Goal: Task Accomplishment & Management: Complete application form

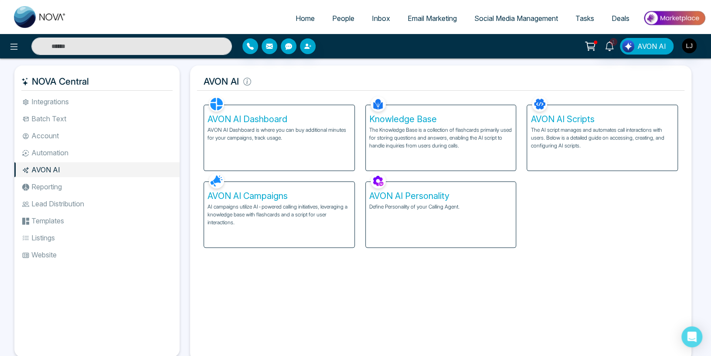
click at [266, 142] on div "AVON AI Dashboard AVON AI Dashboard is where you can buy additional minutes for…" at bounding box center [279, 137] width 150 height 65
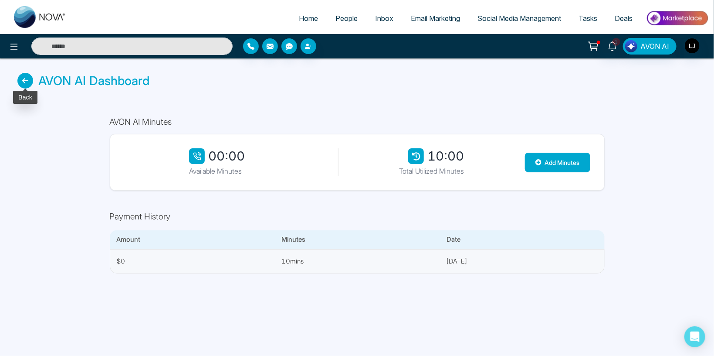
click at [28, 80] on icon at bounding box center [25, 81] width 16 height 16
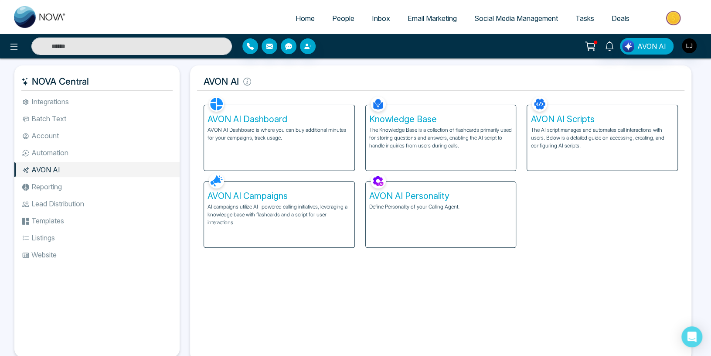
click at [278, 204] on p "AI campaigns utilize AI-powered calling initiatives, leveraging a knowledge bas…" at bounding box center [278, 215] width 143 height 24
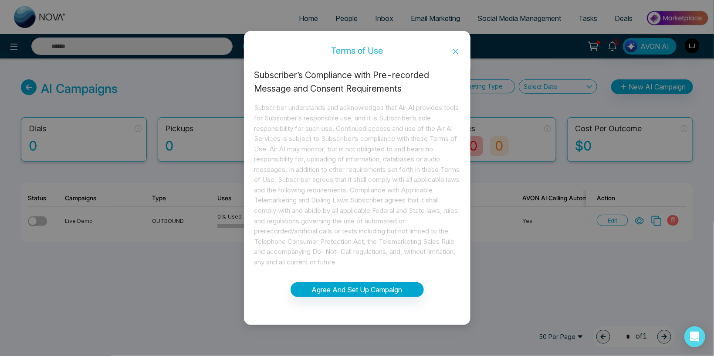
drag, startPoint x: 452, startPoint y: 48, endPoint x: 453, endPoint y: 57, distance: 9.2
click at [452, 48] on span "Close" at bounding box center [456, 52] width 30 height 24
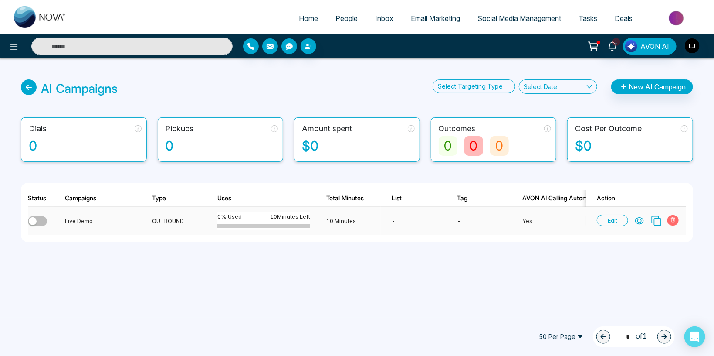
click at [655, 220] on icon at bounding box center [657, 221] width 10 height 10
click at [656, 221] on icon at bounding box center [656, 220] width 11 height 11
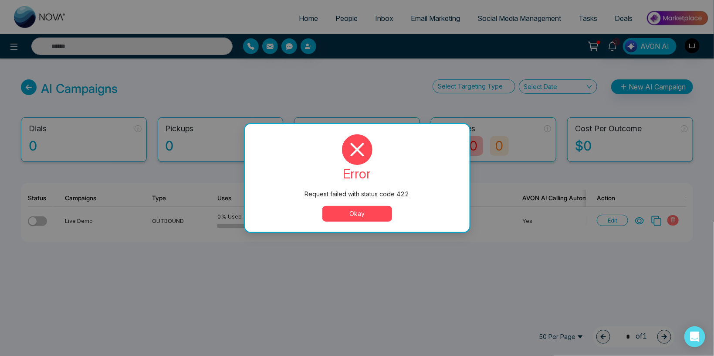
click at [364, 213] on button "Okay" at bounding box center [358, 214] width 70 height 16
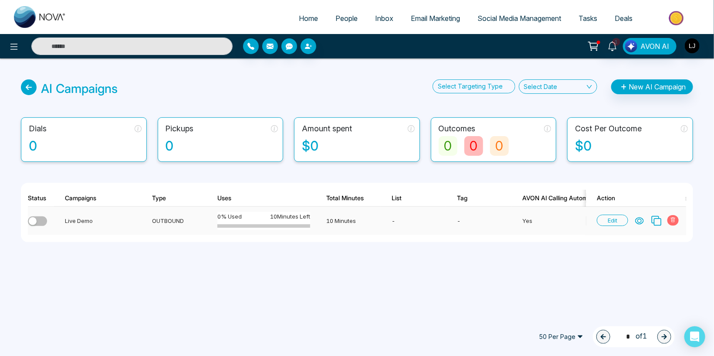
click at [33, 221] on div "button" at bounding box center [33, 221] width 8 height 8
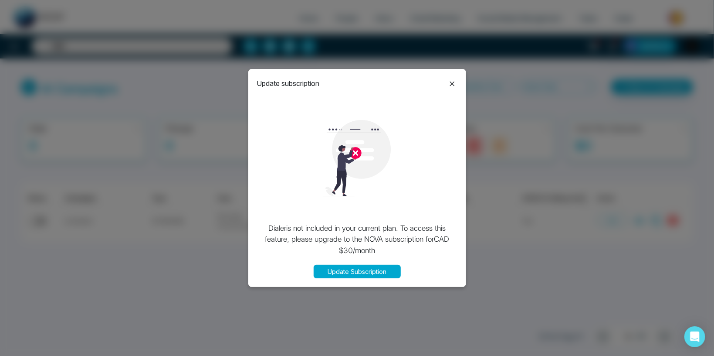
click at [454, 81] on icon at bounding box center [452, 83] width 10 height 10
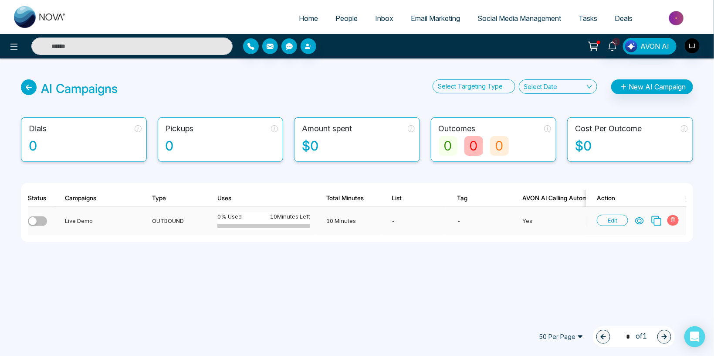
click at [655, 220] on icon at bounding box center [657, 221] width 10 height 10
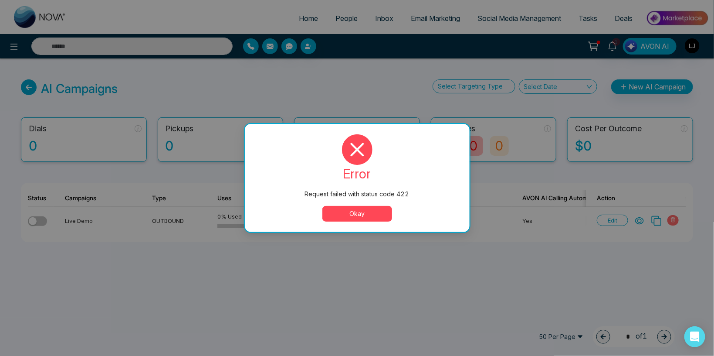
click at [351, 217] on button "Okay" at bounding box center [358, 214] width 70 height 16
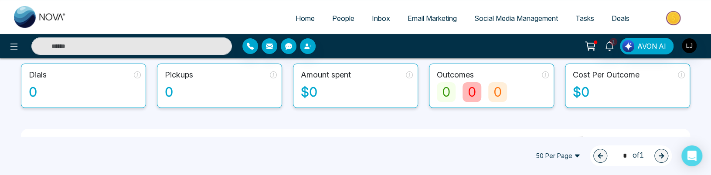
scroll to position [112, 0]
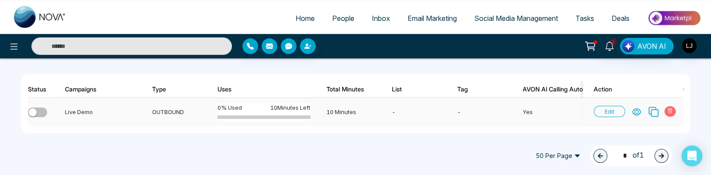
click at [652, 107] on icon at bounding box center [653, 111] width 11 height 11
click at [650, 109] on icon at bounding box center [653, 111] width 11 height 11
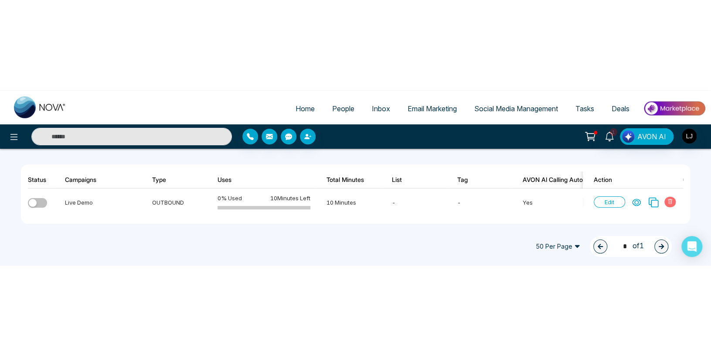
scroll to position [0, 0]
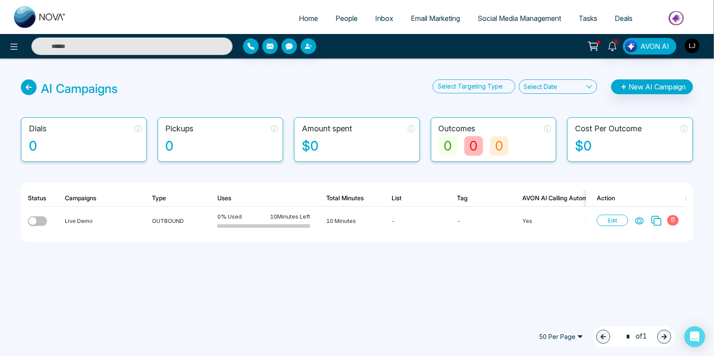
click at [596, 41] on icon at bounding box center [594, 46] width 12 height 12
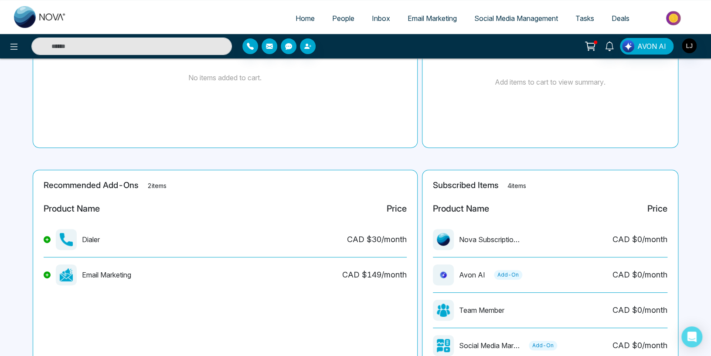
scroll to position [139, 0]
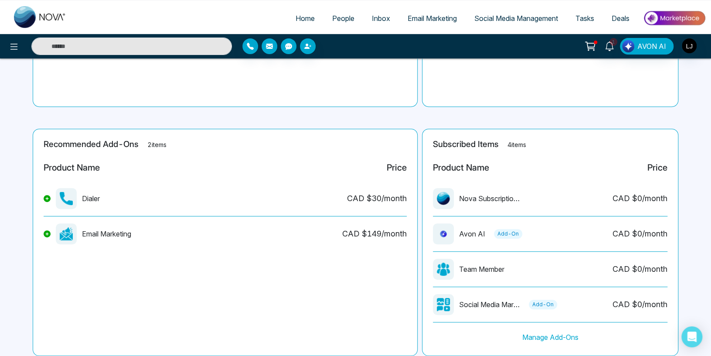
click at [48, 199] on icon at bounding box center [46, 198] width 3 height 3
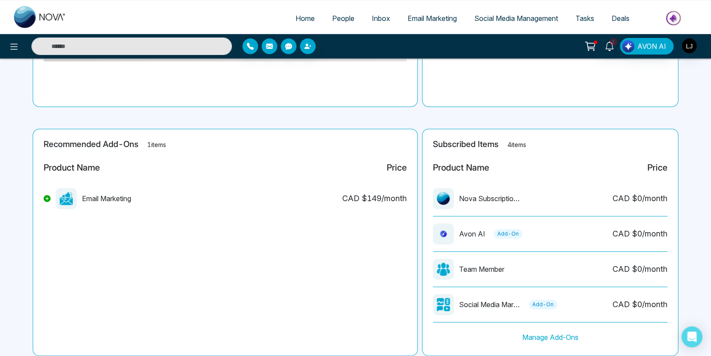
scroll to position [0, 0]
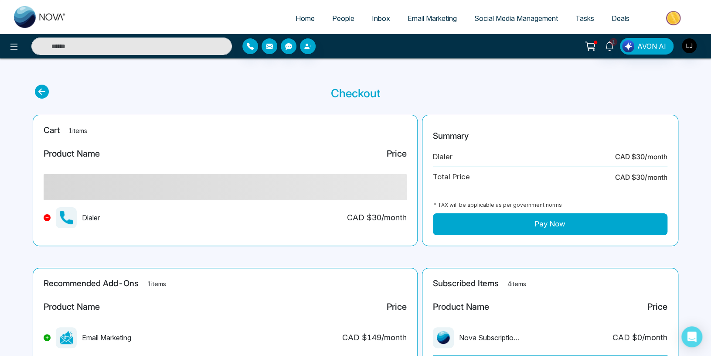
click at [482, 219] on button "Pay Now" at bounding box center [550, 224] width 234 height 22
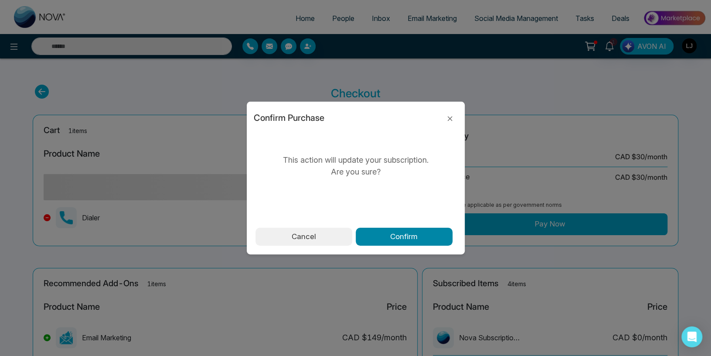
click at [378, 245] on button "Confirm" at bounding box center [404, 237] width 97 height 18
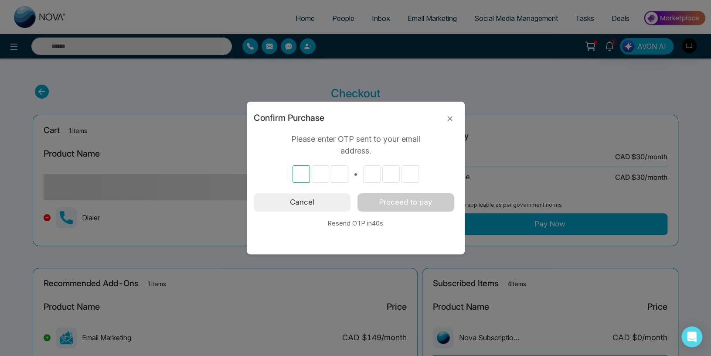
click at [304, 174] on input "text" at bounding box center [300, 173] width 17 height 17
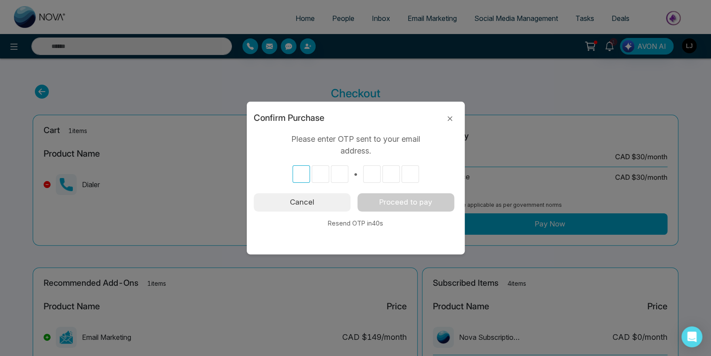
type input "*"
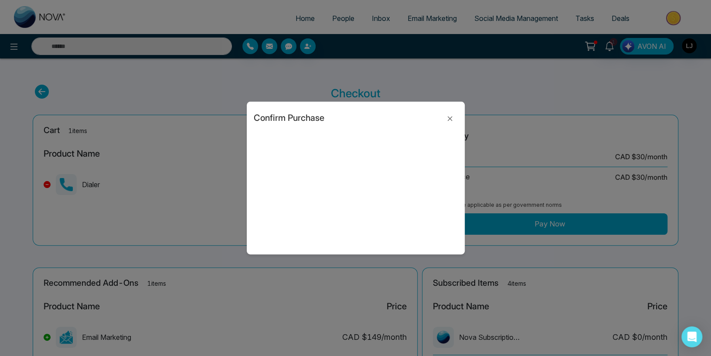
type input "*"
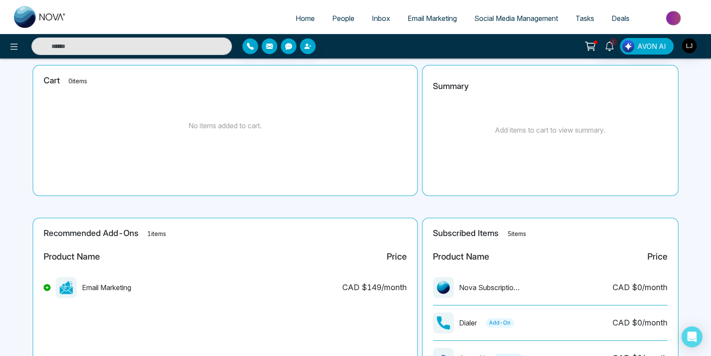
scroll to position [46, 0]
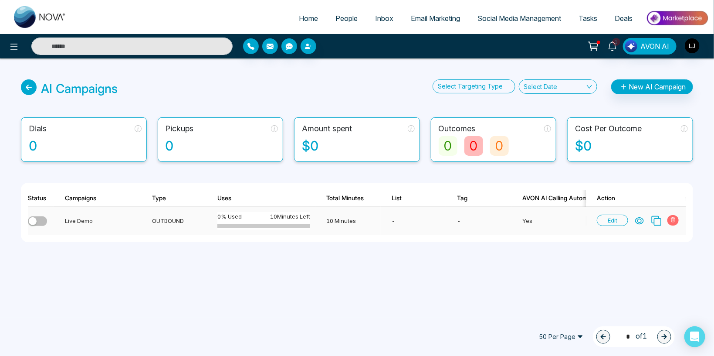
click at [32, 217] on div "button" at bounding box center [33, 221] width 8 height 8
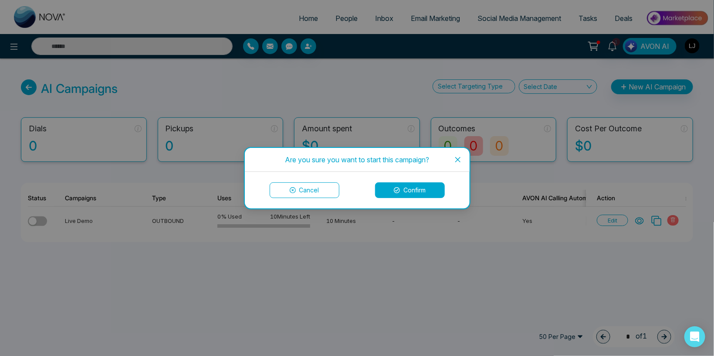
click at [404, 186] on button "Confirm" at bounding box center [410, 190] width 70 height 16
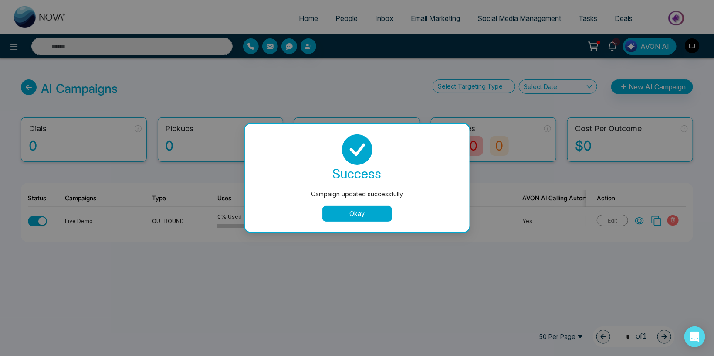
click at [341, 216] on button "Okay" at bounding box center [358, 214] width 70 height 16
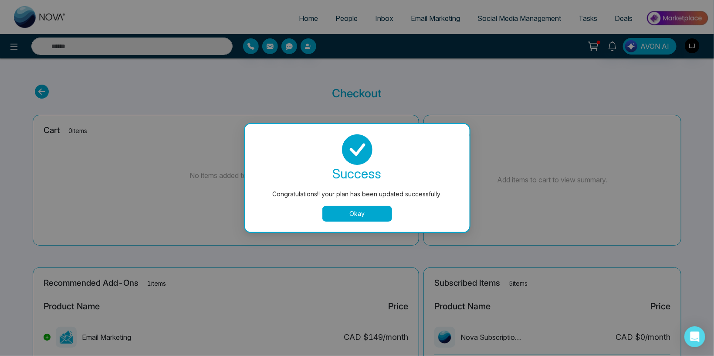
click at [353, 217] on button "Okay" at bounding box center [358, 214] width 70 height 16
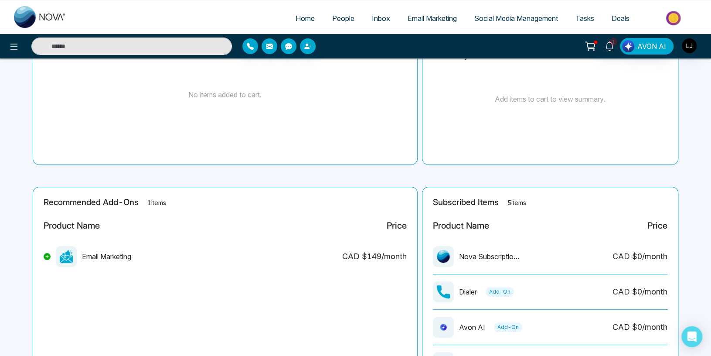
scroll to position [46, 0]
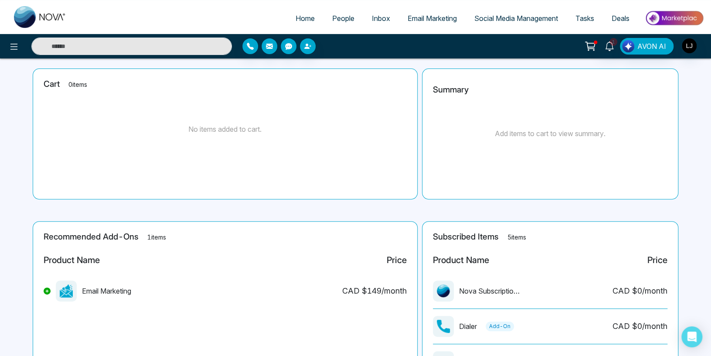
click at [334, 17] on span "People" at bounding box center [343, 18] width 22 height 9
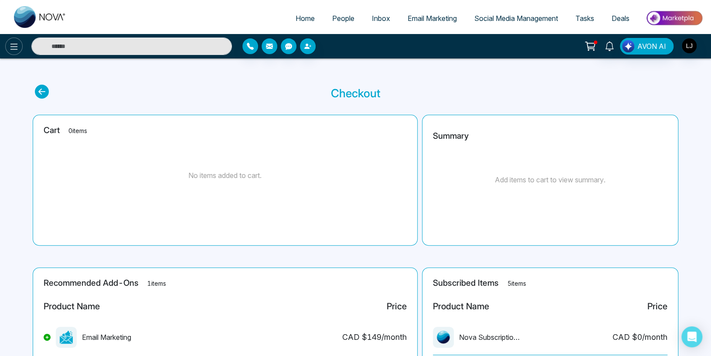
click at [10, 49] on icon at bounding box center [14, 46] width 10 height 10
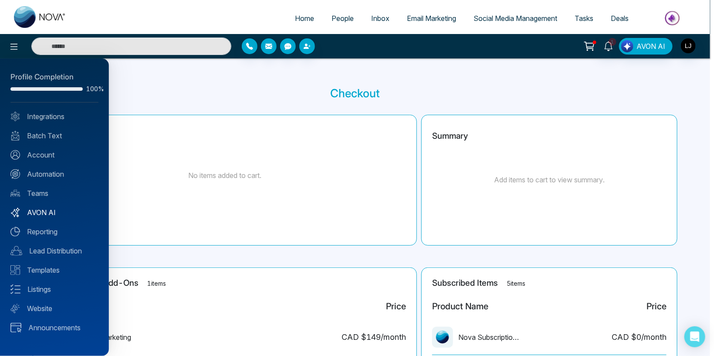
click at [46, 211] on link "AVON AI" at bounding box center [54, 212] width 88 height 10
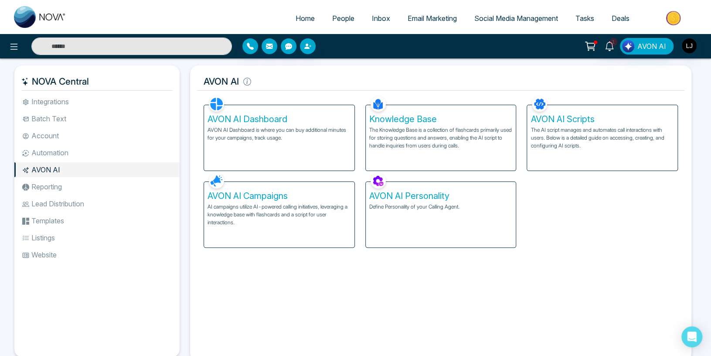
click at [272, 208] on p "AI campaigns utilize AI-powered calling initiatives, leveraging a knowledge bas…" at bounding box center [278, 215] width 143 height 24
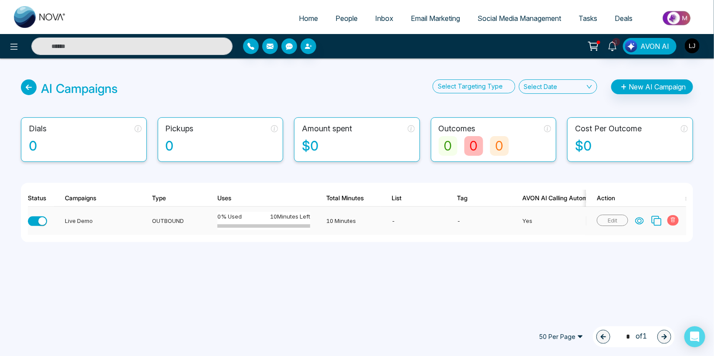
click at [656, 220] on icon at bounding box center [656, 220] width 11 height 11
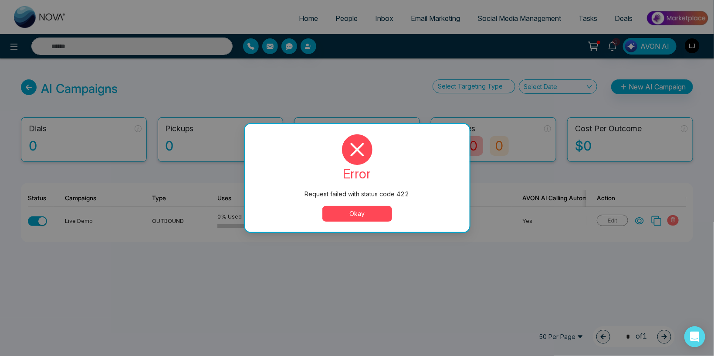
click at [351, 209] on button "Okay" at bounding box center [358, 214] width 70 height 16
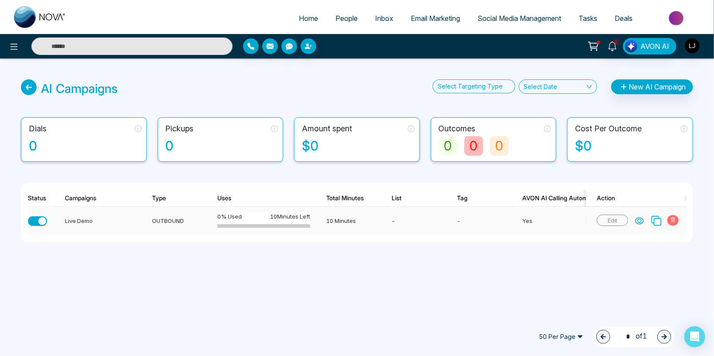
click at [37, 222] on button "button" at bounding box center [37, 221] width 19 height 10
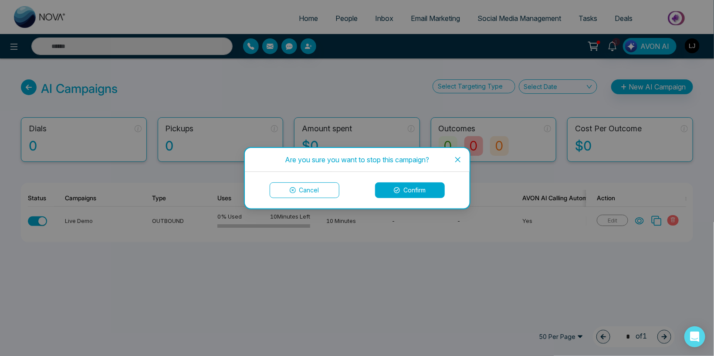
click at [405, 187] on button "Confirm" at bounding box center [410, 190] width 70 height 16
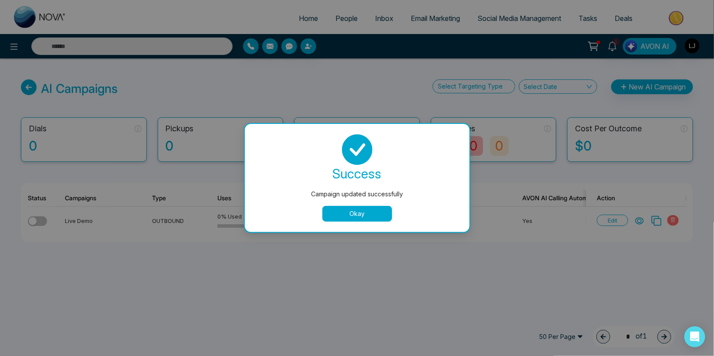
click at [370, 207] on button "Okay" at bounding box center [358, 214] width 70 height 16
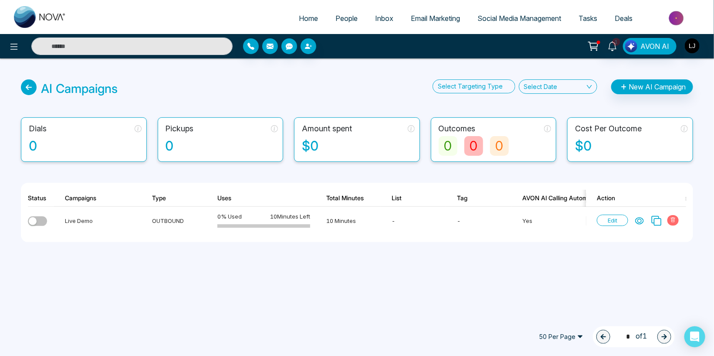
drag, startPoint x: 309, startPoint y: 240, endPoint x: 540, endPoint y: 243, distance: 230.6
click at [535, 242] on div "Status Campaigns Type Uses Total Minutes List Tag AVON AI Calling Automation Ag…" at bounding box center [357, 212] width 673 height 59
click at [657, 223] on icon at bounding box center [656, 220] width 11 height 11
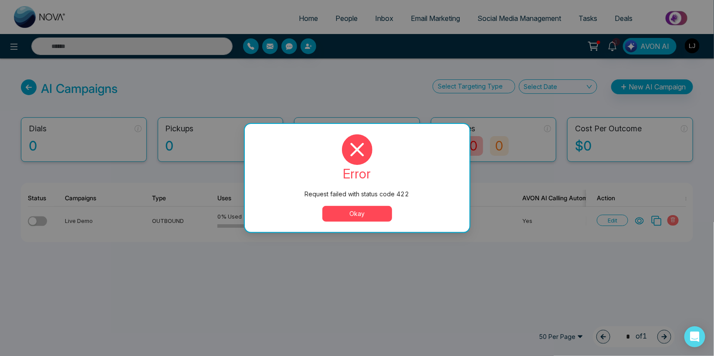
click at [365, 208] on button "Okay" at bounding box center [358, 214] width 70 height 16
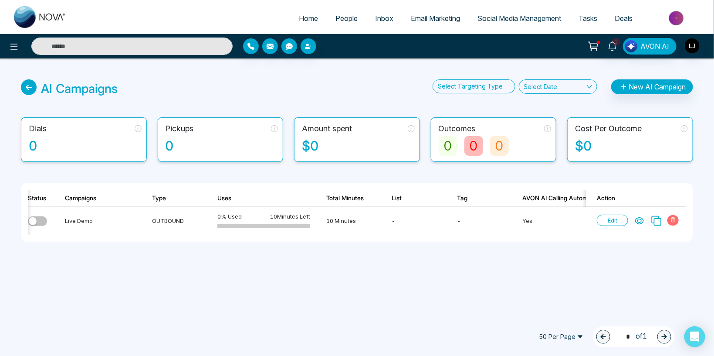
scroll to position [0, 25]
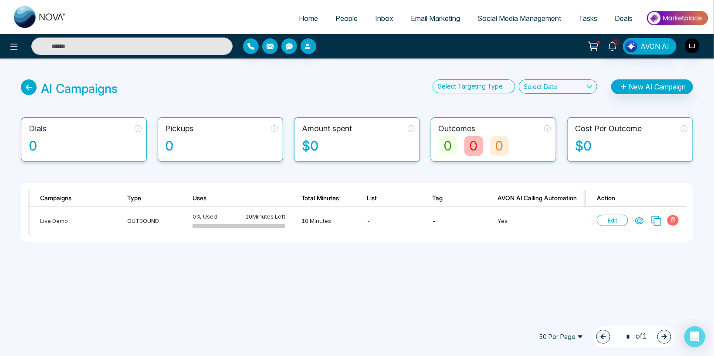
drag, startPoint x: 307, startPoint y: 235, endPoint x: 356, endPoint y: 236, distance: 48.8
click at [343, 235] on div "Live Demo OUTBOUND 0 % Used 10 Minutes Left 10 Minutes - - Yes AVON 0 0 0 0 0 0…" at bounding box center [357, 221] width 659 height 28
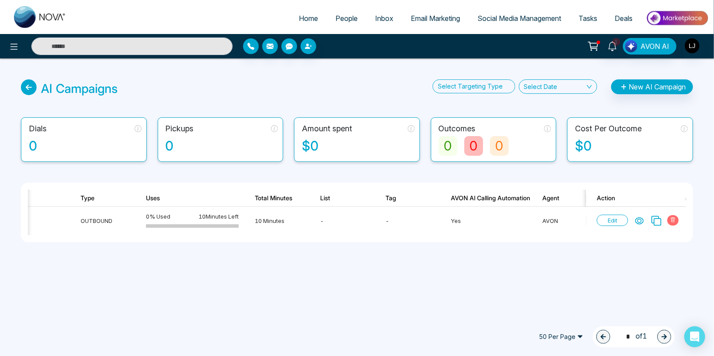
scroll to position [0, 71]
click at [632, 86] on button "New AI Campaign" at bounding box center [652, 86] width 82 height 15
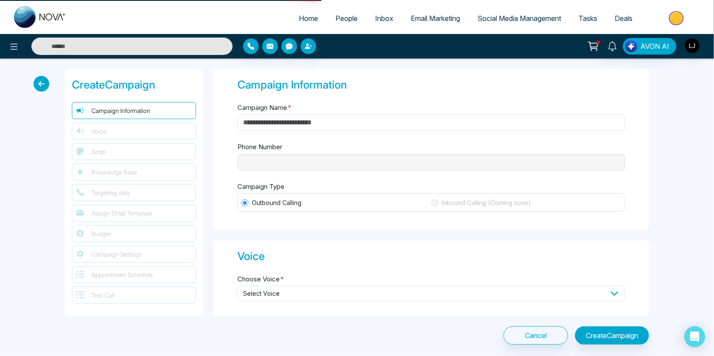
type input "**********"
click at [286, 114] on div "**********" at bounding box center [432, 149] width 436 height 161
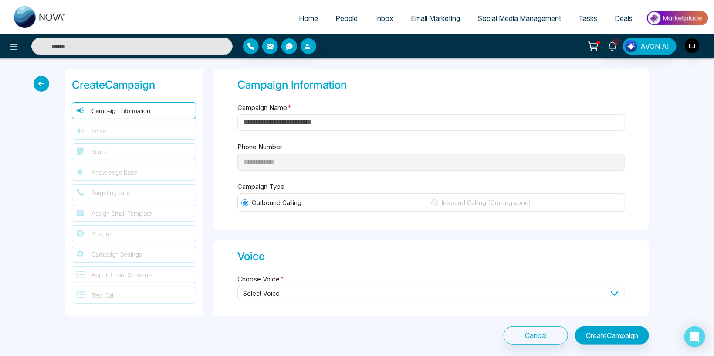
click at [287, 122] on input "Campaign Name *" at bounding box center [432, 122] width 388 height 17
type input "***"
click at [273, 292] on span "Select Voice" at bounding box center [432, 292] width 388 height 15
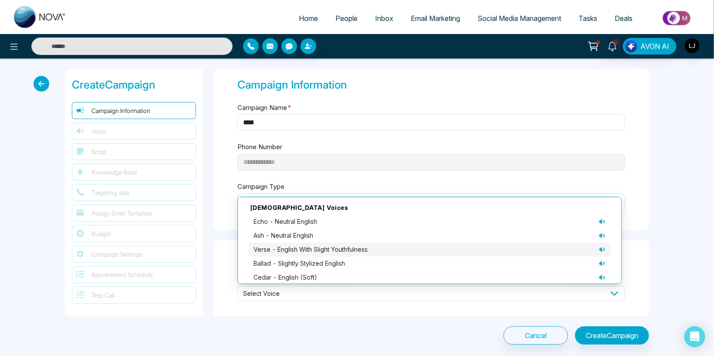
click at [278, 248] on span "verse - English with slight youthfulness" at bounding box center [311, 250] width 114 height 10
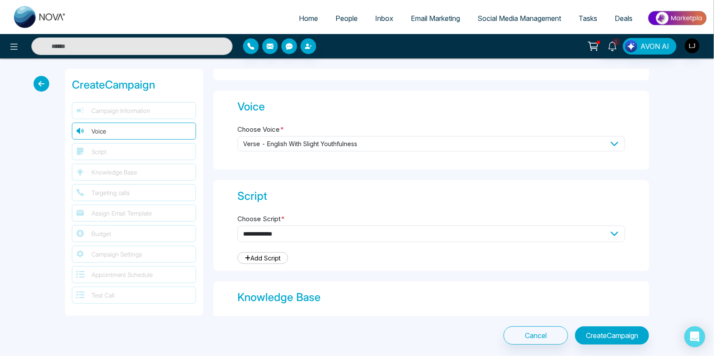
scroll to position [152, 0]
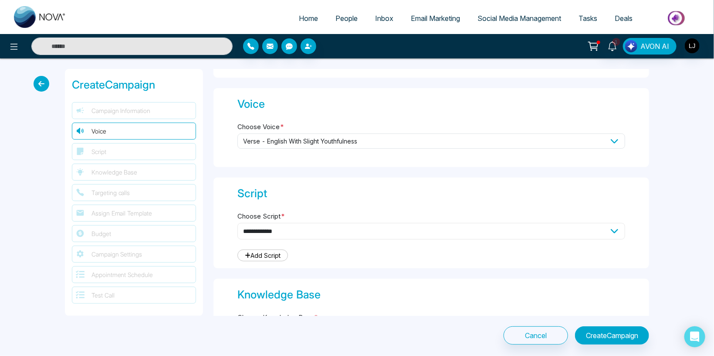
click at [238, 223] on select "**********" at bounding box center [432, 231] width 388 height 17
select select "***"
click option "**********" at bounding box center [0, 0] width 0 height 0
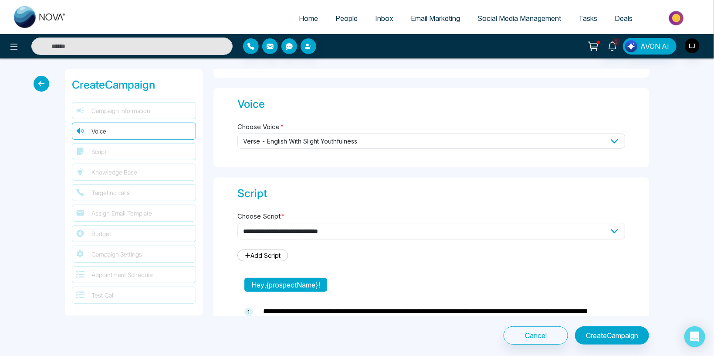
type textarea "**********"
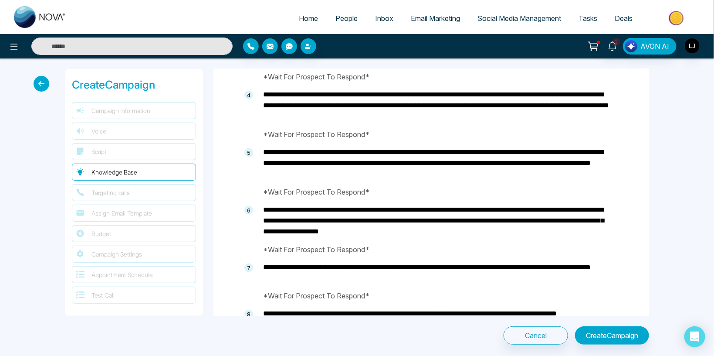
scroll to position [711, 0]
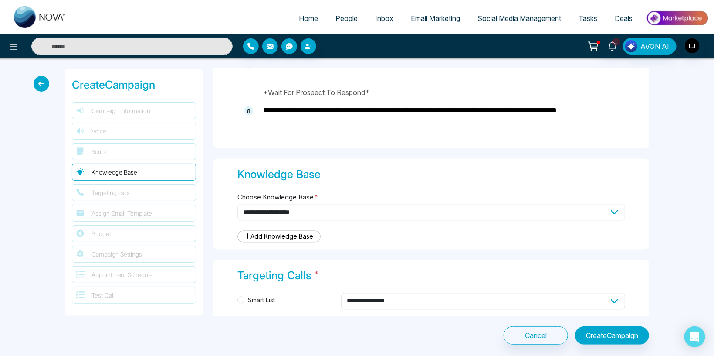
click at [238, 204] on select "**********" at bounding box center [432, 212] width 388 height 17
select select "***"
click option "**********" at bounding box center [0, 0] width 0 height 0
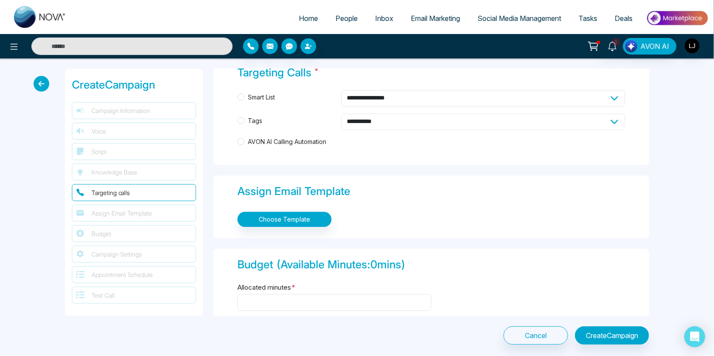
click at [341, 113] on select "**********" at bounding box center [483, 121] width 284 height 17
select select "*****"
click option "**********" at bounding box center [0, 0] width 0 height 0
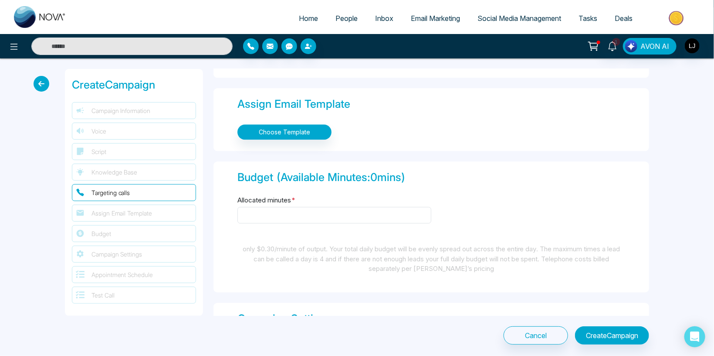
scroll to position [1016, 0]
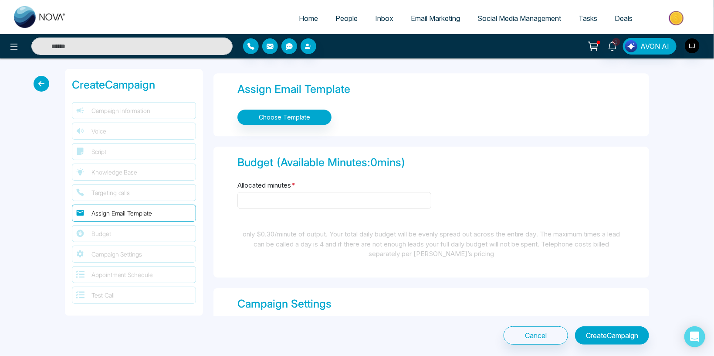
click at [287, 195] on input "Allocated minutes *" at bounding box center [335, 200] width 194 height 17
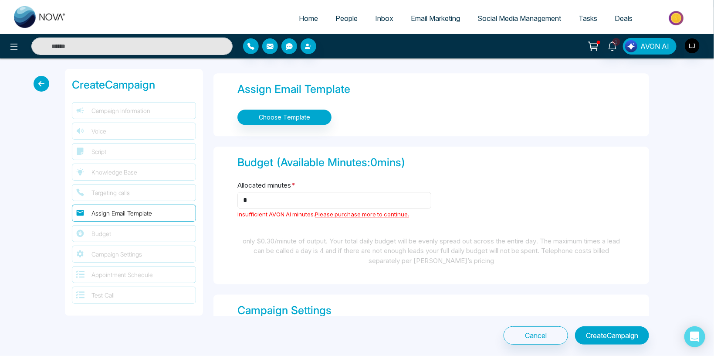
type input "*"
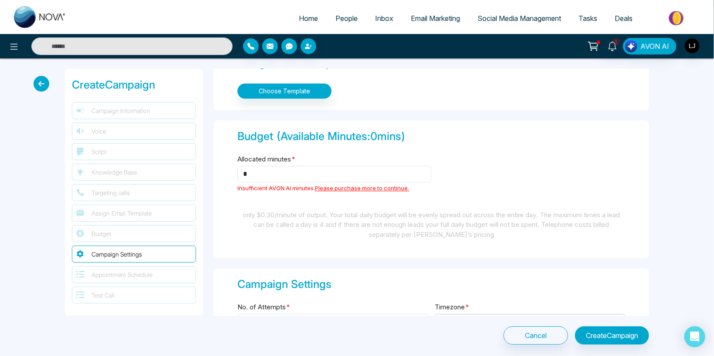
scroll to position [1219, 0]
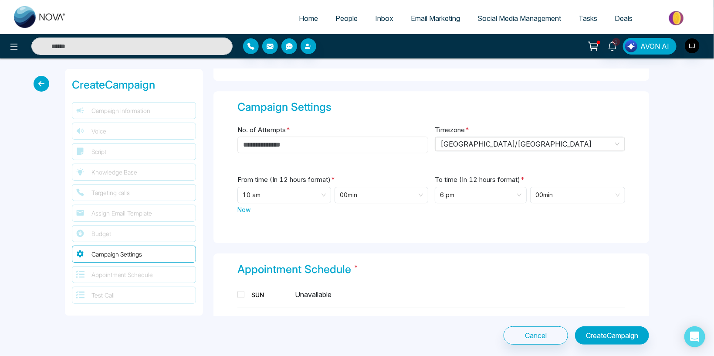
click at [281, 145] on input "No. of Attempts *" at bounding box center [333, 144] width 191 height 17
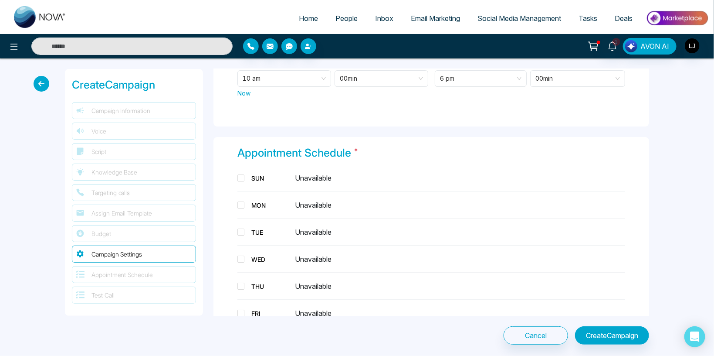
scroll to position [1372, 0]
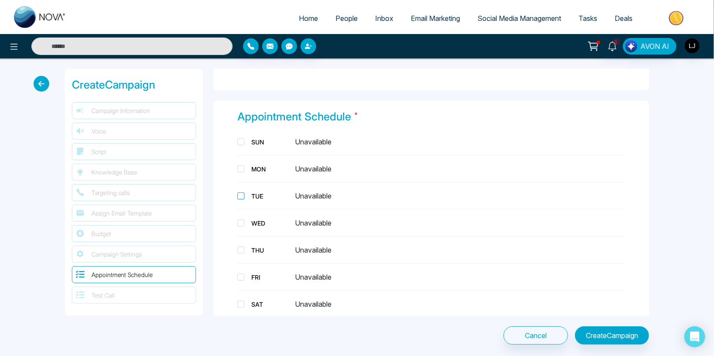
type input "*"
click at [252, 194] on div "TUE" at bounding box center [270, 195] width 44 height 9
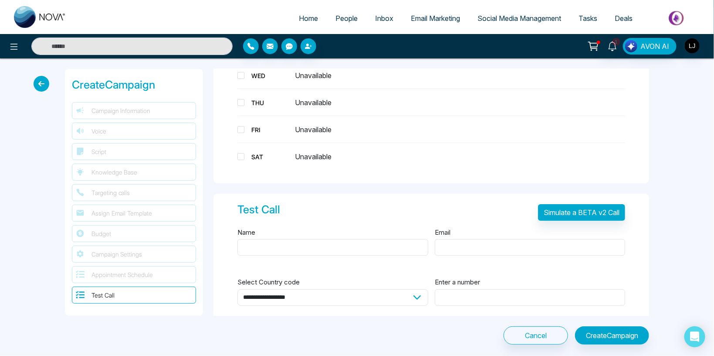
scroll to position [1542, 0]
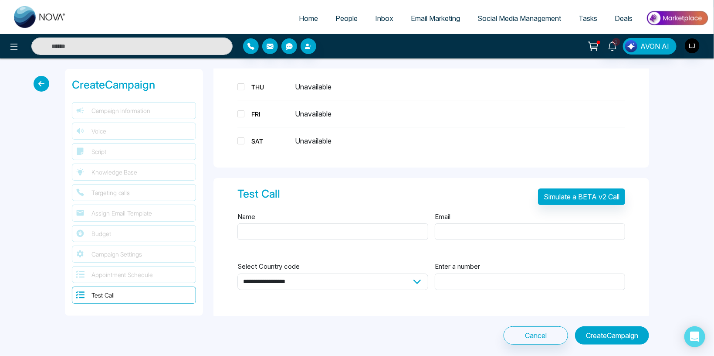
click at [631, 340] on button "Create Campaign" at bounding box center [612, 335] width 74 height 18
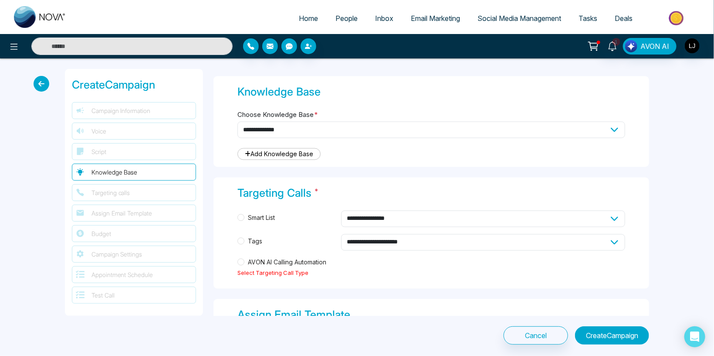
scroll to position [793, 0]
click at [265, 258] on span "AVON AI Calling Automation" at bounding box center [287, 263] width 85 height 10
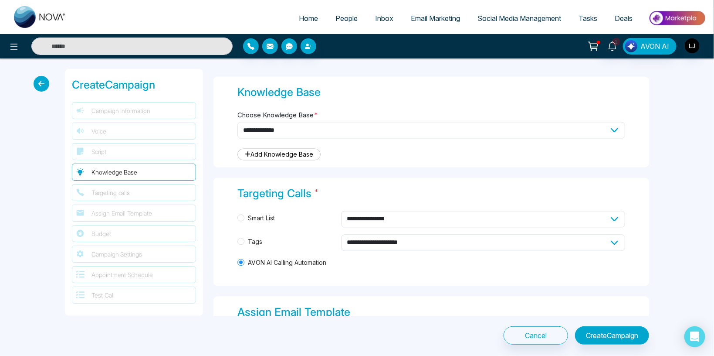
drag, startPoint x: 615, startPoint y: 326, endPoint x: 621, endPoint y: 334, distance: 10.0
click at [619, 333] on div "**********" at bounding box center [357, 206] width 595 height 275
click at [621, 334] on button "Create Campaign" at bounding box center [612, 335] width 74 height 18
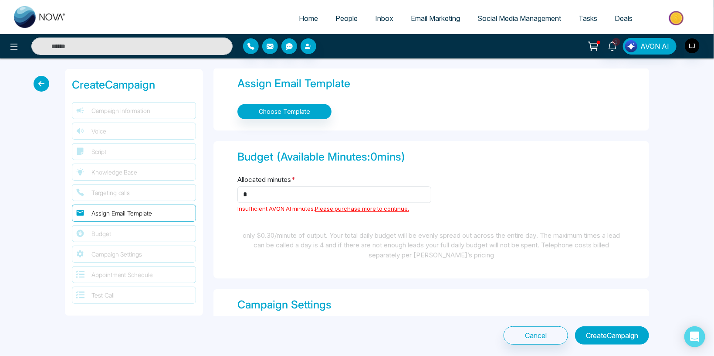
scroll to position [1022, 0]
click at [602, 340] on button "Create Campaign" at bounding box center [612, 335] width 74 height 18
click at [258, 195] on input "*" at bounding box center [335, 194] width 194 height 17
click at [37, 82] on icon at bounding box center [42, 84] width 16 height 16
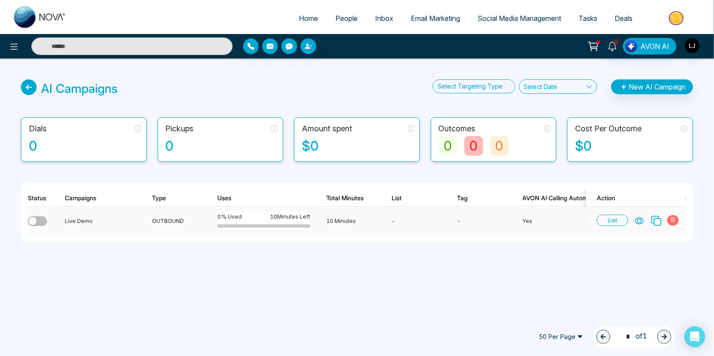
click at [659, 221] on icon at bounding box center [656, 220] width 11 height 11
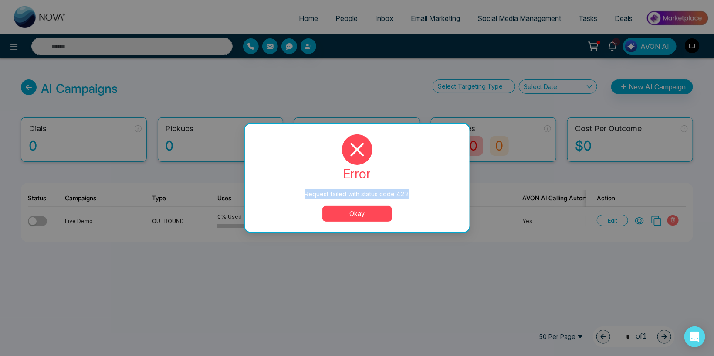
drag, startPoint x: 302, startPoint y: 190, endPoint x: 425, endPoint y: 200, distance: 123.3
click at [425, 200] on div "error Request failed with status code 422 Okay" at bounding box center [357, 177] width 204 height 87
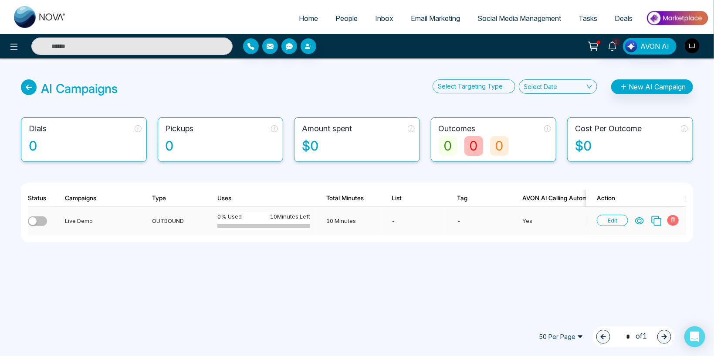
click at [39, 220] on button "button" at bounding box center [37, 221] width 19 height 10
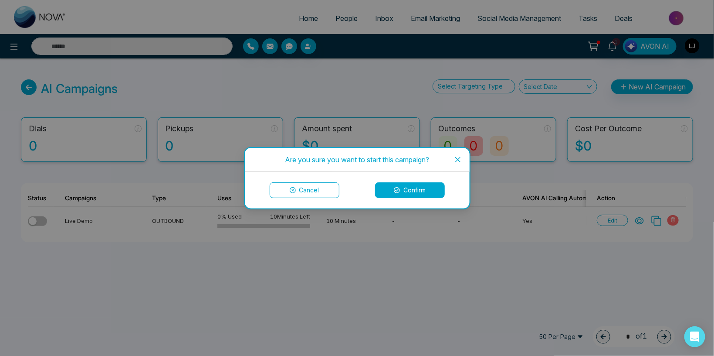
click at [390, 193] on button "Confirm" at bounding box center [410, 190] width 70 height 16
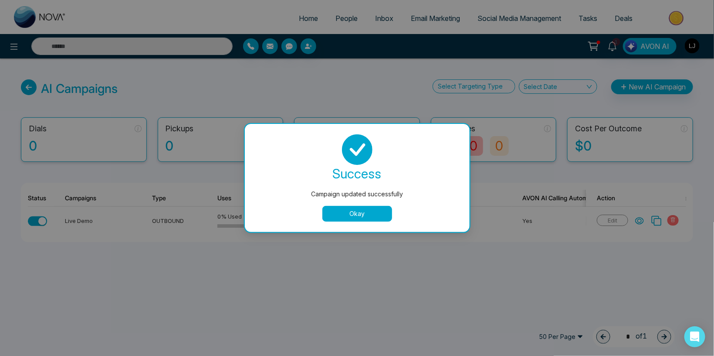
click at [358, 211] on button "Okay" at bounding box center [358, 214] width 70 height 16
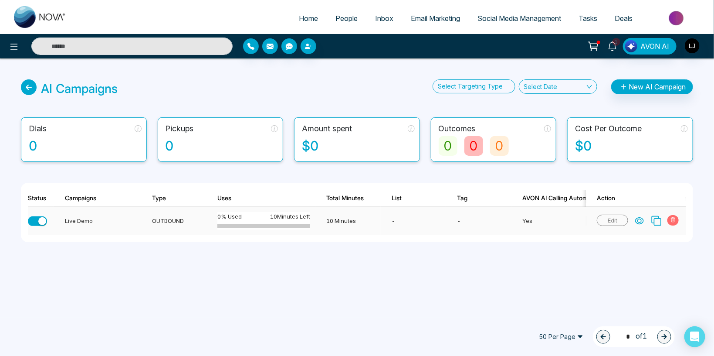
click at [38, 221] on button "button" at bounding box center [37, 221] width 19 height 10
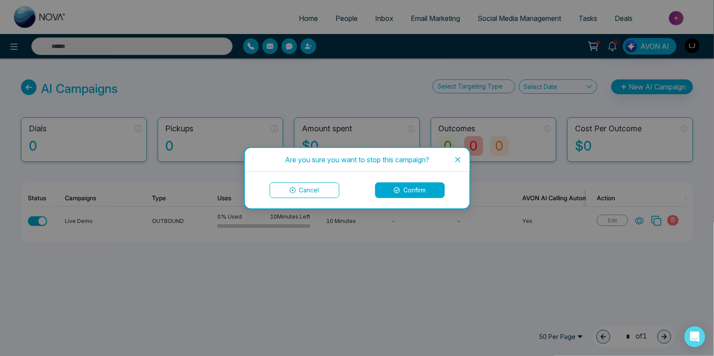
click at [396, 189] on icon at bounding box center [397, 190] width 6 height 6
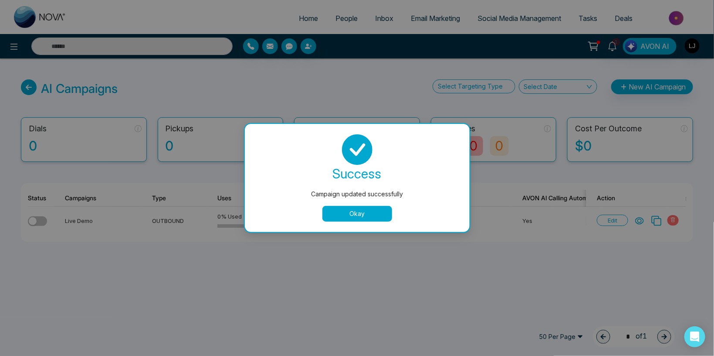
click at [361, 214] on button "Okay" at bounding box center [358, 214] width 70 height 16
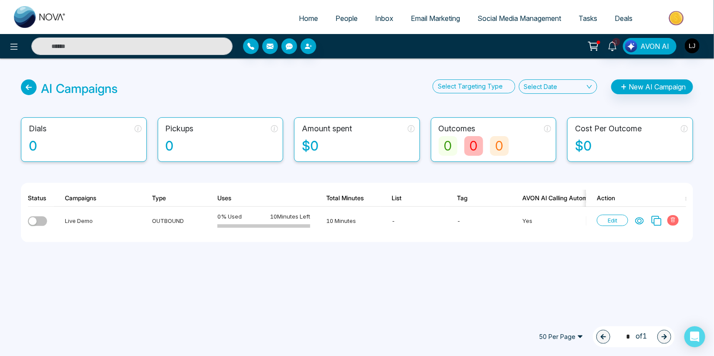
drag, startPoint x: 345, startPoint y: 239, endPoint x: 509, endPoint y: 241, distance: 163.9
click at [508, 241] on div "Status Campaigns Type Uses Total Minutes List Tag AVON AI Calling Automation Ag…" at bounding box center [357, 212] width 673 height 59
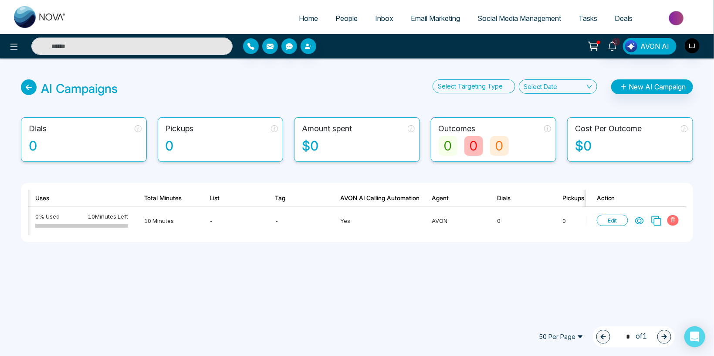
scroll to position [0, 93]
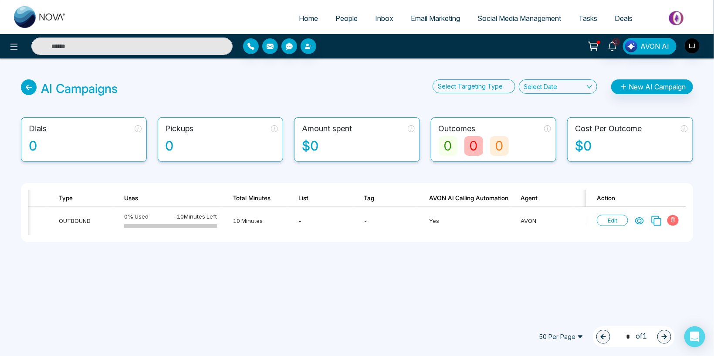
drag, startPoint x: 295, startPoint y: 236, endPoint x: 202, endPoint y: 244, distance: 93.6
click at [249, 241] on div "Status Campaigns Type Uses Total Minutes List Tag AVON AI Calling Automation Ag…" at bounding box center [357, 212] width 673 height 59
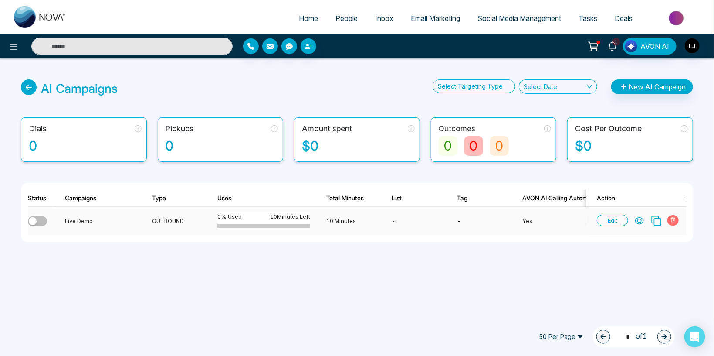
click at [677, 220] on span at bounding box center [673, 220] width 11 height 10
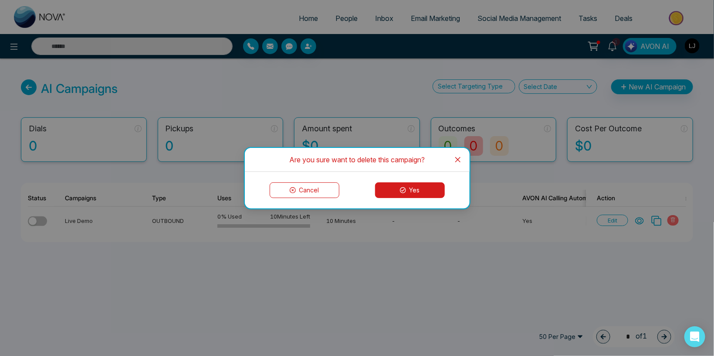
click at [410, 196] on button "Yes" at bounding box center [410, 190] width 70 height 16
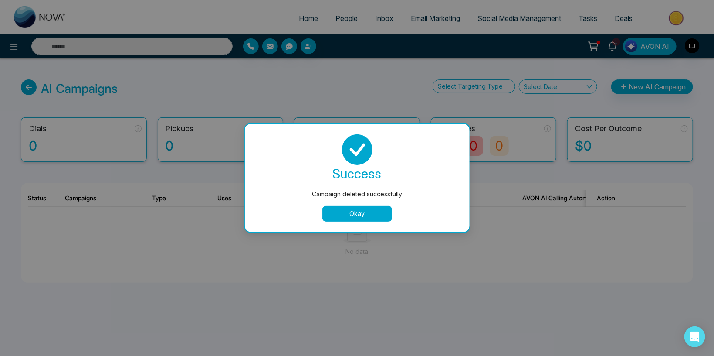
click at [353, 213] on button "Okay" at bounding box center [358, 214] width 70 height 16
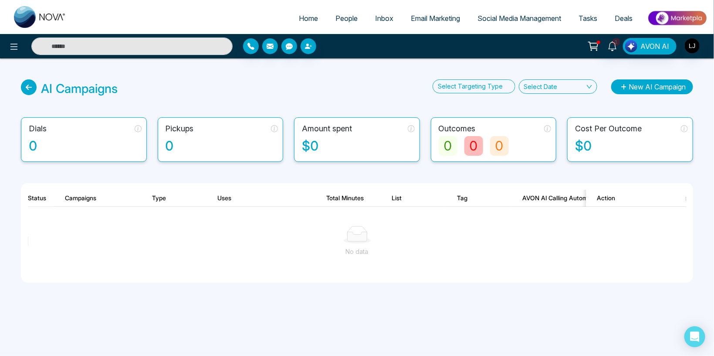
click at [618, 91] on button "New AI Campaign" at bounding box center [652, 86] width 82 height 15
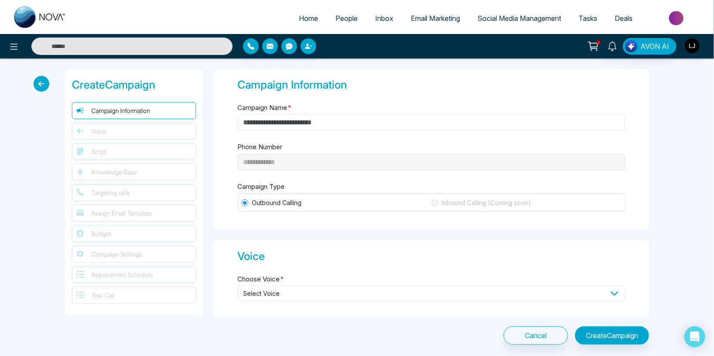
click at [264, 120] on input "Campaign Name *" at bounding box center [432, 122] width 388 height 17
type input "***"
click at [258, 292] on span "Select Voice" at bounding box center [432, 292] width 388 height 15
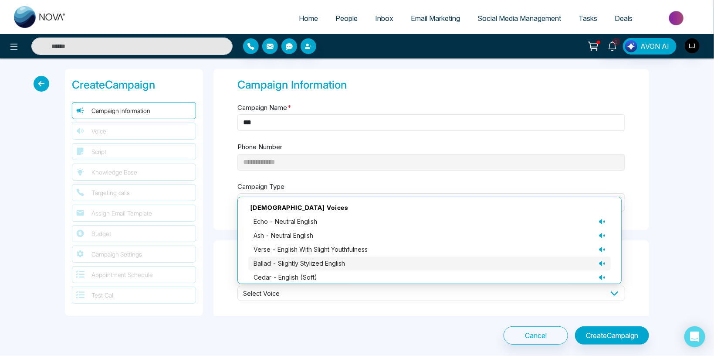
click at [276, 259] on span "ballad - slightly stylized English" at bounding box center [300, 263] width 92 height 10
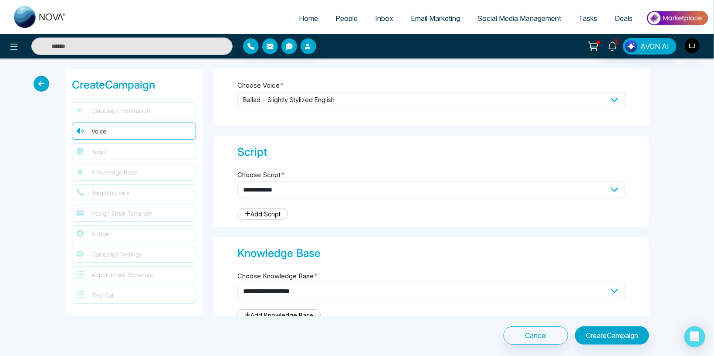
scroll to position [203, 0]
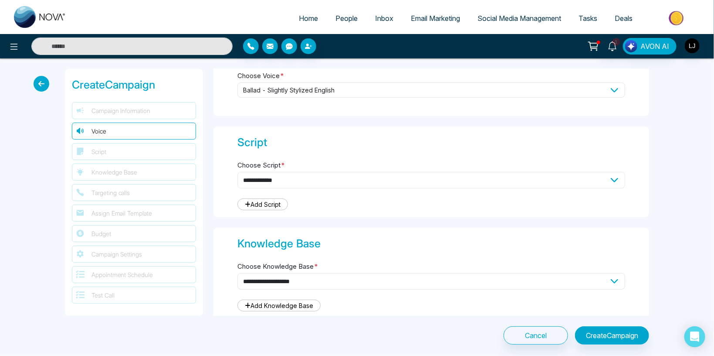
click at [238, 172] on select "**********" at bounding box center [432, 180] width 388 height 17
click option "**********" at bounding box center [0, 0] width 0 height 0
click at [238, 172] on select "**********" at bounding box center [432, 180] width 388 height 17
select select "***"
click option "**********" at bounding box center [0, 0] width 0 height 0
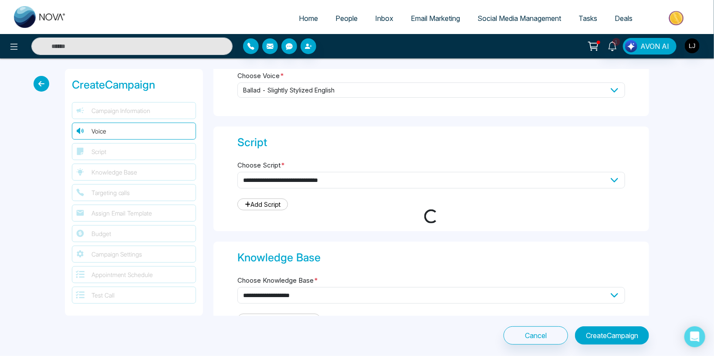
click at [283, 202] on link "Add Script" at bounding box center [263, 204] width 51 height 12
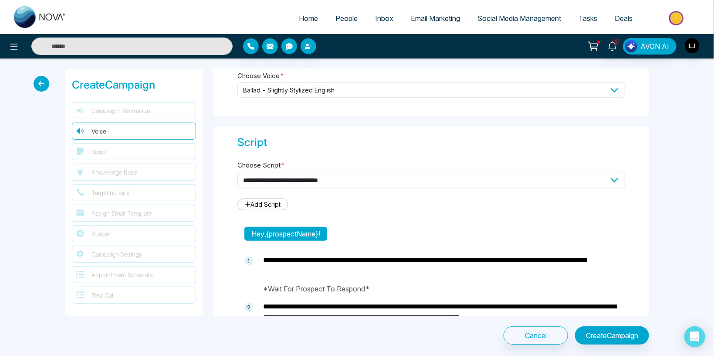
type textarea "**********"
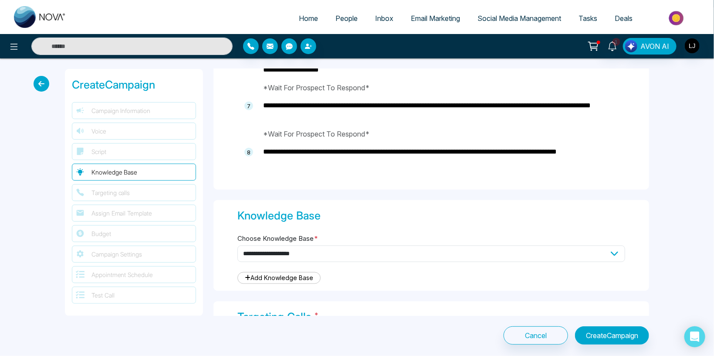
scroll to position [762, 0]
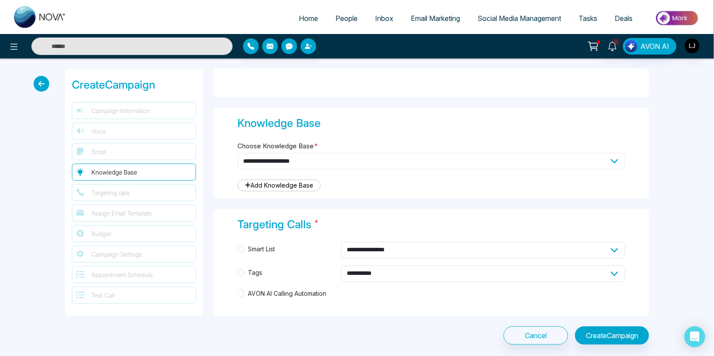
click at [238, 153] on select "**********" at bounding box center [432, 161] width 388 height 17
click option "******" at bounding box center [0, 0] width 0 height 0
click at [238, 153] on select "**********" at bounding box center [432, 161] width 388 height 17
select select "***"
click option "**********" at bounding box center [0, 0] width 0 height 0
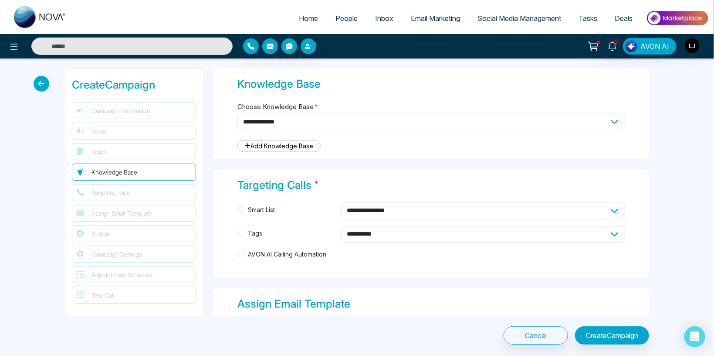
scroll to position [813, 0]
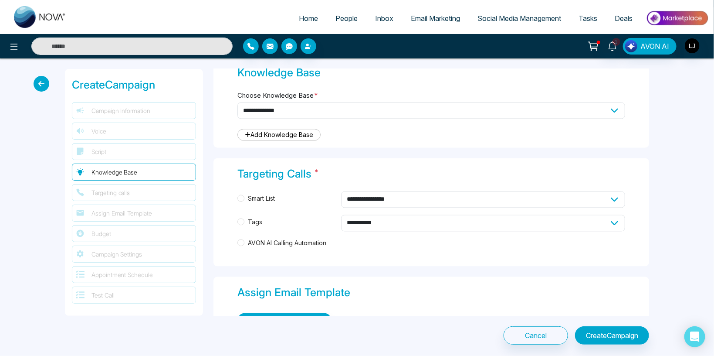
click at [257, 216] on div "**********" at bounding box center [432, 223] width 388 height 17
click at [341, 215] on select "**********" at bounding box center [483, 223] width 284 height 17
select select "*****"
click option "**********" at bounding box center [0, 0] width 0 height 0
click at [254, 220] on span "Tags" at bounding box center [255, 222] width 21 height 10
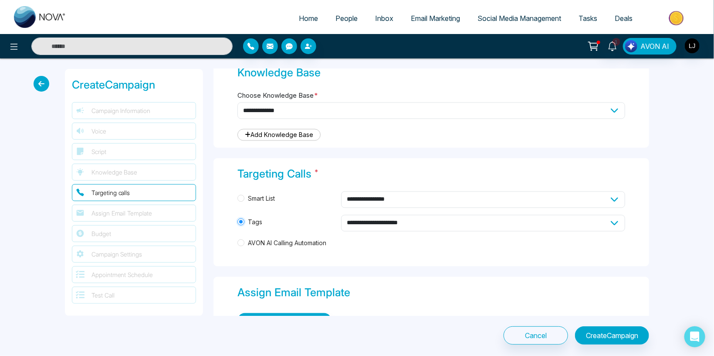
scroll to position [965, 0]
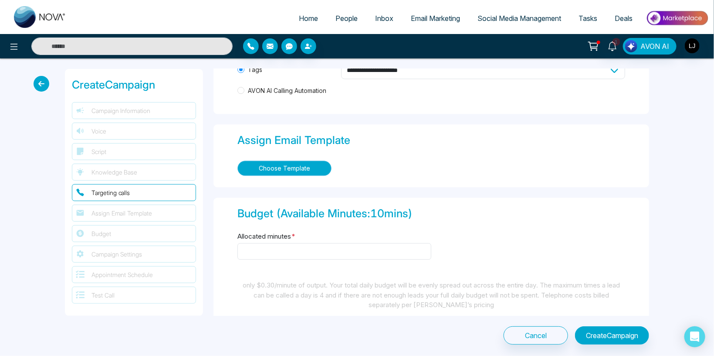
click at [281, 171] on button "Choose Template" at bounding box center [285, 167] width 94 height 15
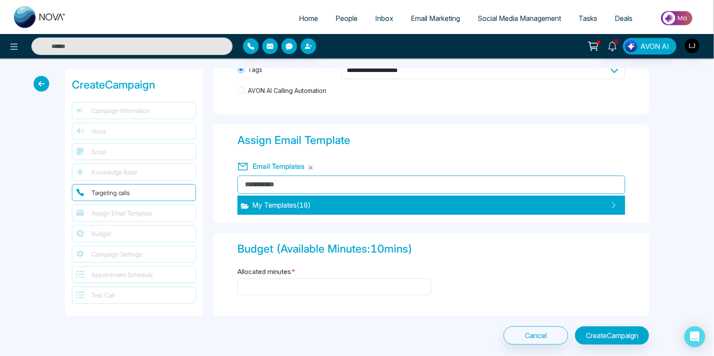
click at [273, 204] on span "My Templates ( 18 )" at bounding box center [276, 205] width 70 height 10
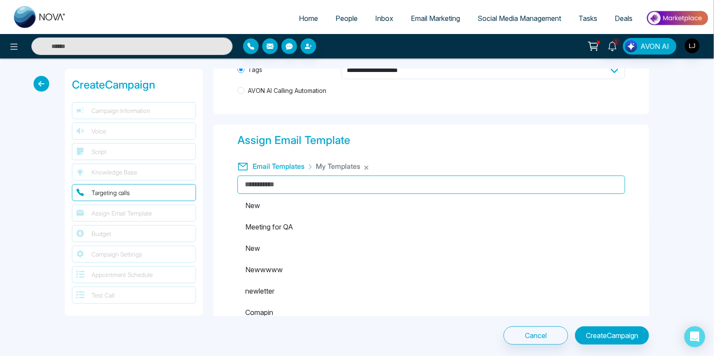
click at [275, 203] on li "New" at bounding box center [432, 205] width 388 height 19
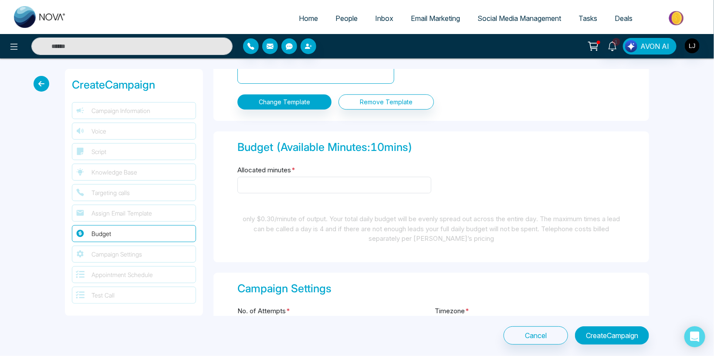
scroll to position [1270, 0]
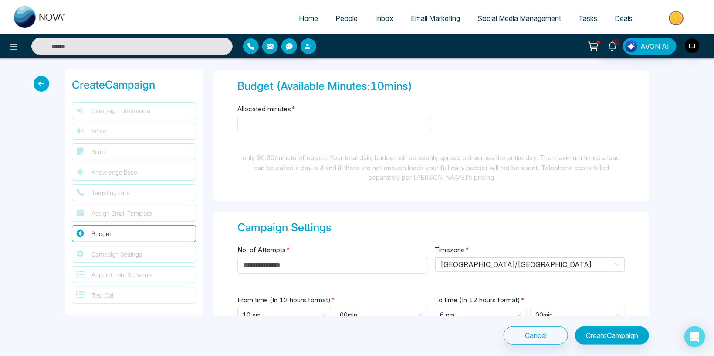
click at [253, 129] on input "Allocated minutes *" at bounding box center [335, 123] width 194 height 17
type input "*"
click at [279, 269] on input "No. of Attempts *" at bounding box center [333, 265] width 191 height 17
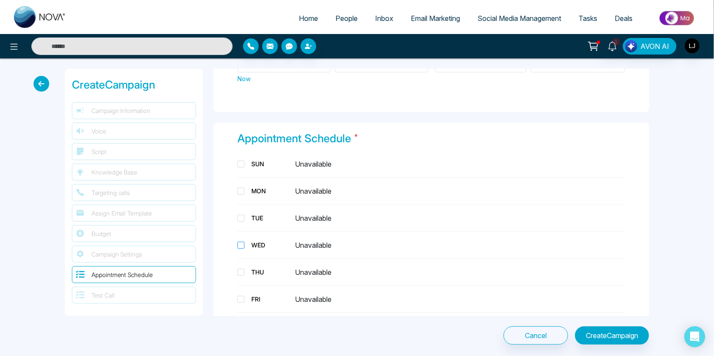
scroll to position [1525, 0]
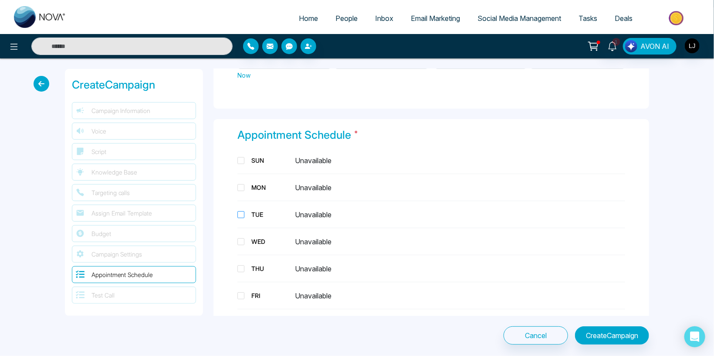
type input "*"
click at [258, 212] on div "TUE" at bounding box center [270, 214] width 44 height 9
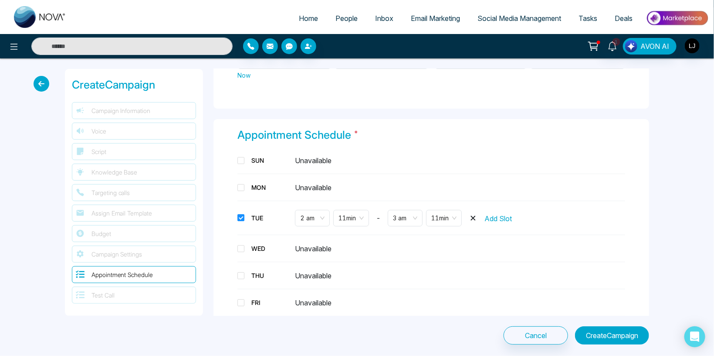
click at [601, 335] on button "Create Campaign" at bounding box center [612, 335] width 74 height 18
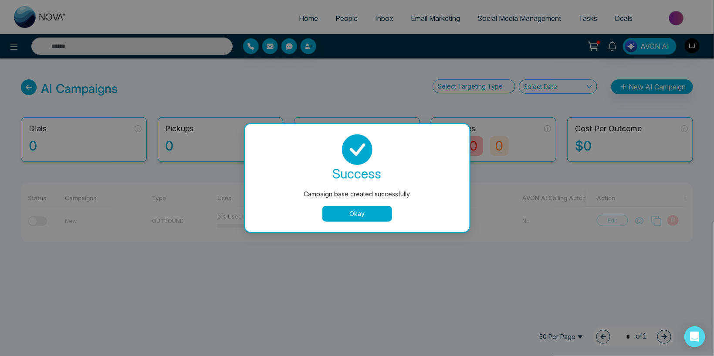
click at [350, 221] on button "Okay" at bounding box center [358, 214] width 70 height 16
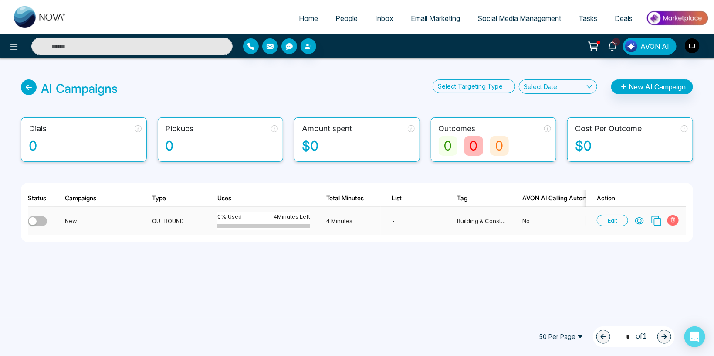
click at [41, 220] on button "button" at bounding box center [37, 221] width 19 height 10
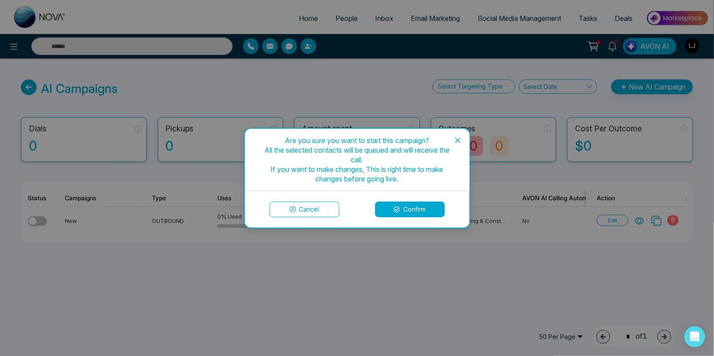
click at [384, 206] on button "Confirm" at bounding box center [410, 209] width 70 height 16
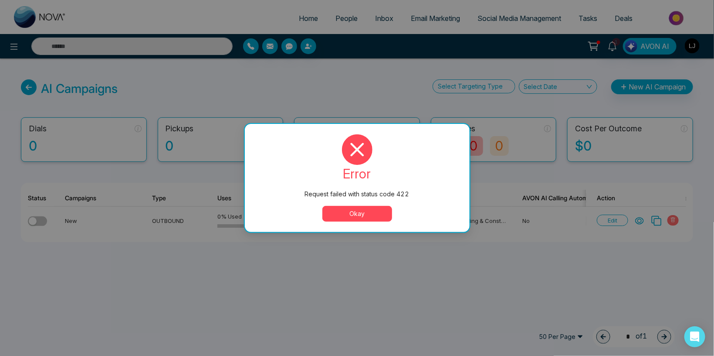
click at [350, 213] on button "Okay" at bounding box center [358, 214] width 70 height 16
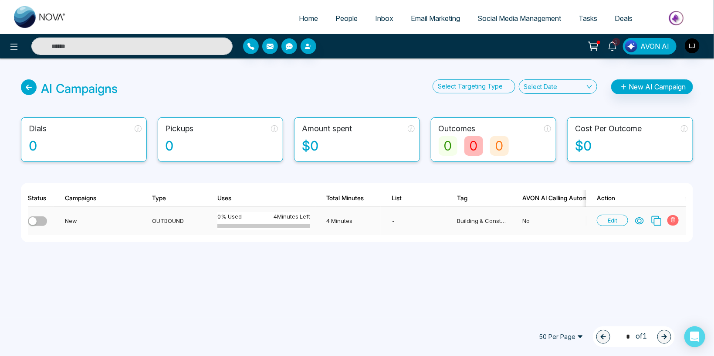
click at [39, 220] on button "button" at bounding box center [37, 221] width 19 height 10
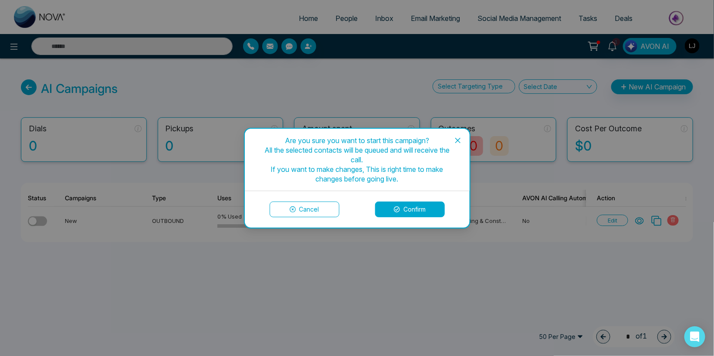
click at [398, 209] on icon at bounding box center [397, 209] width 6 height 6
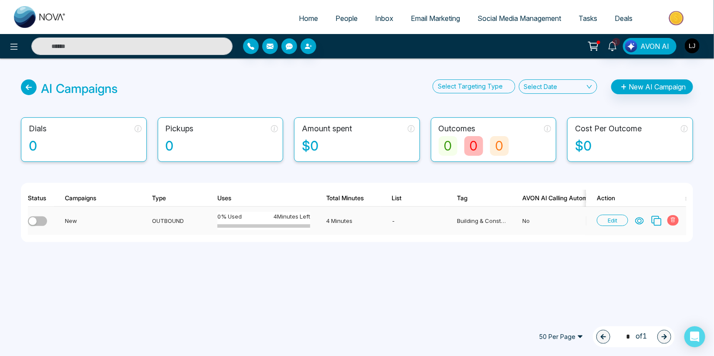
click at [37, 223] on div "button" at bounding box center [33, 221] width 8 height 8
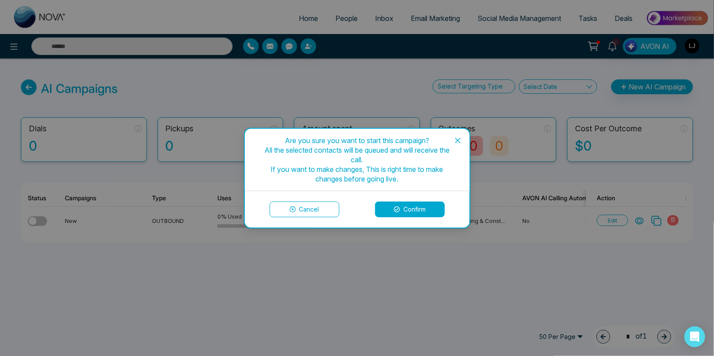
click at [403, 209] on button "Confirm" at bounding box center [410, 209] width 70 height 16
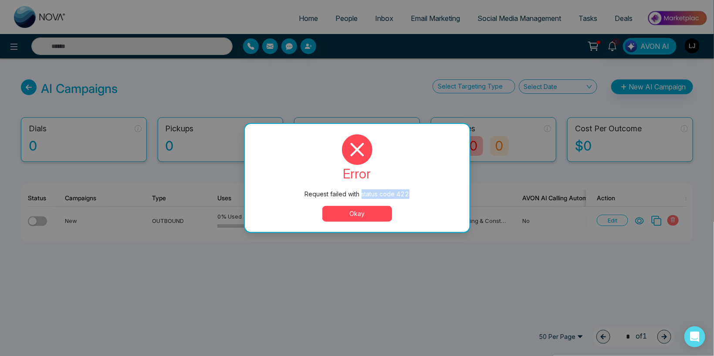
drag, startPoint x: 362, startPoint y: 193, endPoint x: 413, endPoint y: 194, distance: 51.0
click at [413, 194] on div "Request failed with status code 422" at bounding box center [357, 194] width 190 height 10
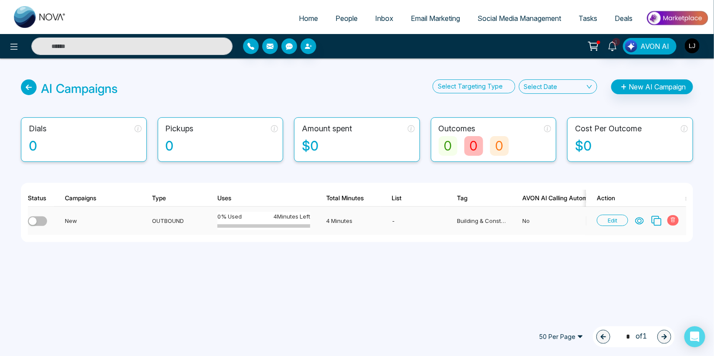
click at [33, 219] on div "button" at bounding box center [33, 221] width 8 height 8
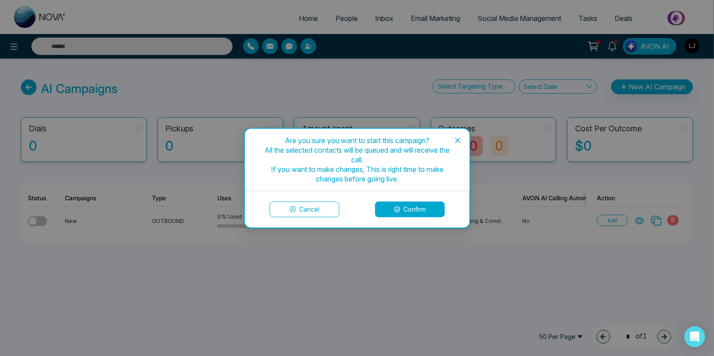
click at [38, 221] on div "Are you sure you want to start this campaign? All the selected contacts will be…" at bounding box center [357, 178] width 714 height 356
click at [400, 208] on icon at bounding box center [397, 209] width 6 height 6
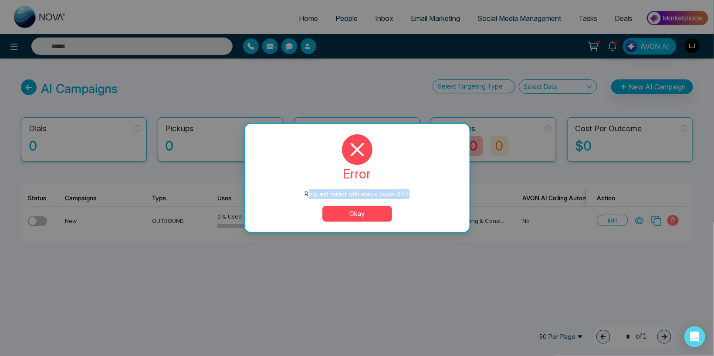
drag, startPoint x: 310, startPoint y: 193, endPoint x: 423, endPoint y: 198, distance: 113.0
click at [423, 198] on div "Request failed with status code 422" at bounding box center [357, 194] width 190 height 10
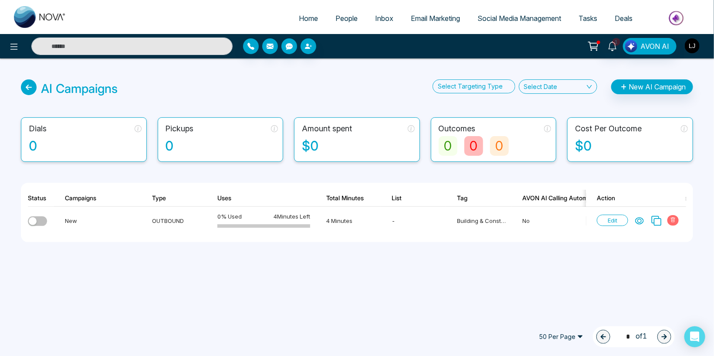
click at [695, 44] on img "button" at bounding box center [692, 45] width 15 height 15
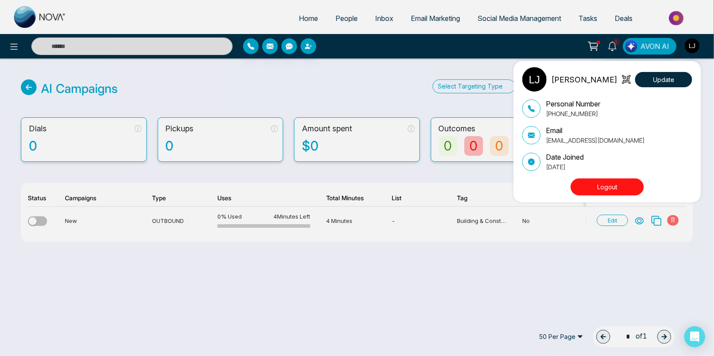
drag, startPoint x: 459, startPoint y: 221, endPoint x: 497, endPoint y: 222, distance: 37.9
click at [497, 222] on div "[PERSON_NAME] Update Personal Number [PHONE_NUMBER] Email [EMAIL_ADDRESS][DOMAI…" at bounding box center [357, 178] width 714 height 356
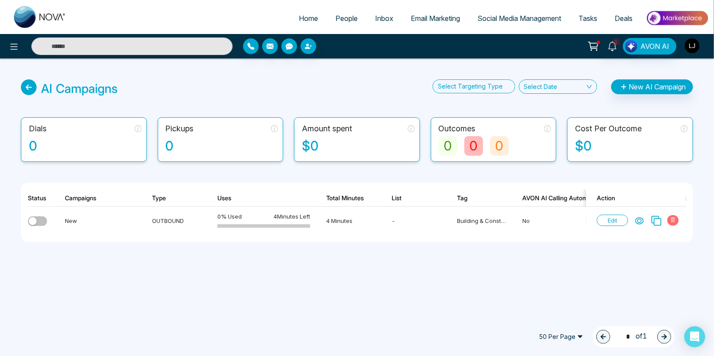
click at [694, 40] on img "button" at bounding box center [692, 45] width 15 height 15
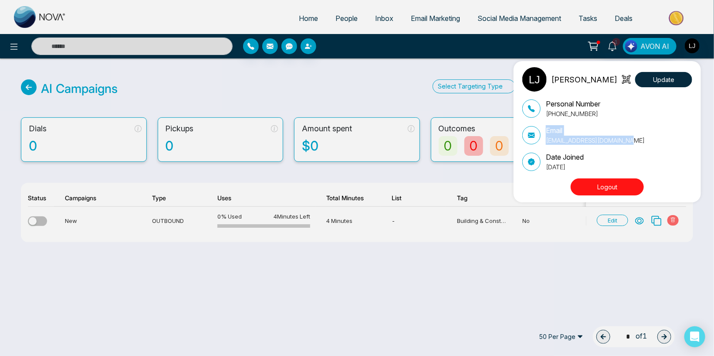
drag, startPoint x: 639, startPoint y: 140, endPoint x: 540, endPoint y: 135, distance: 98.6
click at [540, 135] on div "Email [EMAIL_ADDRESS][DOMAIN_NAME]" at bounding box center [608, 135] width 170 height 20
copy div "Email [EMAIL_ADDRESS][DOMAIN_NAME]"
click at [216, 286] on div "[PERSON_NAME] Update Personal Number [PHONE_NUMBER] Email [EMAIL_ADDRESS][DOMAI…" at bounding box center [357, 178] width 714 height 356
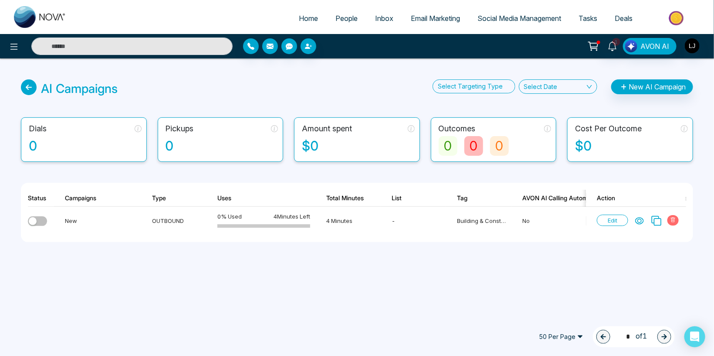
click at [18, 237] on div "AI Campaigns Select Targeting Type Select Date New AI Campaign Dials 0 Pickups …" at bounding box center [357, 170] width 714 height 225
click at [34, 221] on div "button" at bounding box center [33, 221] width 8 height 8
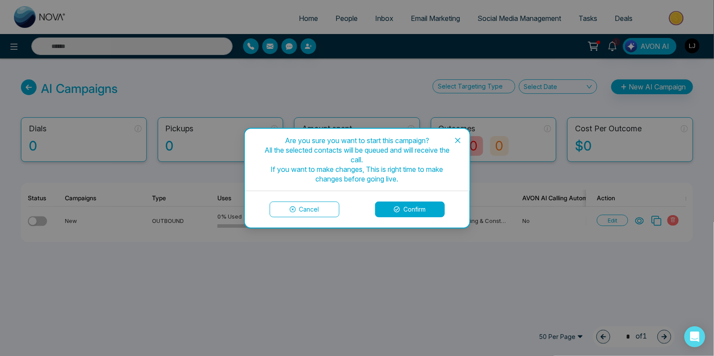
click at [429, 213] on button "Confirm" at bounding box center [410, 209] width 70 height 16
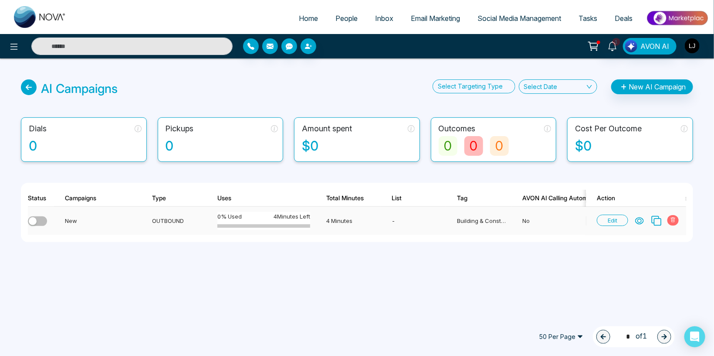
click at [38, 223] on button "button" at bounding box center [37, 221] width 19 height 10
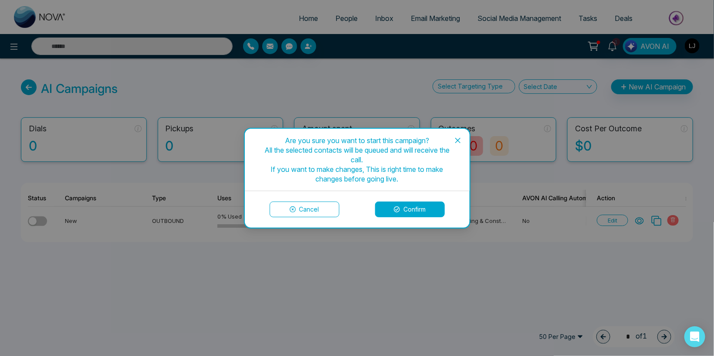
click at [398, 205] on button "Confirm" at bounding box center [410, 209] width 70 height 16
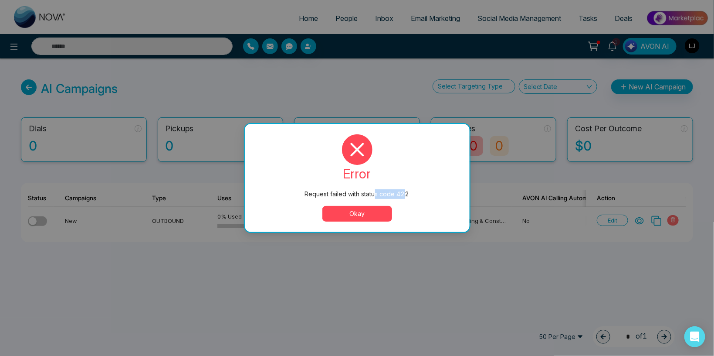
drag, startPoint x: 377, startPoint y: 190, endPoint x: 404, endPoint y: 197, distance: 28.9
click at [404, 197] on div "Request failed with status code 422" at bounding box center [357, 194] width 190 height 10
click at [276, 291] on div "Request failed with status code 422 error Request failed with status code 422 O…" at bounding box center [357, 178] width 714 height 356
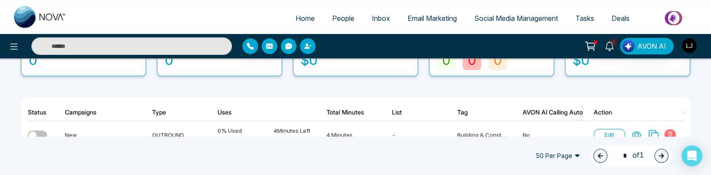
scroll to position [92, 0]
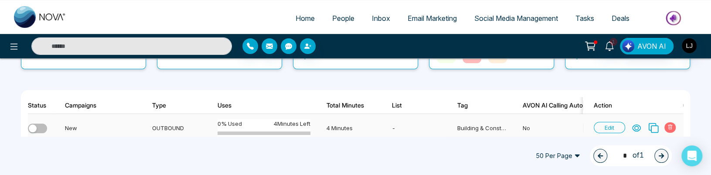
click at [30, 127] on div "button" at bounding box center [33, 129] width 8 height 8
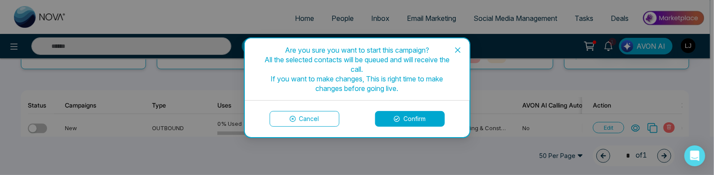
click at [391, 121] on button "Confirm" at bounding box center [410, 119] width 70 height 16
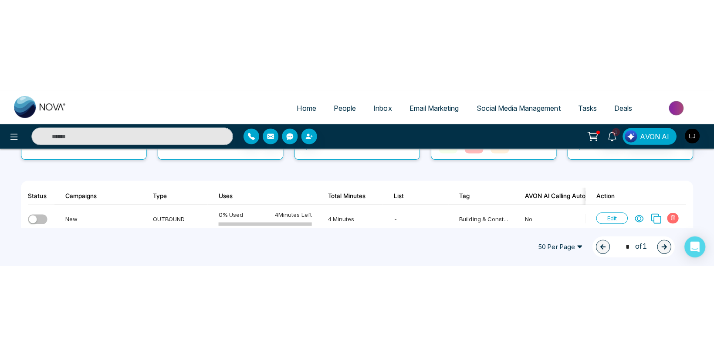
scroll to position [0, 0]
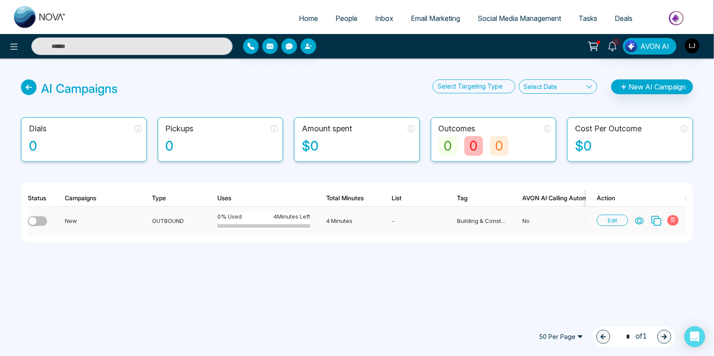
click at [672, 220] on icon at bounding box center [673, 219] width 5 height 5
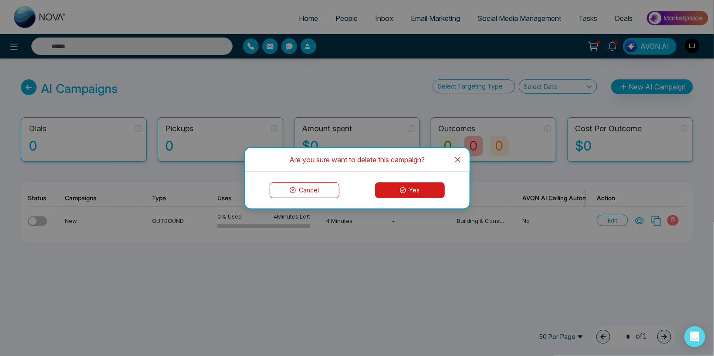
click at [402, 183] on button "Yes" at bounding box center [410, 190] width 70 height 16
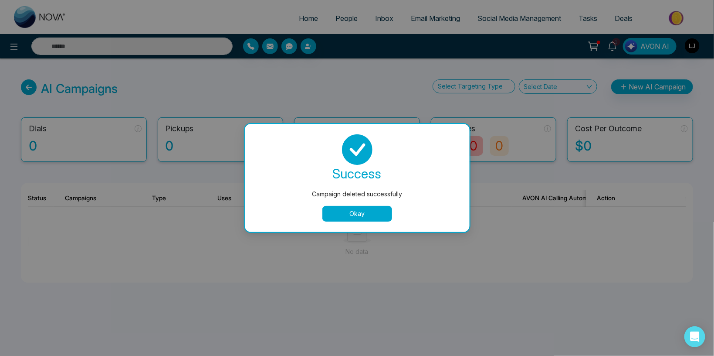
click at [354, 212] on button "Okay" at bounding box center [358, 214] width 70 height 16
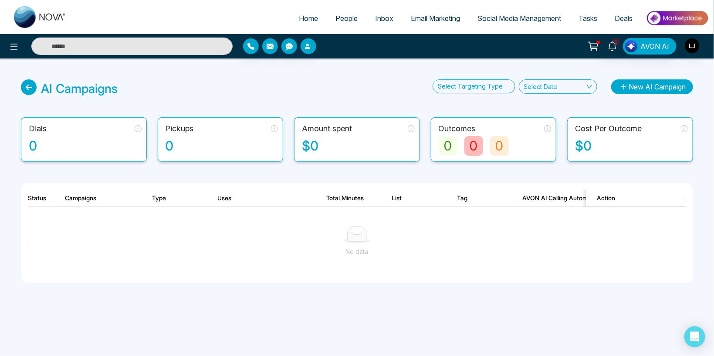
click at [640, 81] on button "New AI Campaign" at bounding box center [652, 86] width 82 height 15
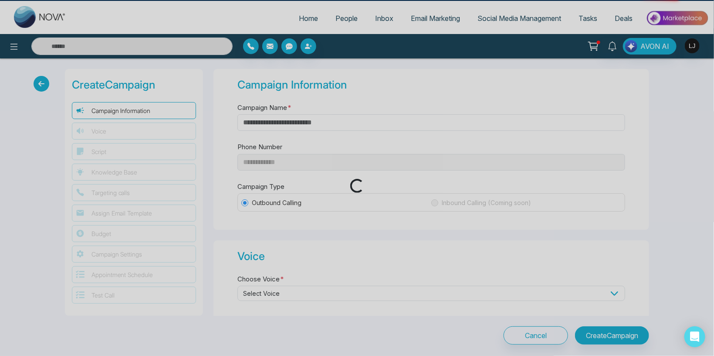
type input "**********"
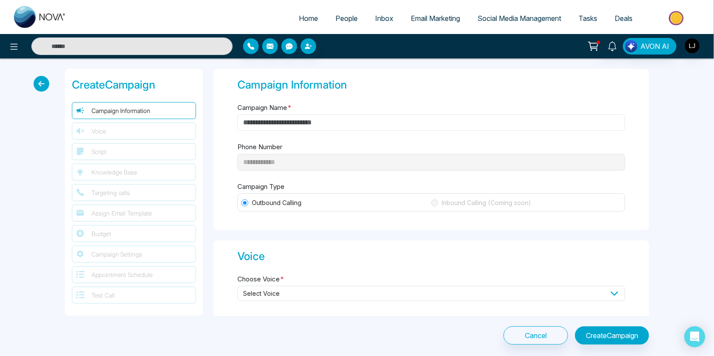
click at [279, 122] on input "Campaign Name *" at bounding box center [432, 122] width 388 height 17
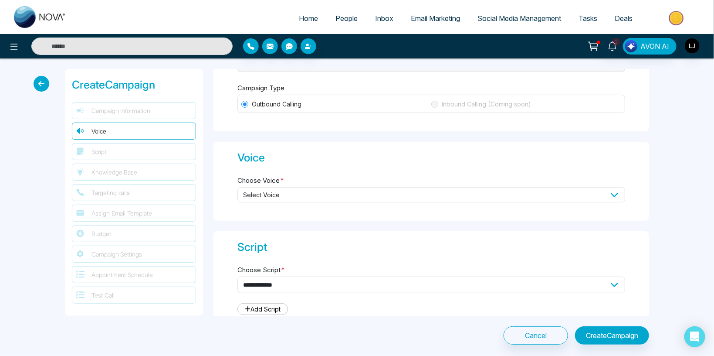
scroll to position [102, 0]
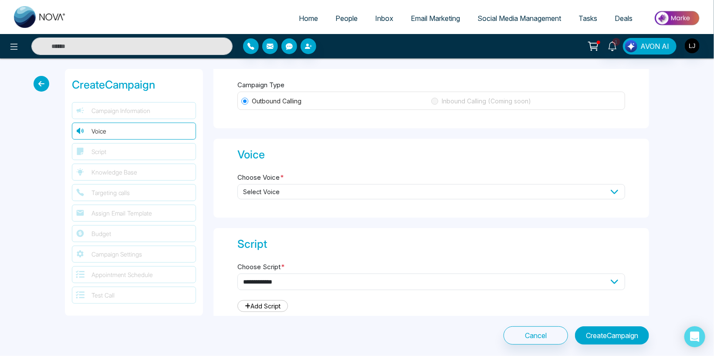
type input "***"
click at [268, 180] on label "Choose Voice *" at bounding box center [261, 178] width 47 height 10
click at [269, 184] on span "Select Voice" at bounding box center [432, 191] width 388 height 15
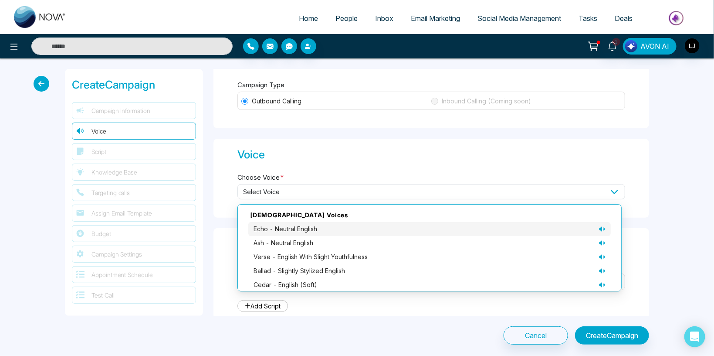
click at [279, 231] on span "echo - neutral English" at bounding box center [286, 229] width 64 height 10
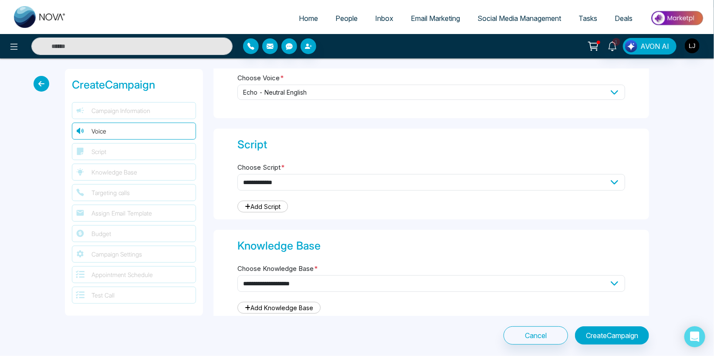
scroll to position [203, 0]
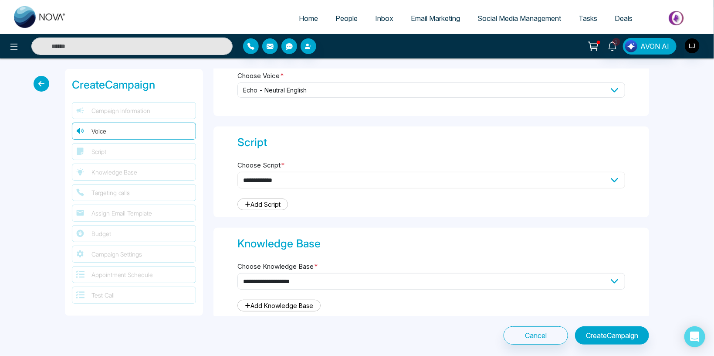
click at [238, 172] on select "**********" at bounding box center [432, 180] width 388 height 17
select select "***"
click option "**********" at bounding box center [0, 0] width 0 height 0
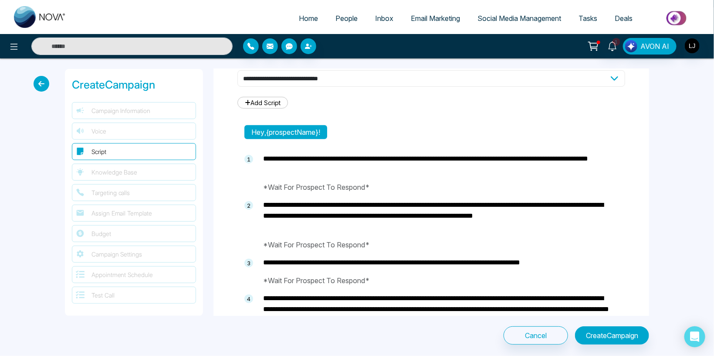
type textarea "**********"
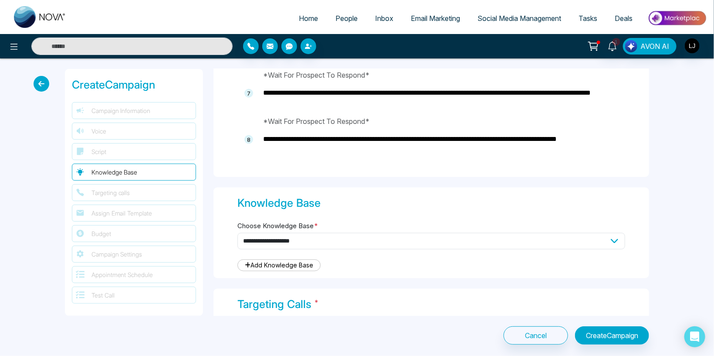
scroll to position [813, 0]
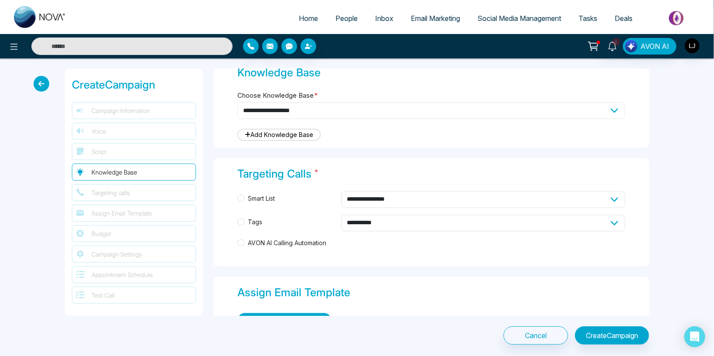
click at [238, 102] on select "**********" at bounding box center [432, 110] width 388 height 17
select select "***"
click option "**********" at bounding box center [0, 0] width 0 height 0
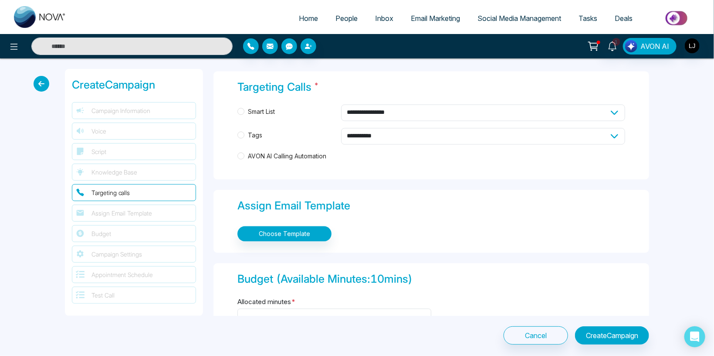
scroll to position [914, 0]
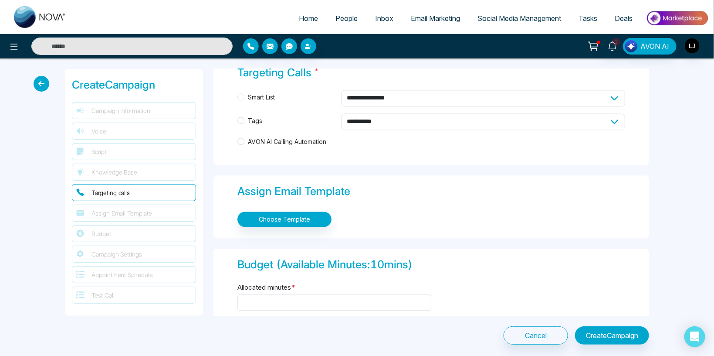
click at [255, 123] on span "Tags" at bounding box center [255, 121] width 21 height 10
click at [341, 113] on select "**********" at bounding box center [483, 121] width 284 height 17
select select "*****"
click option "**********" at bounding box center [0, 0] width 0 height 0
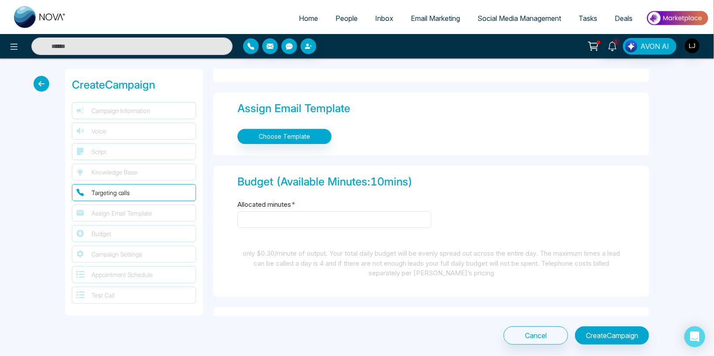
scroll to position [1016, 0]
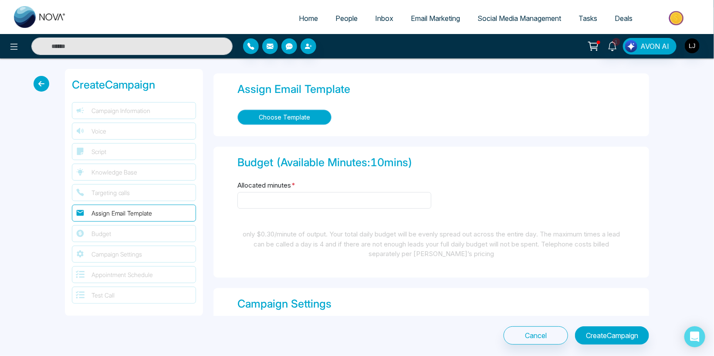
click at [279, 112] on button "Choose Template" at bounding box center [285, 116] width 94 height 15
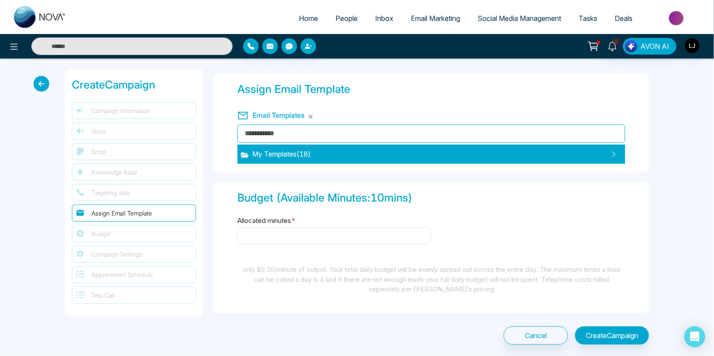
click at [275, 147] on div "My Templates ( 18 )" at bounding box center [432, 153] width 388 height 19
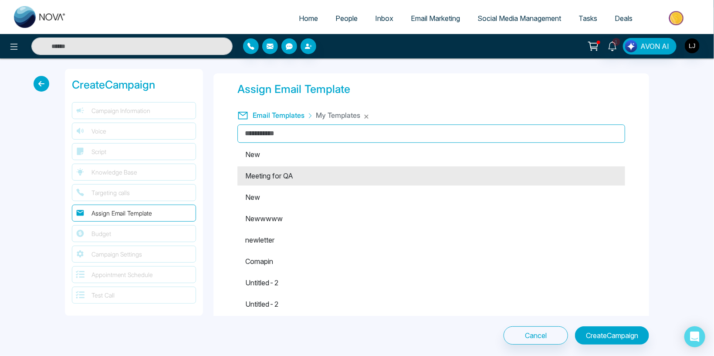
click at [278, 174] on li "Meeting for QA" at bounding box center [432, 175] width 388 height 19
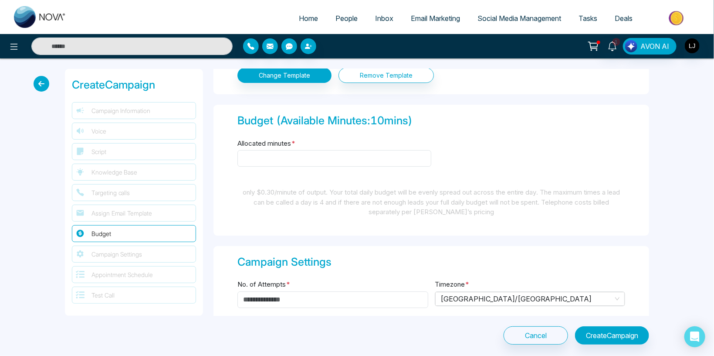
scroll to position [1219, 0]
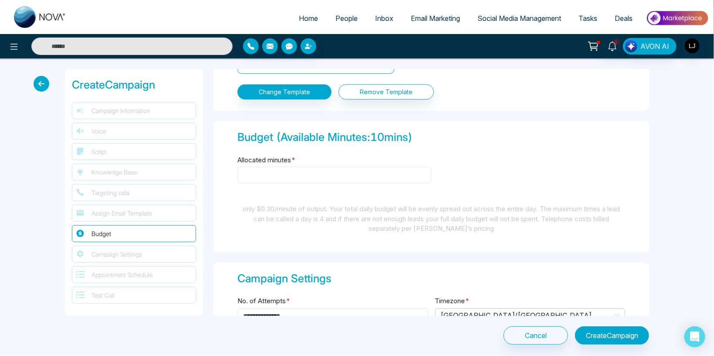
click at [251, 170] on input "Allocated minutes *" at bounding box center [335, 174] width 194 height 17
drag, startPoint x: 236, startPoint y: 157, endPoint x: 289, endPoint y: 154, distance: 52.8
click at [289, 154] on div "Budget (Available Minutes: 10 mins) Allocated minutes * only $0.30/minute of ou…" at bounding box center [432, 186] width 436 height 131
click at [246, 175] on input "Allocated minutes *" at bounding box center [335, 174] width 194 height 17
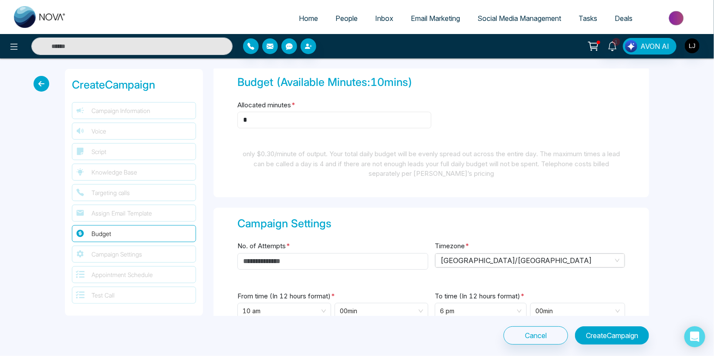
scroll to position [1372, 0]
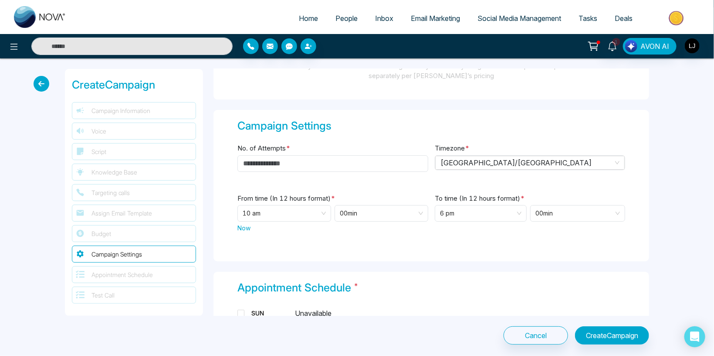
type input "*"
click at [266, 160] on input "No. of Attempts *" at bounding box center [333, 163] width 191 height 17
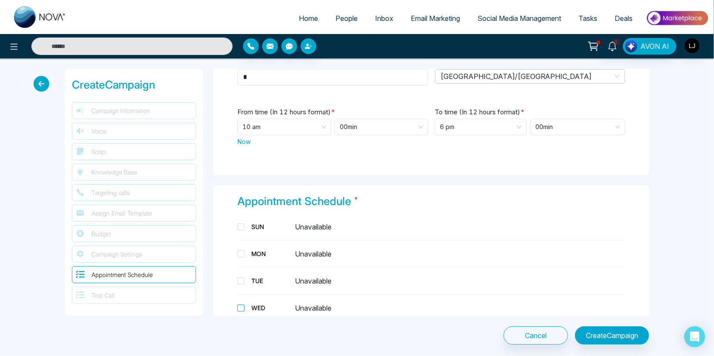
scroll to position [1525, 0]
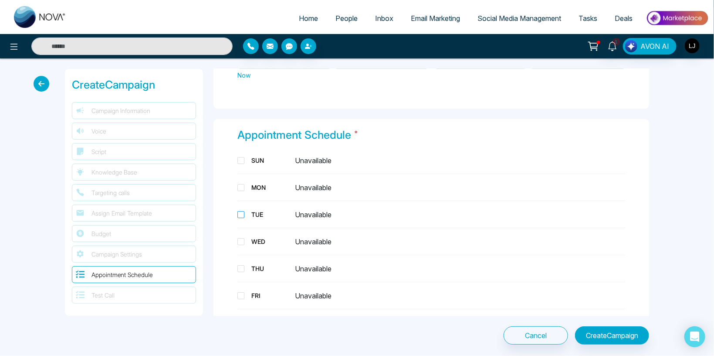
type input "*"
click at [261, 212] on div "TUE" at bounding box center [270, 214] width 44 height 9
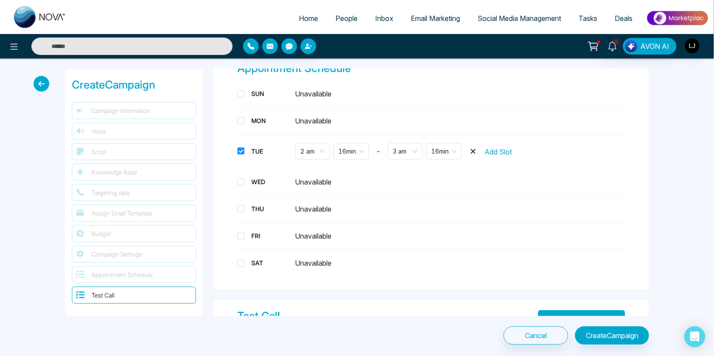
scroll to position [1677, 0]
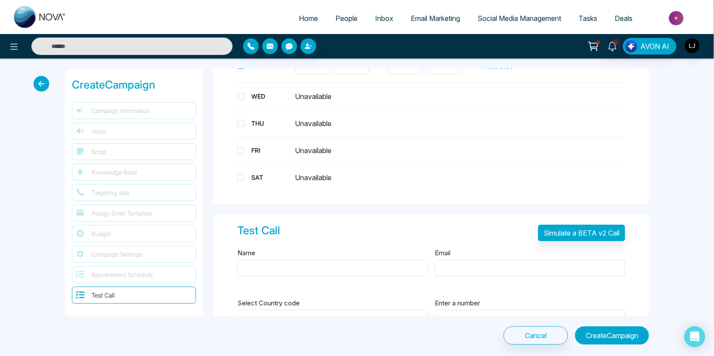
click at [615, 333] on button "Create Campaign" at bounding box center [612, 335] width 74 height 18
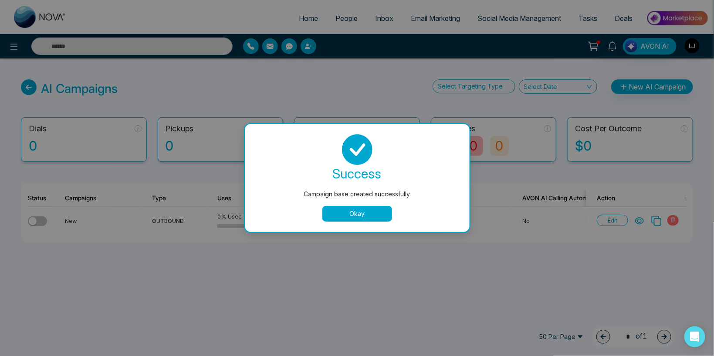
click at [354, 210] on button "Okay" at bounding box center [358, 214] width 70 height 16
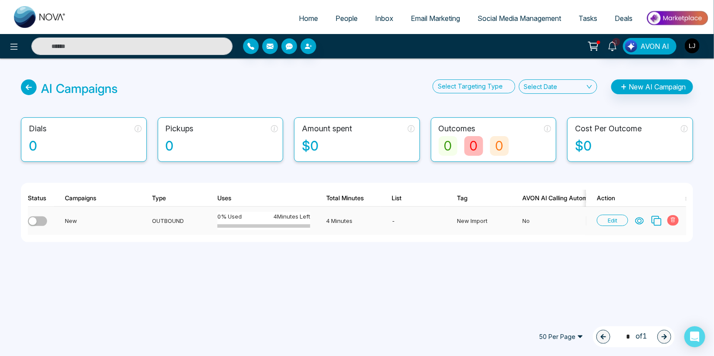
click at [38, 221] on button "button" at bounding box center [37, 221] width 19 height 10
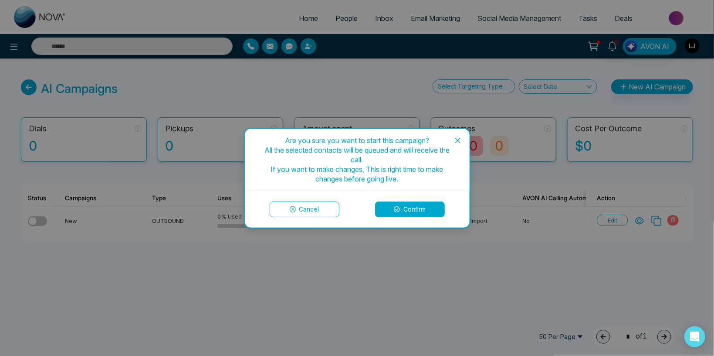
click at [402, 203] on button "Confirm" at bounding box center [410, 209] width 70 height 16
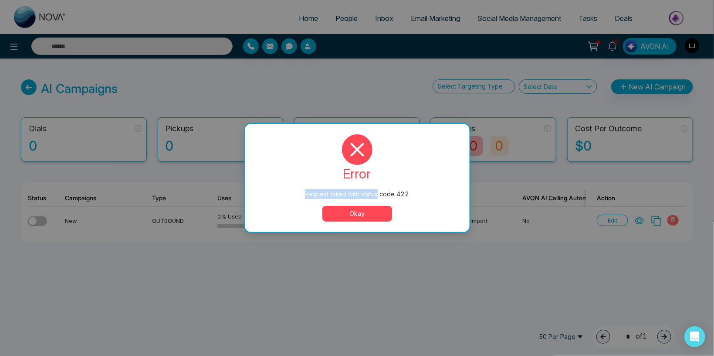
drag, startPoint x: 299, startPoint y: 197, endPoint x: 378, endPoint y: 190, distance: 79.6
click at [378, 190] on div "Request failed with status code 422" at bounding box center [357, 194] width 190 height 10
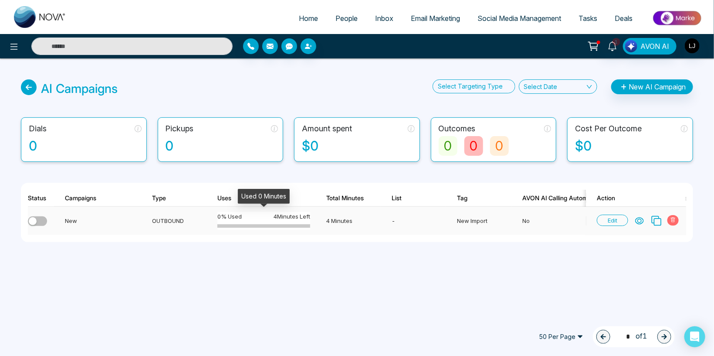
drag, startPoint x: 335, startPoint y: 238, endPoint x: 186, endPoint y: 219, distance: 149.8
click at [186, 219] on div "New OUTBOUND 0 % Used 4 Minutes Left 4 Minutes - New Import No AVON 0 0 0 0 0 0…" at bounding box center [357, 221] width 659 height 28
click at [112, 299] on div "Home People Inbox Email Marketing Social Media Management Tasks Deals 1 AVON AI…" at bounding box center [357, 178] width 714 height 356
click at [342, 20] on span "People" at bounding box center [347, 18] width 22 height 9
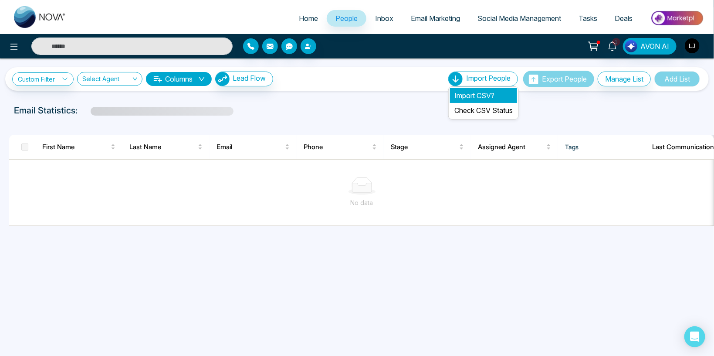
click at [471, 92] on li "Import CSV?" at bounding box center [483, 95] width 67 height 15
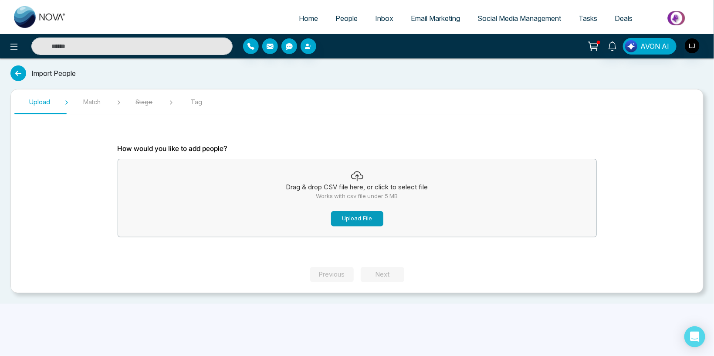
click at [355, 215] on button "Upload File" at bounding box center [357, 218] width 52 height 15
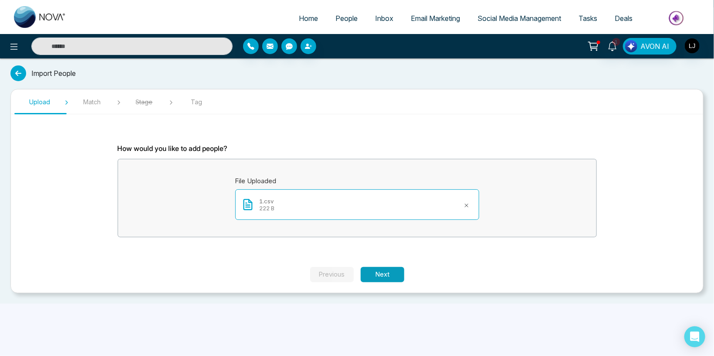
click at [377, 269] on button "Next" at bounding box center [383, 274] width 44 height 15
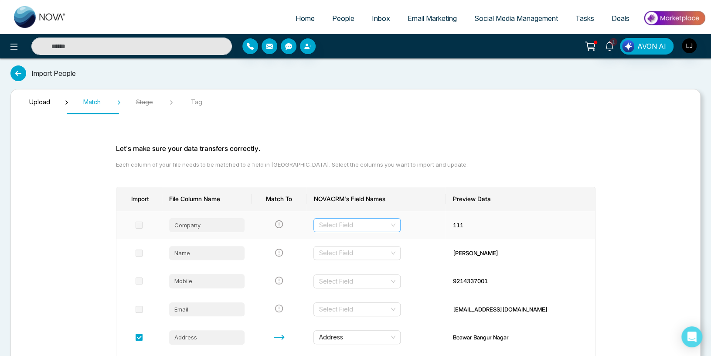
click at [354, 226] on input "search" at bounding box center [354, 224] width 71 height 13
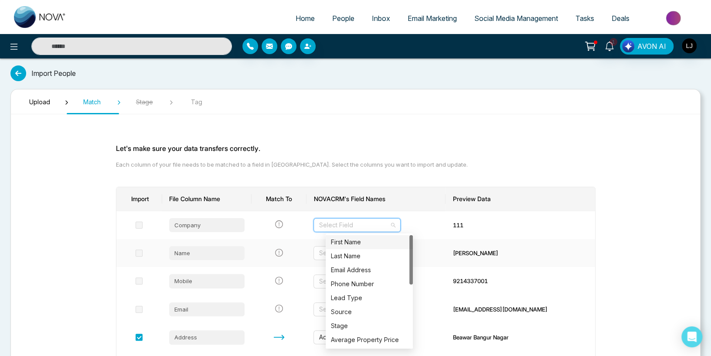
click at [285, 248] on td at bounding box center [278, 253] width 55 height 28
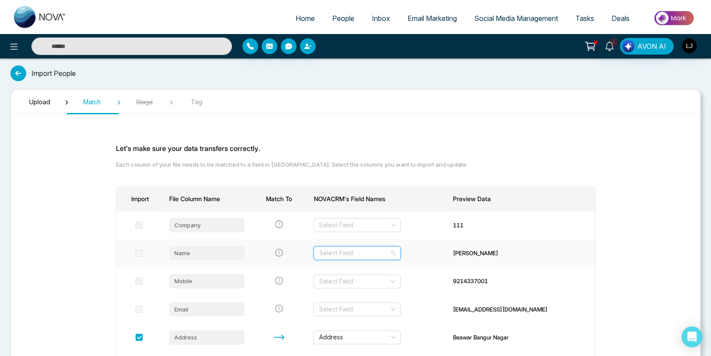
click at [337, 250] on input "search" at bounding box center [354, 252] width 71 height 13
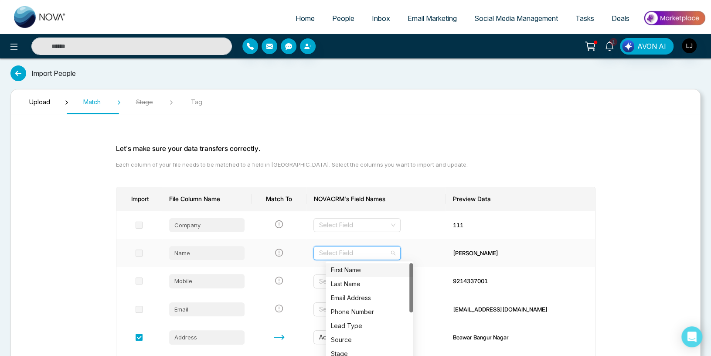
click at [347, 268] on div "First Name" at bounding box center [369, 270] width 77 height 10
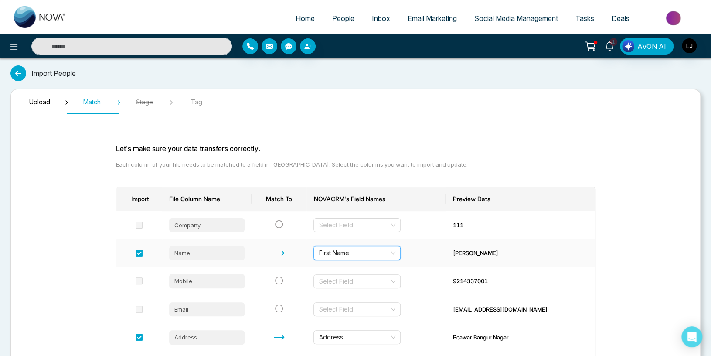
click at [306, 266] on td at bounding box center [278, 253] width 55 height 28
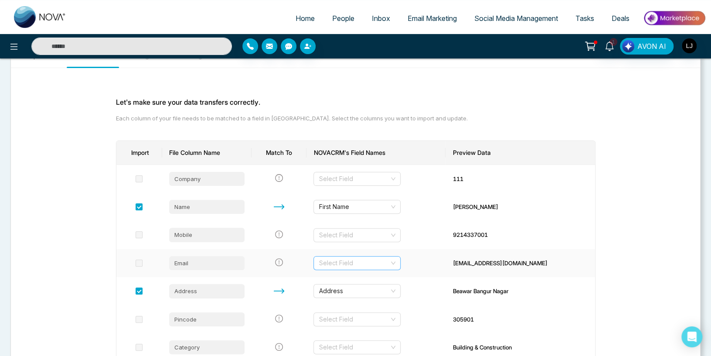
click at [355, 262] on input "search" at bounding box center [354, 262] width 71 height 13
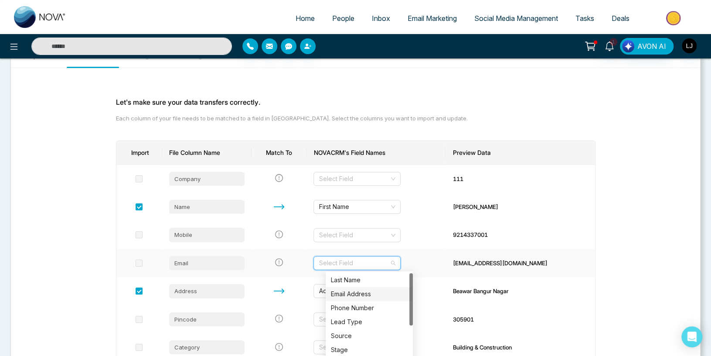
click at [353, 292] on div "Email Address" at bounding box center [369, 294] width 77 height 10
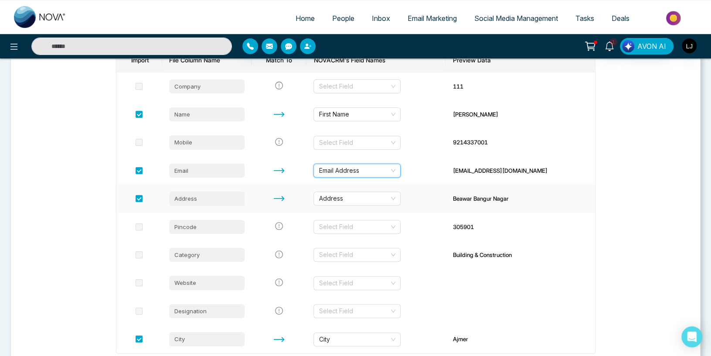
scroll to position [204, 0]
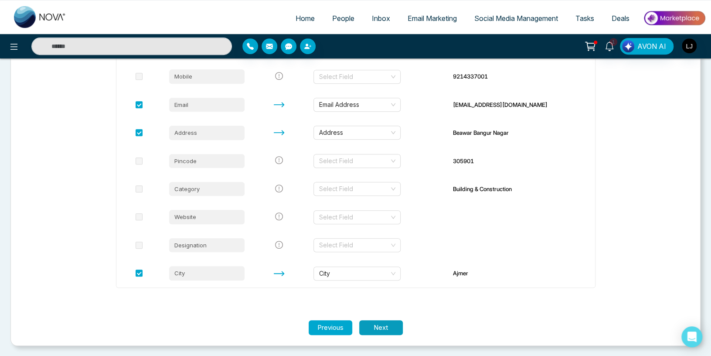
click at [374, 330] on button "Next" at bounding box center [381, 327] width 44 height 15
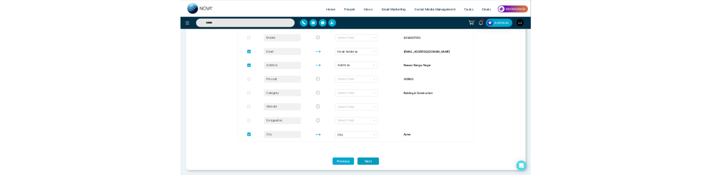
scroll to position [0, 0]
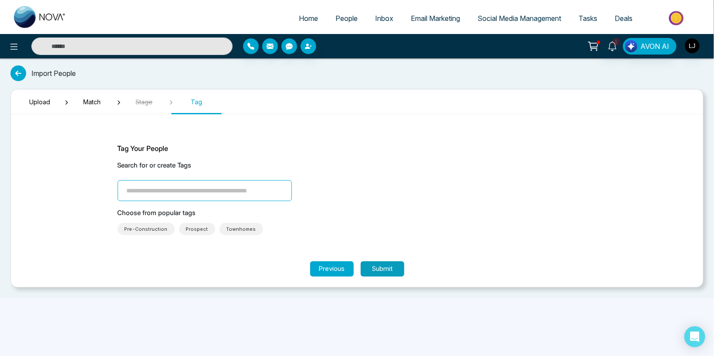
click at [375, 268] on button "Submit" at bounding box center [383, 268] width 44 height 15
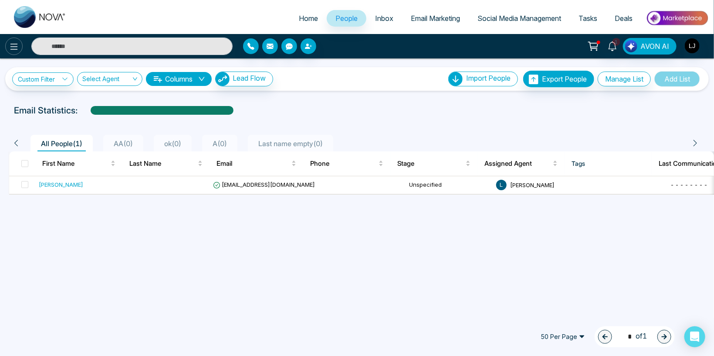
click at [8, 42] on button at bounding box center [13, 45] width 17 height 17
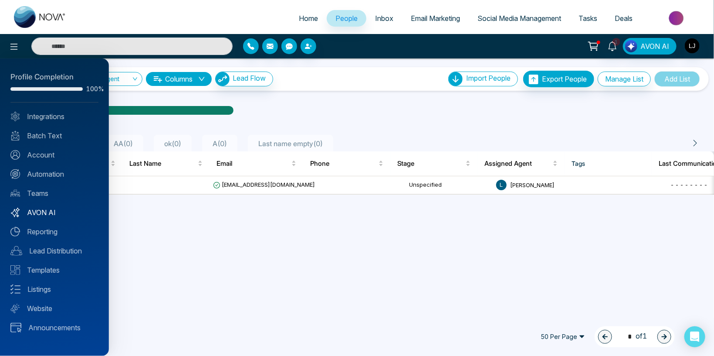
click at [51, 216] on link "AVON AI" at bounding box center [54, 212] width 88 height 10
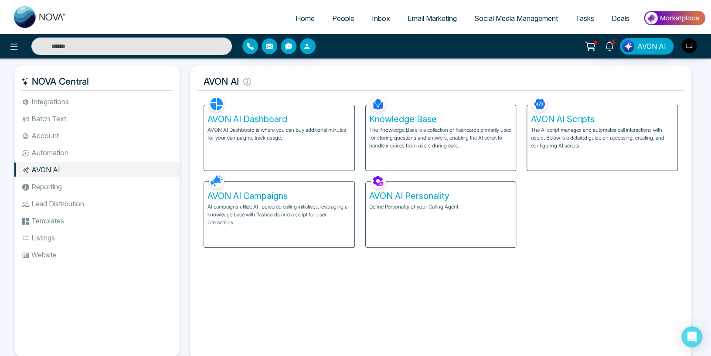
click at [289, 192] on h5 "AVON AI Campaigns" at bounding box center [278, 195] width 143 height 10
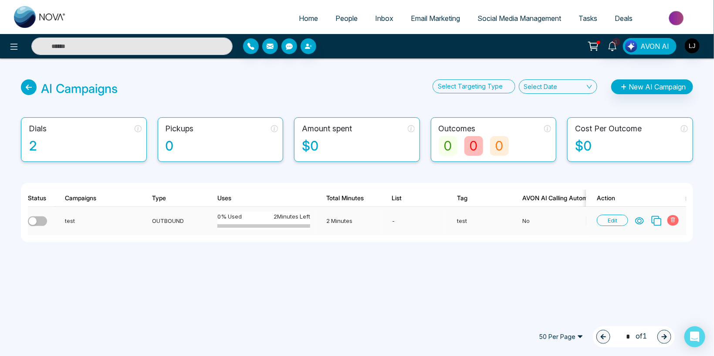
click at [660, 216] on icon at bounding box center [656, 220] width 11 height 11
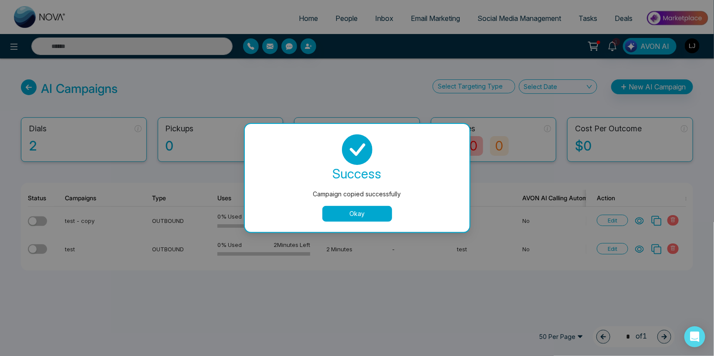
click at [338, 206] on button "Okay" at bounding box center [358, 214] width 70 height 16
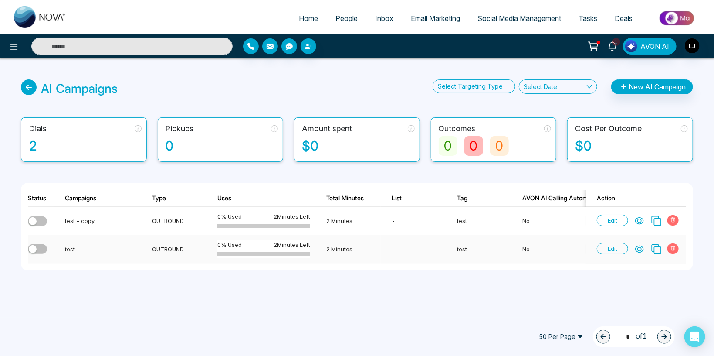
click at [655, 247] on icon at bounding box center [657, 249] width 10 height 10
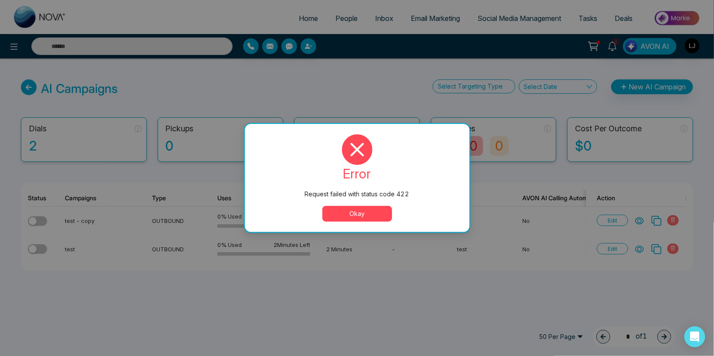
click at [369, 211] on button "Okay" at bounding box center [358, 214] width 70 height 16
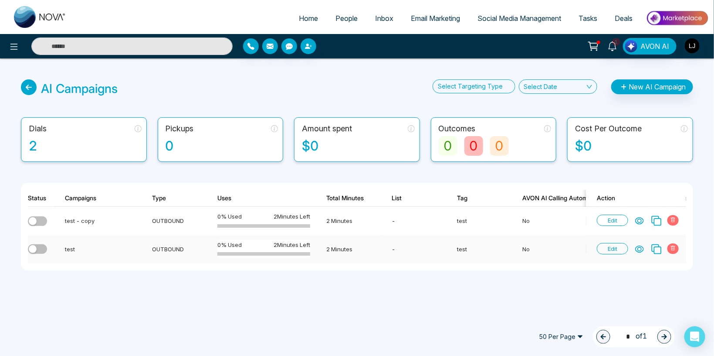
click at [659, 251] on icon at bounding box center [656, 248] width 11 height 11
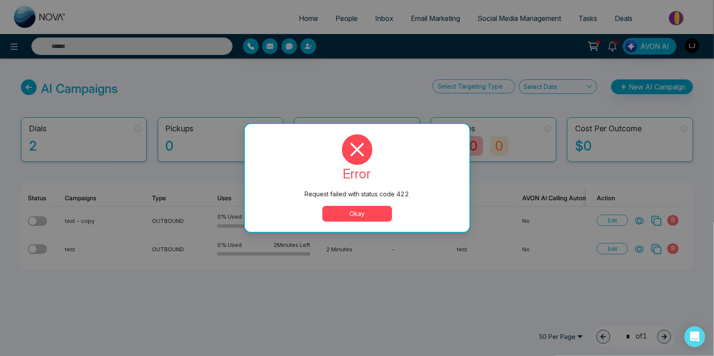
click at [345, 216] on button "Okay" at bounding box center [358, 214] width 70 height 16
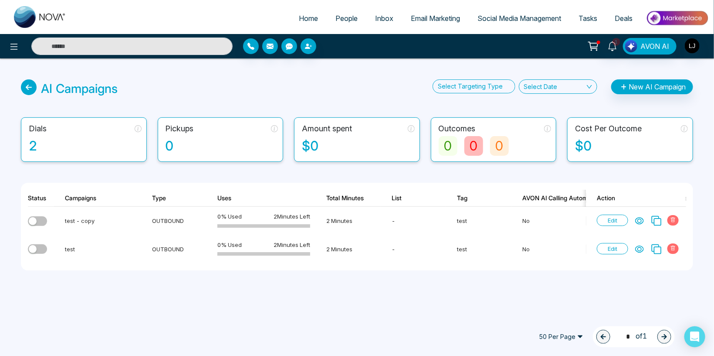
click at [329, 15] on link "People" at bounding box center [347, 18] width 40 height 17
click at [657, 247] on icon at bounding box center [656, 248] width 11 height 11
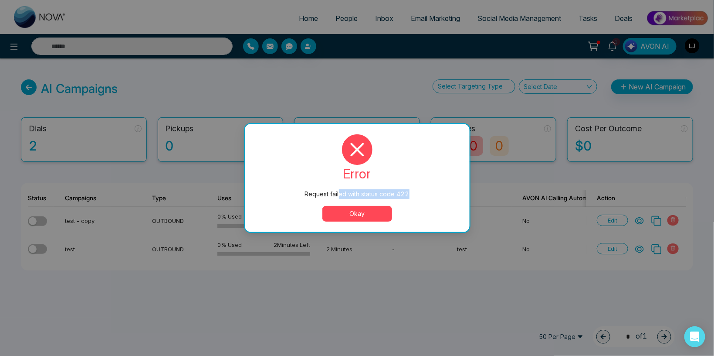
drag, startPoint x: 339, startPoint y: 194, endPoint x: 436, endPoint y: 197, distance: 97.2
click at [436, 197] on div "Request failed with status code 422" at bounding box center [357, 194] width 190 height 10
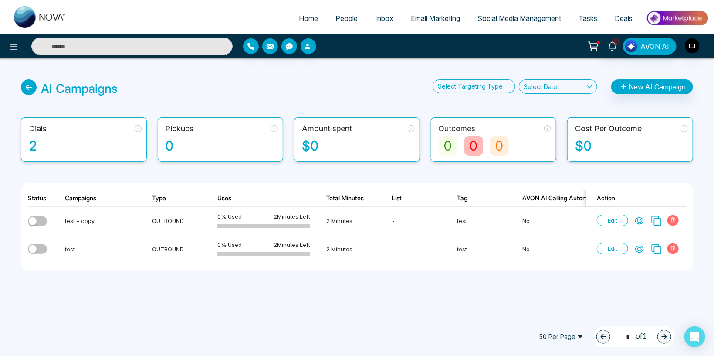
click at [192, 307] on div "AI Campaigns Select Targeting Type Select Date New AI Campaign Dials 2 Pickups …" at bounding box center [357, 185] width 714 height 254
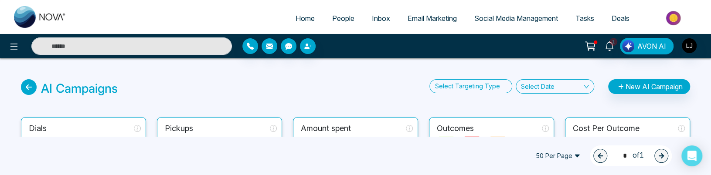
scroll to position [139, 0]
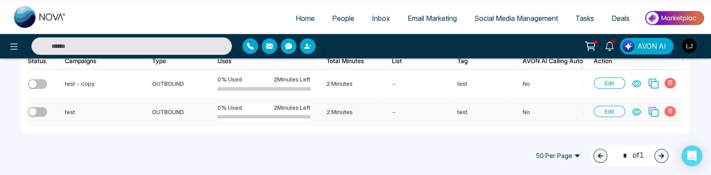
click at [653, 108] on icon at bounding box center [654, 112] width 10 height 10
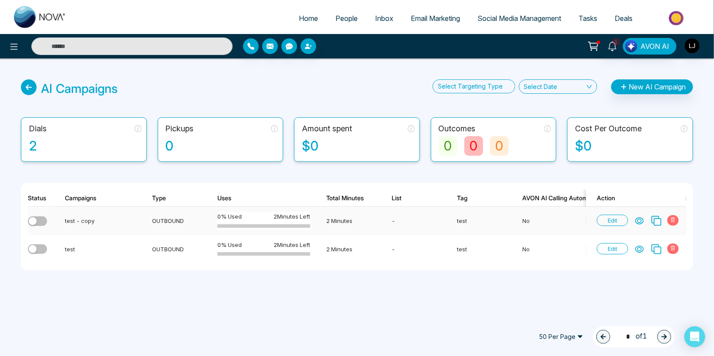
click at [659, 221] on icon at bounding box center [656, 220] width 11 height 11
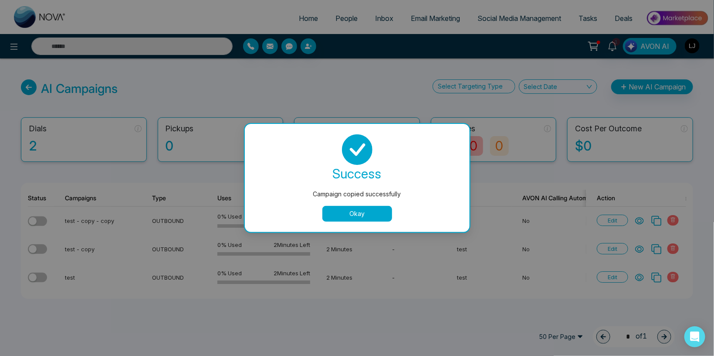
click at [353, 212] on button "Okay" at bounding box center [358, 214] width 70 height 16
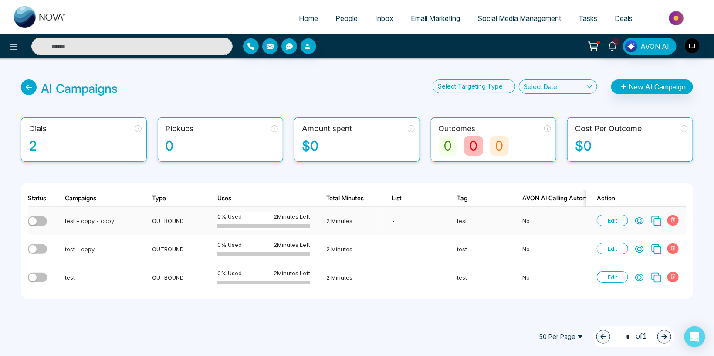
click at [660, 215] on icon at bounding box center [656, 220] width 11 height 11
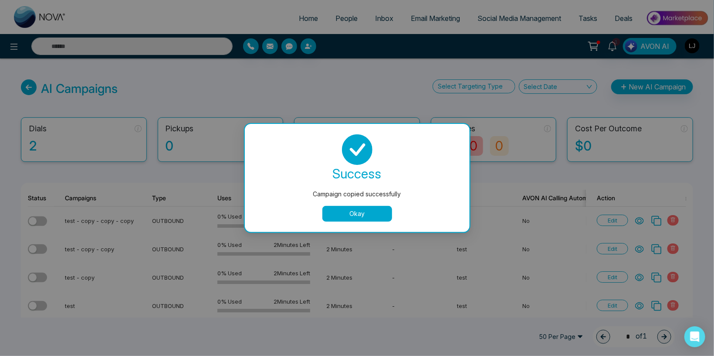
click at [657, 222] on div "Campaign copied successfully success Campaign copied successfully Okay" at bounding box center [357, 178] width 714 height 356
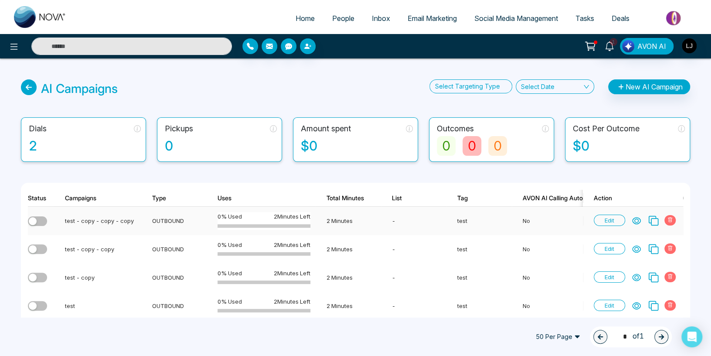
click at [657, 222] on icon at bounding box center [653, 220] width 11 height 11
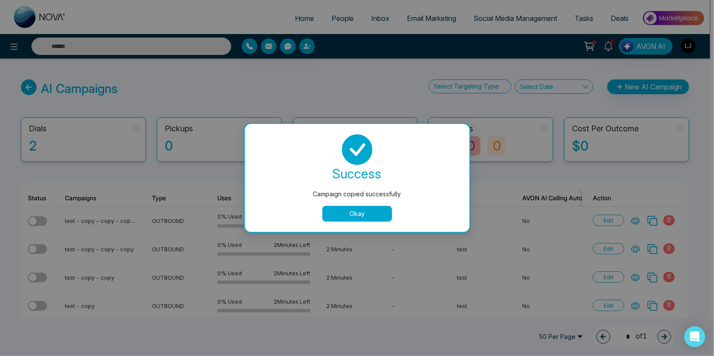
click at [657, 222] on div "Campaign copied successfully success Campaign copied successfully Okay" at bounding box center [357, 178] width 714 height 356
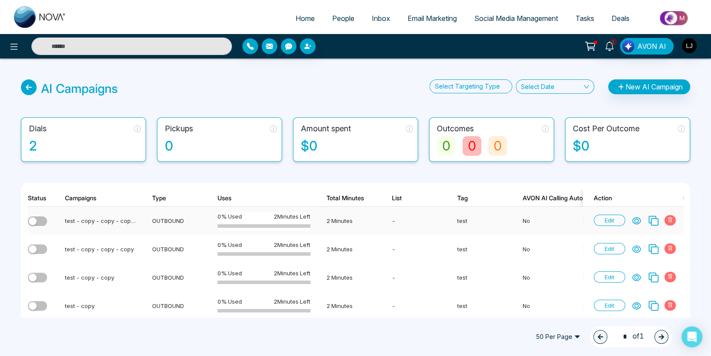
click at [657, 222] on icon at bounding box center [653, 220] width 11 height 11
drag, startPoint x: 315, startPoint y: 190, endPoint x: 406, endPoint y: 190, distance: 91.1
click at [288, 97] on div "AI Campaigns Select Targeting Type Select Date New AI Campaign" at bounding box center [355, 88] width 669 height 18
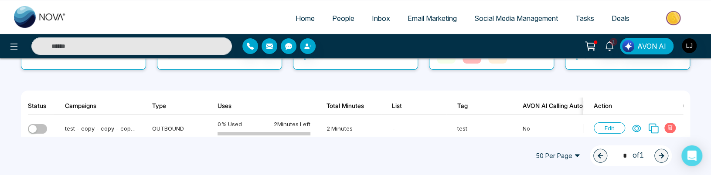
scroll to position [92, 0]
click at [652, 126] on icon at bounding box center [654, 128] width 10 height 10
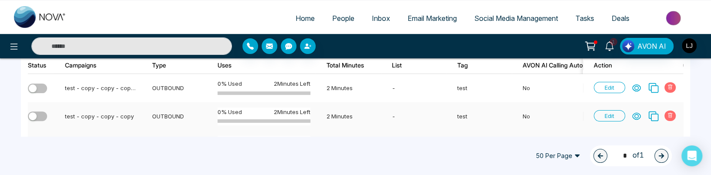
scroll to position [44, 0]
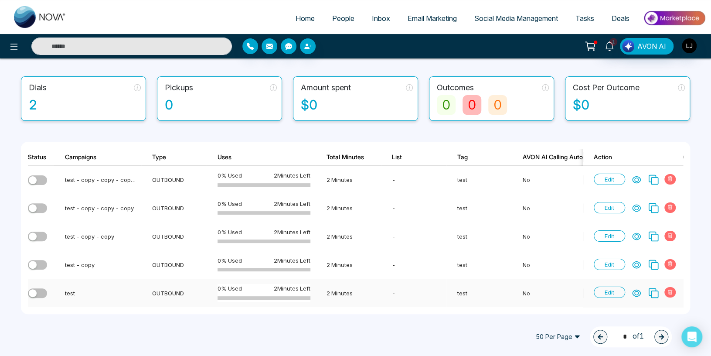
click at [37, 289] on div "button" at bounding box center [33, 293] width 8 height 8
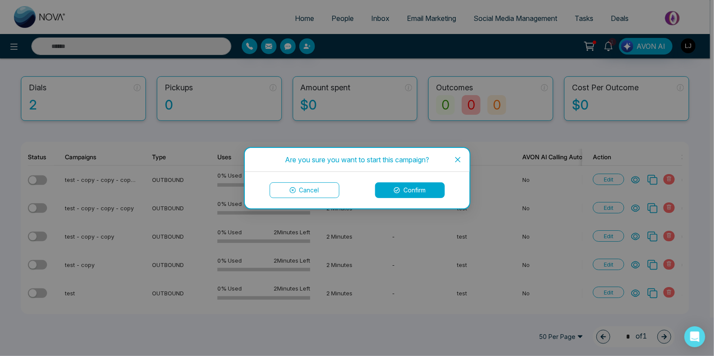
click at [295, 187] on button "Cancel" at bounding box center [305, 190] width 70 height 16
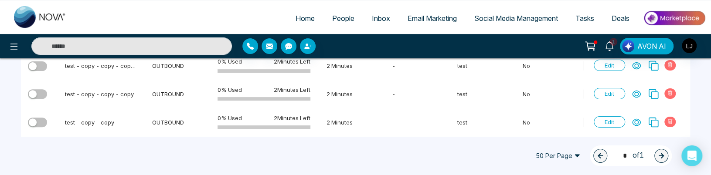
scroll to position [225, 0]
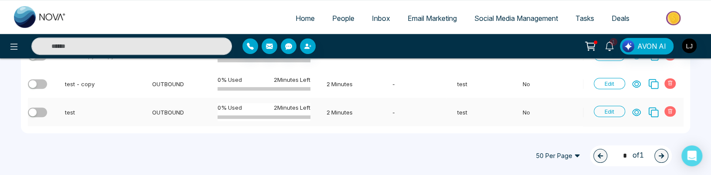
click at [649, 107] on icon at bounding box center [653, 112] width 11 height 11
click at [653, 109] on icon at bounding box center [653, 112] width 11 height 11
click at [652, 108] on icon at bounding box center [653, 112] width 11 height 11
click at [655, 107] on icon at bounding box center [653, 112] width 11 height 11
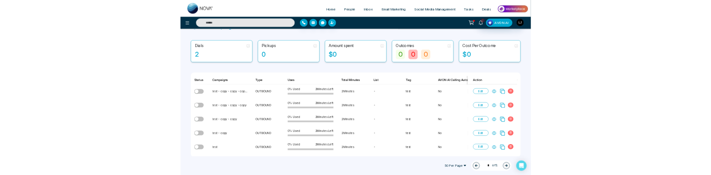
scroll to position [0, 0]
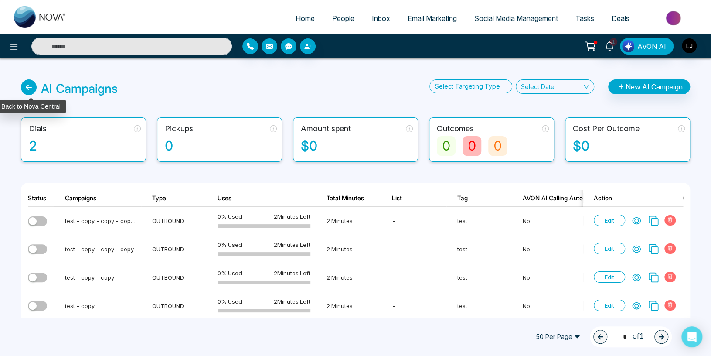
click at [31, 88] on icon at bounding box center [29, 87] width 16 height 16
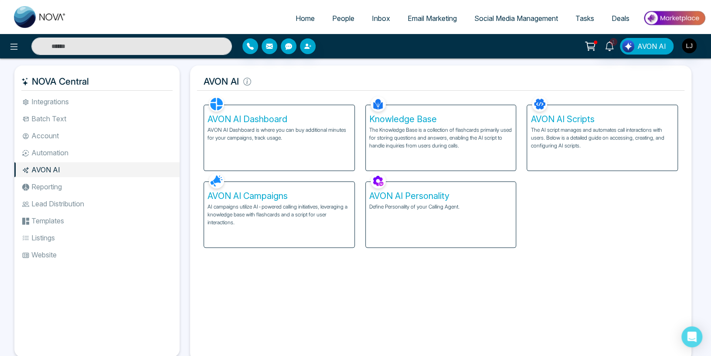
click at [256, 151] on div "AVON AI Dashboard AVON AI Dashboard is where you can buy additional minutes for…" at bounding box center [279, 137] width 150 height 65
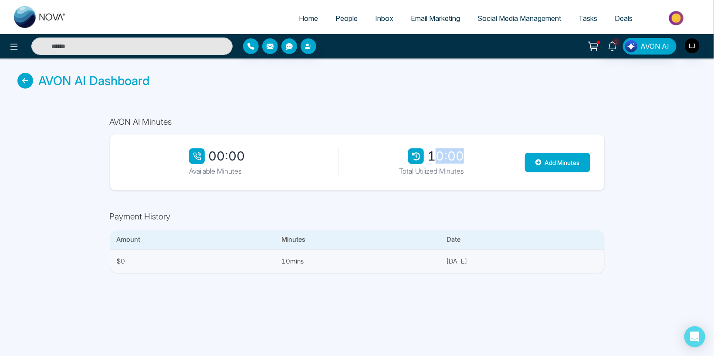
drag, startPoint x: 434, startPoint y: 157, endPoint x: 466, endPoint y: 157, distance: 32.3
click at [466, 157] on div "10:00 Total Utilized Minutes" at bounding box center [431, 162] width 187 height 28
click at [377, 210] on div "AVON AI Minutes 00:00 Available Minutes 10:00 Total Utilized Minutes Add Minute…" at bounding box center [357, 195] width 523 height 184
drag, startPoint x: 392, startPoint y: 173, endPoint x: 465, endPoint y: 179, distance: 73.0
click at [465, 179] on div "00:00 Available Minutes 10:00 Total Utilized Minutes Add Minutes" at bounding box center [357, 162] width 495 height 57
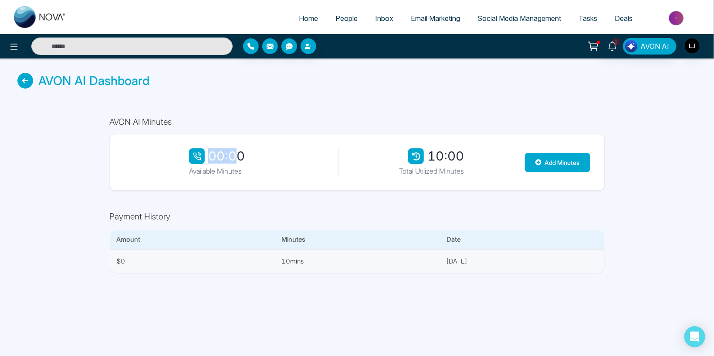
drag, startPoint x: 211, startPoint y: 156, endPoint x: 237, endPoint y: 156, distance: 26.2
click at [237, 156] on div "00:00" at bounding box center [217, 156] width 56 height 16
click at [29, 81] on icon at bounding box center [25, 81] width 16 height 16
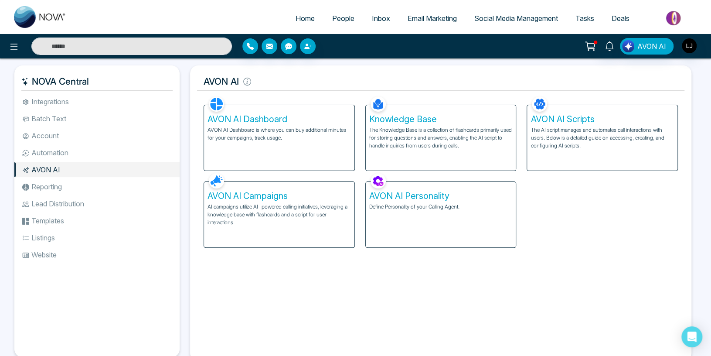
click at [279, 228] on div "AVON AI Campaigns AI campaigns utilize AI-powered calling initiatives, leveragi…" at bounding box center [279, 214] width 150 height 65
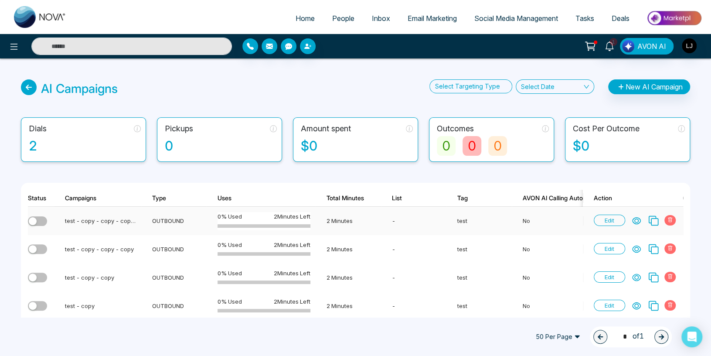
click at [652, 218] on icon at bounding box center [654, 221] width 10 height 10
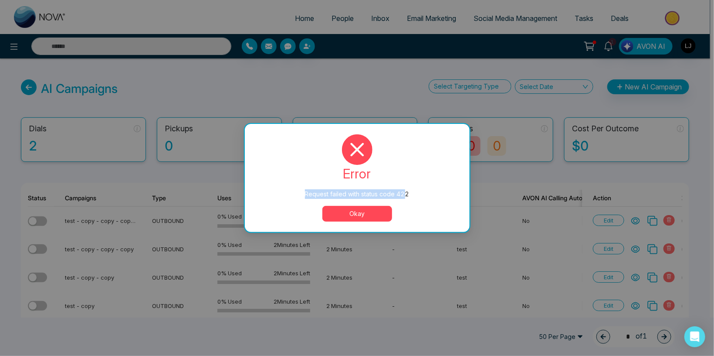
drag, startPoint x: 302, startPoint y: 194, endPoint x: 404, endPoint y: 200, distance: 101.7
click at [404, 200] on div "error Request failed with status code 422 Okay" at bounding box center [357, 177] width 204 height 87
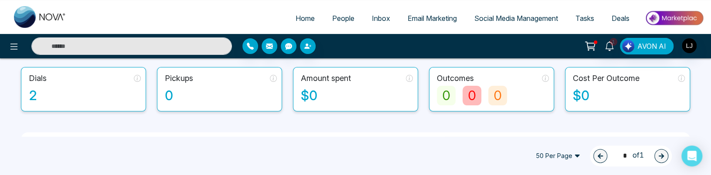
scroll to position [92, 0]
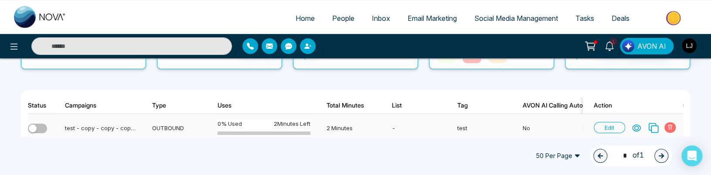
click at [655, 127] on icon at bounding box center [653, 127] width 11 height 11
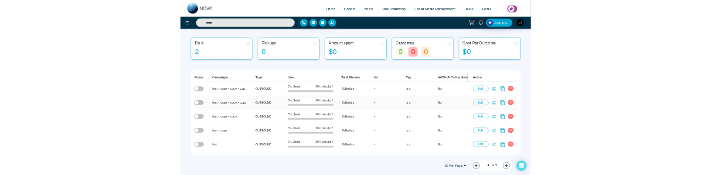
scroll to position [0, 0]
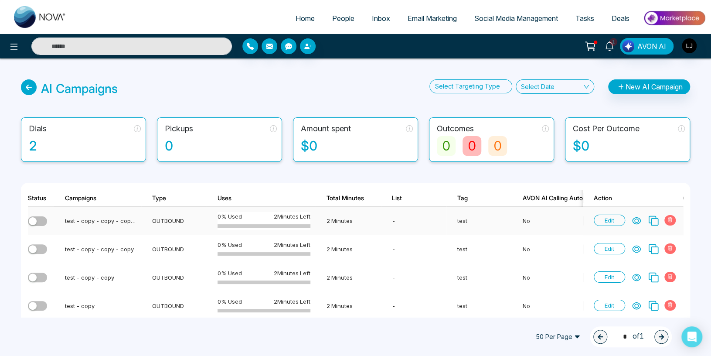
click at [671, 221] on icon at bounding box center [669, 219] width 5 height 5
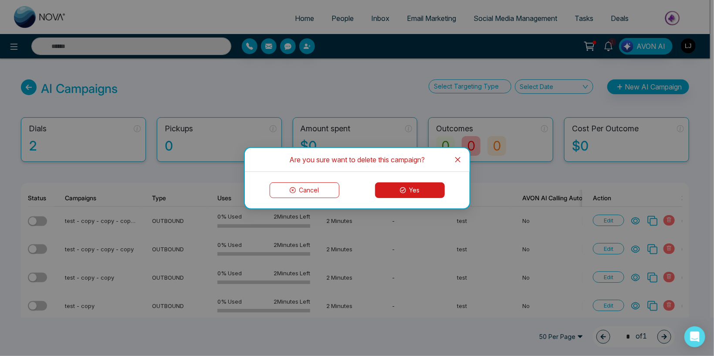
click at [411, 182] on div "Cancel Yes" at bounding box center [357, 190] width 225 height 37
click at [412, 190] on button "Yes" at bounding box center [410, 190] width 70 height 16
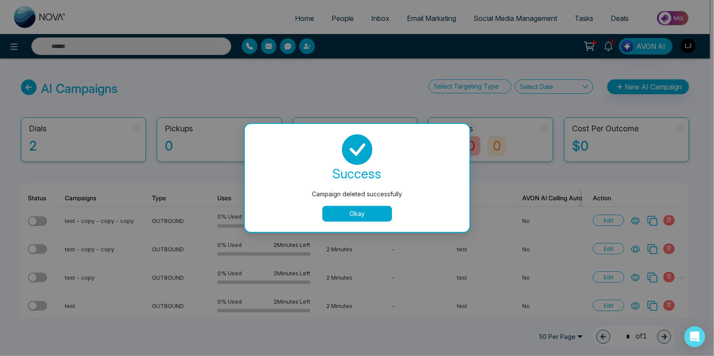
click at [670, 221] on div "Campaign deleted successfully success Campaign deleted successfully Okay" at bounding box center [357, 178] width 714 height 356
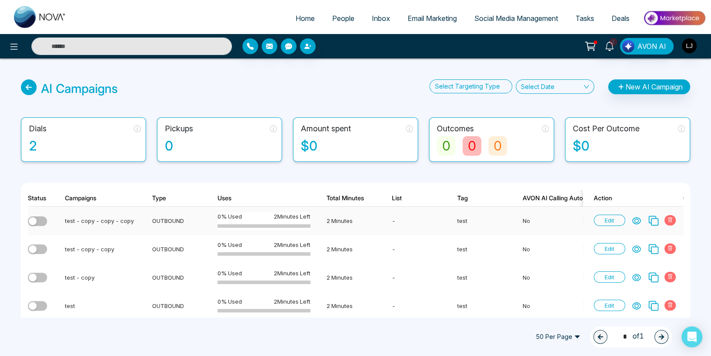
click at [670, 221] on icon at bounding box center [670, 220] width 2 height 2
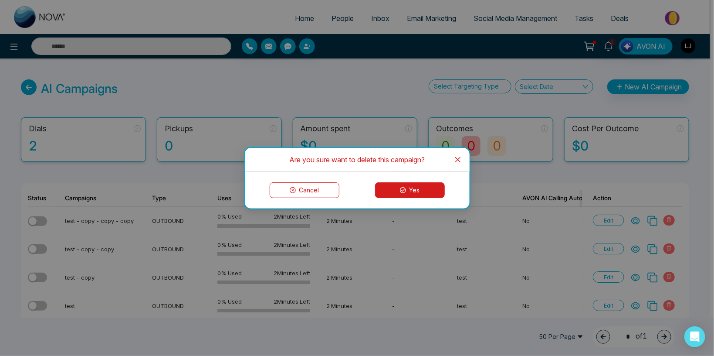
click at [414, 193] on button "Yes" at bounding box center [410, 190] width 70 height 16
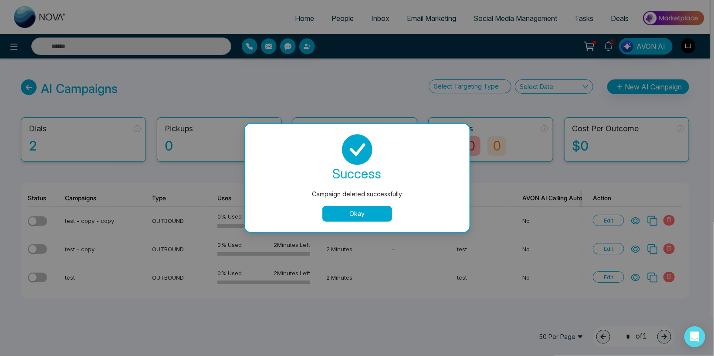
click at [671, 221] on div "Campaign deleted successfully success Campaign deleted successfully Okay" at bounding box center [357, 178] width 714 height 356
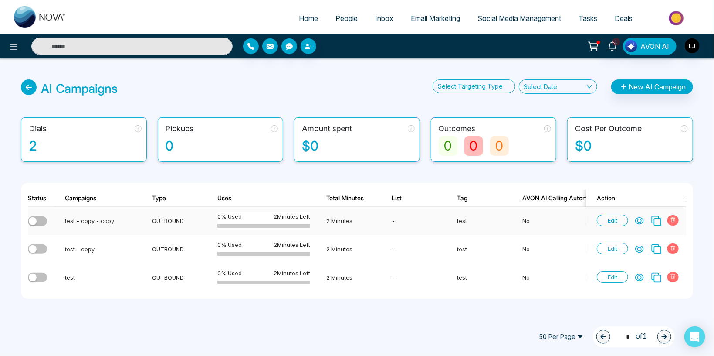
click at [671, 221] on span at bounding box center [673, 220] width 11 height 10
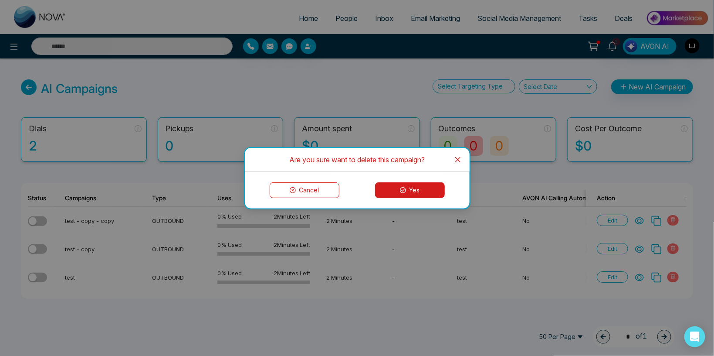
click at [411, 192] on button "Yes" at bounding box center [410, 190] width 70 height 16
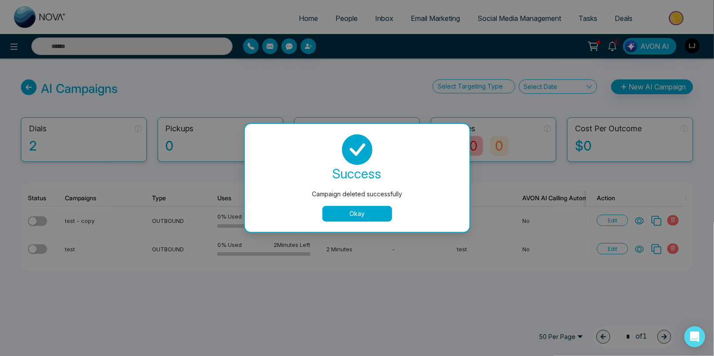
click at [669, 219] on div "Campaign deleted successfully success Campaign deleted successfully Okay" at bounding box center [357, 178] width 714 height 356
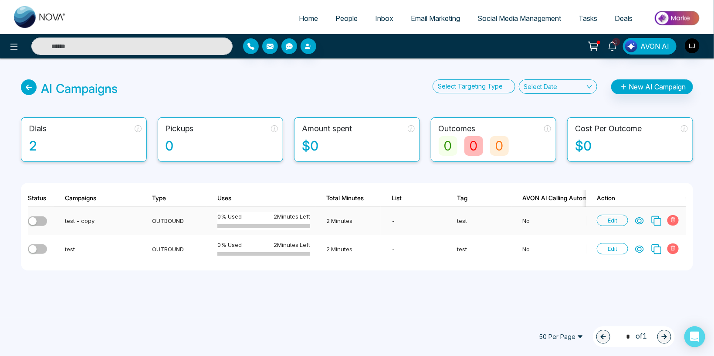
click at [671, 219] on span at bounding box center [673, 220] width 11 height 10
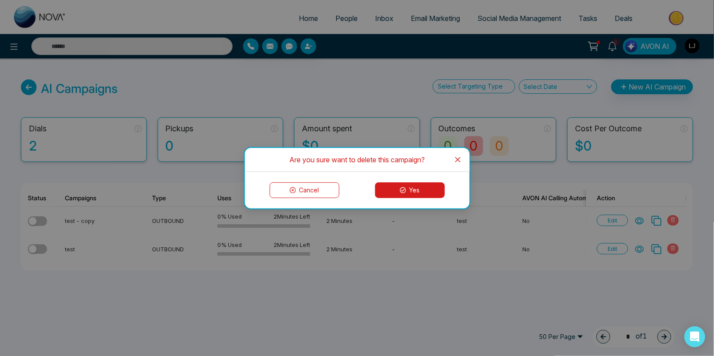
click at [297, 187] on button "Cancel" at bounding box center [305, 190] width 70 height 16
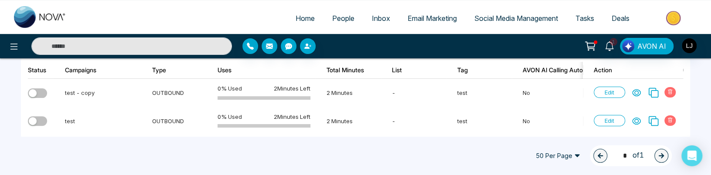
scroll to position [139, 0]
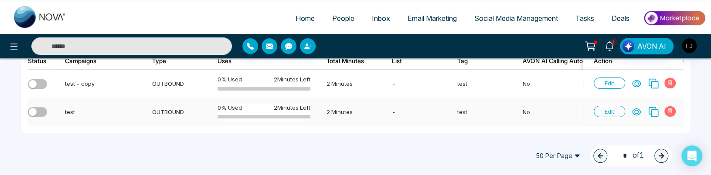
click at [650, 109] on icon at bounding box center [653, 111] width 11 height 11
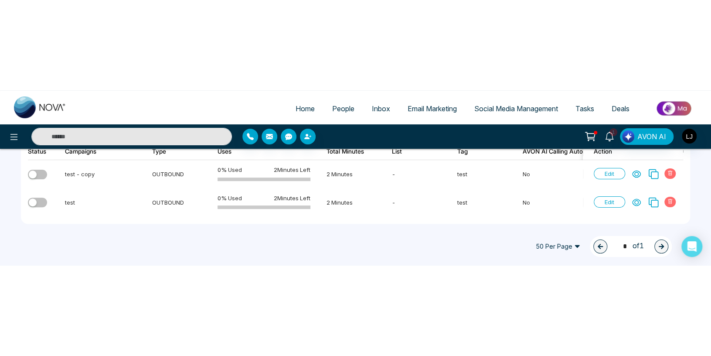
scroll to position [0, 0]
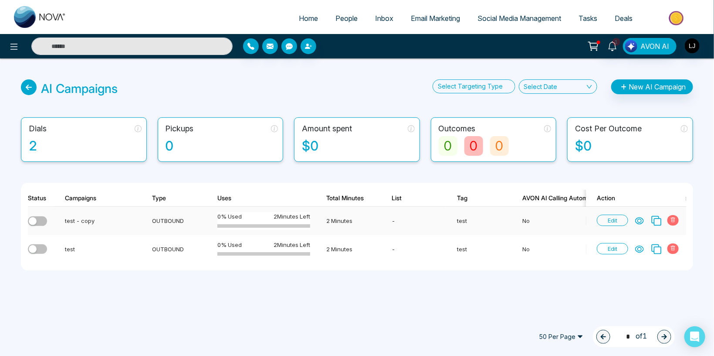
click at [676, 220] on icon at bounding box center [673, 219] width 5 height 5
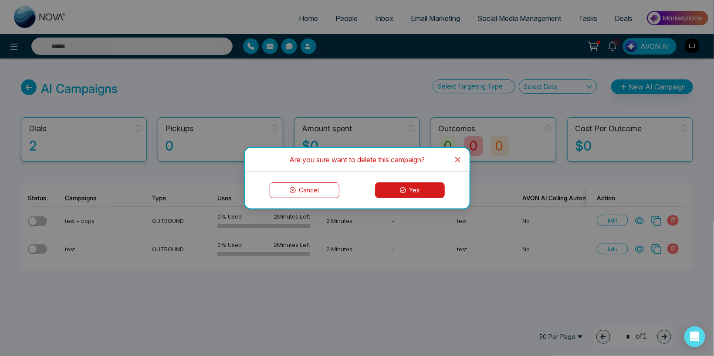
click at [397, 192] on button "Yes" at bounding box center [410, 190] width 70 height 16
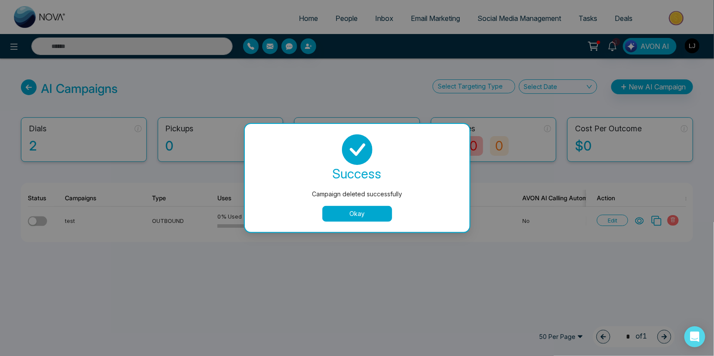
click at [350, 211] on button "Okay" at bounding box center [358, 214] width 70 height 16
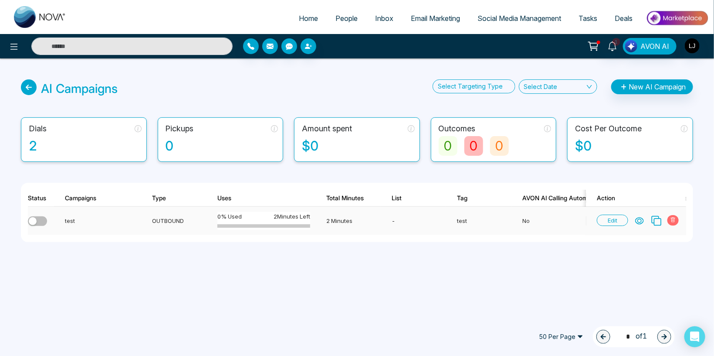
click at [676, 220] on icon at bounding box center [673, 219] width 4 height 5
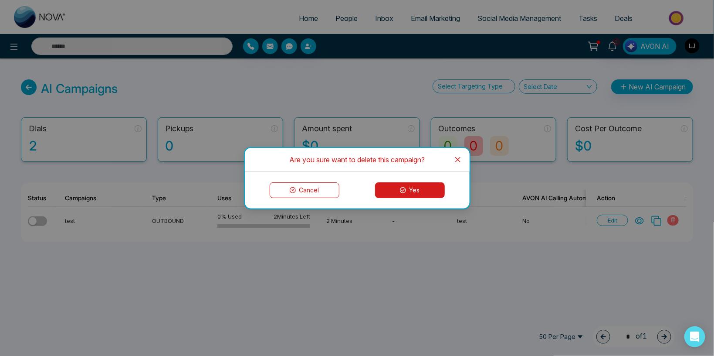
click at [429, 190] on button "Yes" at bounding box center [410, 190] width 70 height 16
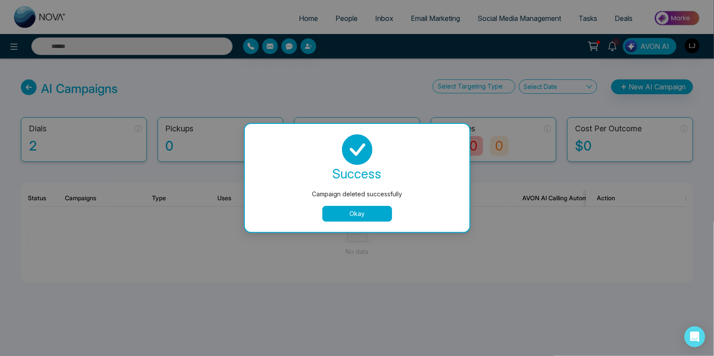
click at [340, 19] on div "Campaign deleted successfully success Campaign deleted successfully Okay" at bounding box center [357, 178] width 714 height 356
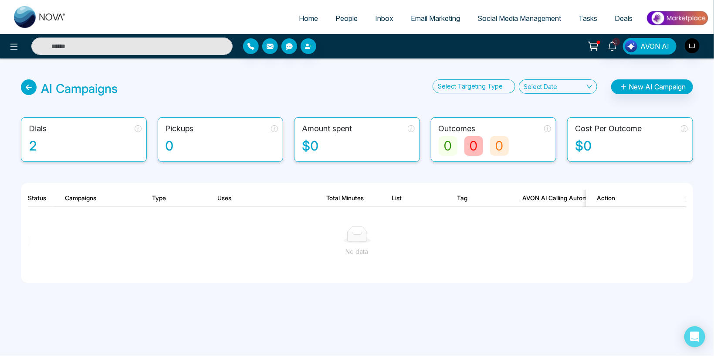
click at [340, 19] on span "People" at bounding box center [347, 18] width 22 height 9
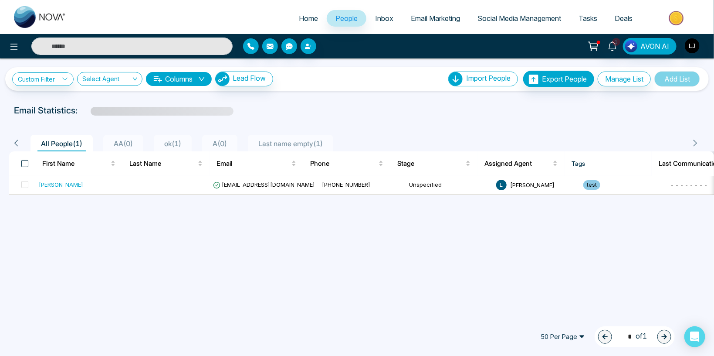
click at [22, 163] on span at bounding box center [24, 163] width 7 height 7
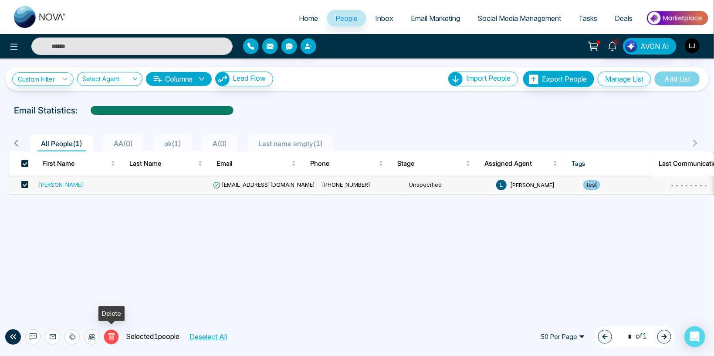
click at [108, 337] on icon at bounding box center [112, 337] width 8 height 8
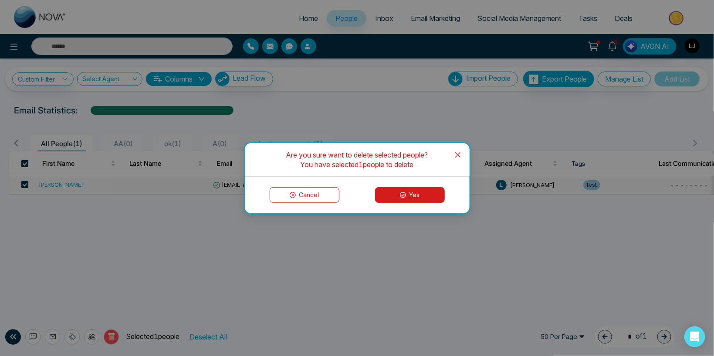
click at [404, 195] on icon at bounding box center [403, 195] width 6 height 6
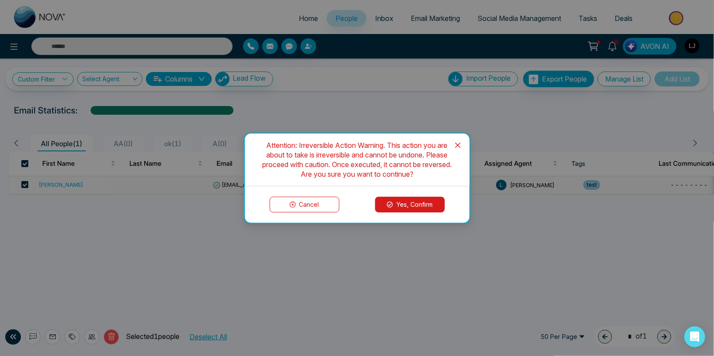
click at [408, 208] on button "Yes, Confirm" at bounding box center [410, 205] width 70 height 16
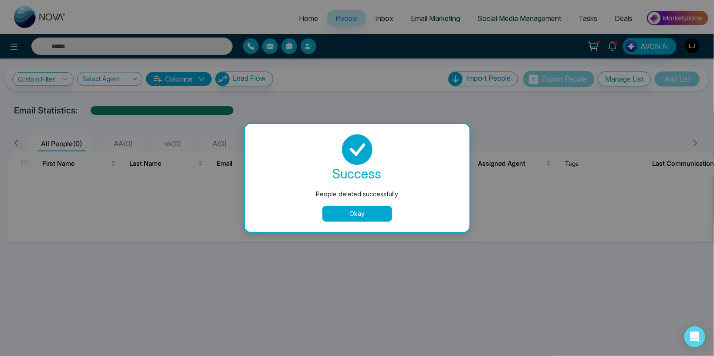
click at [352, 212] on button "Okay" at bounding box center [358, 214] width 70 height 16
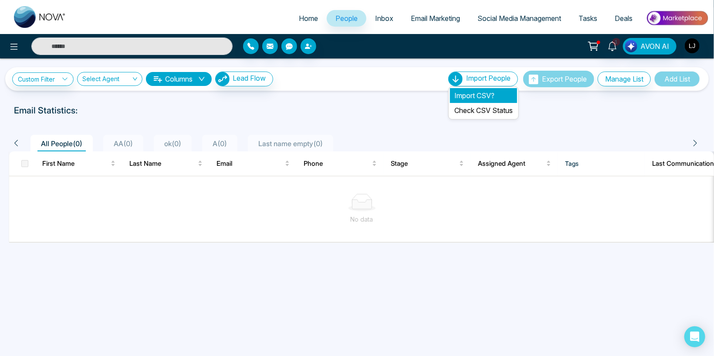
click at [468, 91] on li "Import CSV?" at bounding box center [483, 95] width 67 height 15
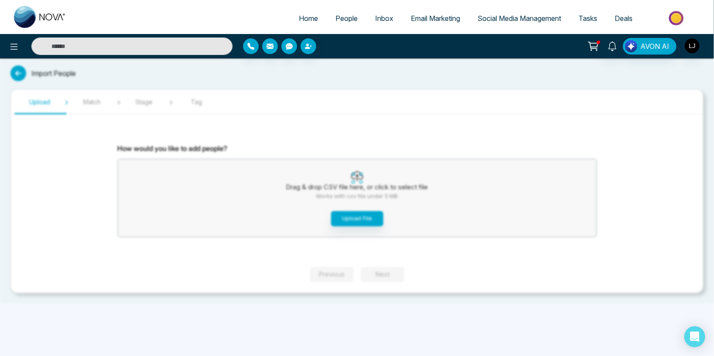
click at [353, 217] on div "Home People Inbox Email Marketing Social Media Management Tasks Deals AVON AI I…" at bounding box center [357, 178] width 714 height 356
click at [353, 219] on button "Upload File" at bounding box center [357, 218] width 52 height 15
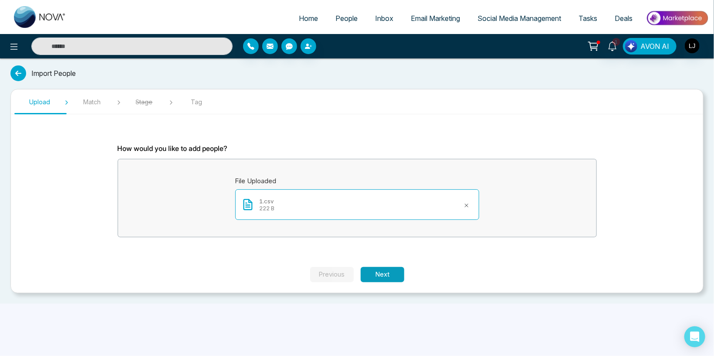
click at [380, 273] on button "Next" at bounding box center [383, 274] width 44 height 15
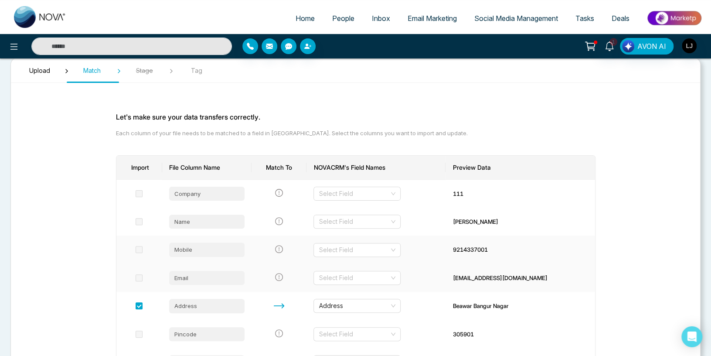
scroll to position [46, 0]
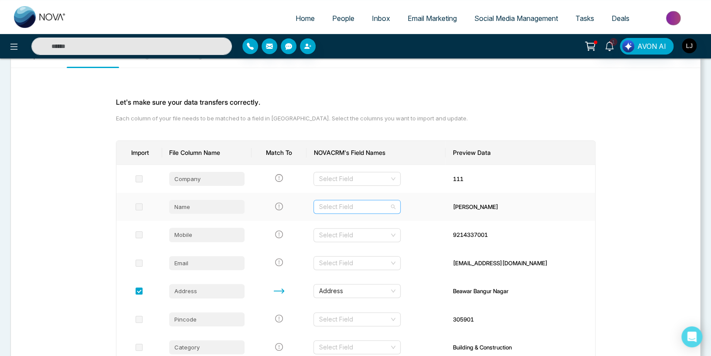
click at [336, 206] on input "search" at bounding box center [354, 206] width 71 height 13
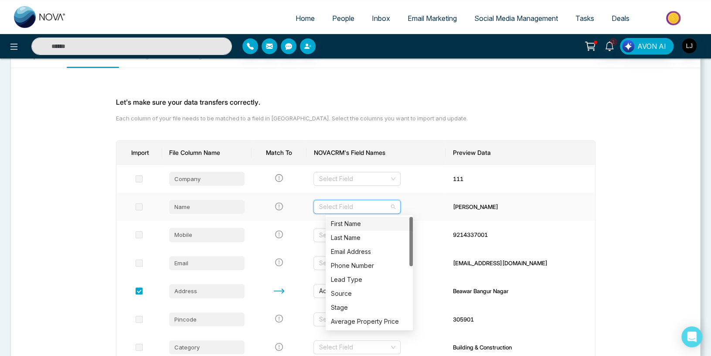
click at [345, 224] on div "First Name" at bounding box center [369, 224] width 77 height 10
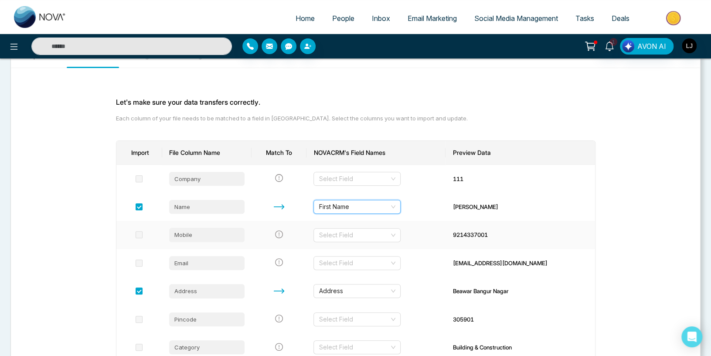
scroll to position [92, 0]
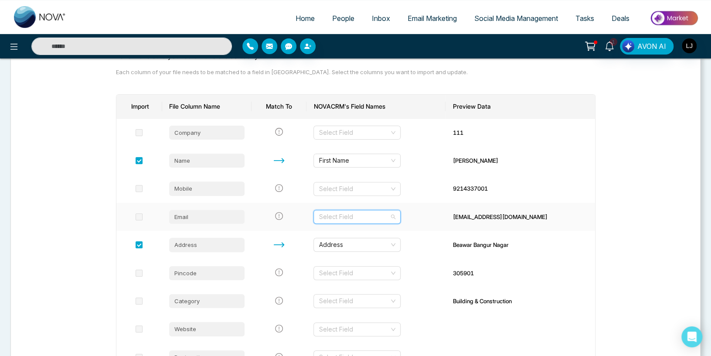
click at [351, 219] on input "search" at bounding box center [354, 216] width 71 height 13
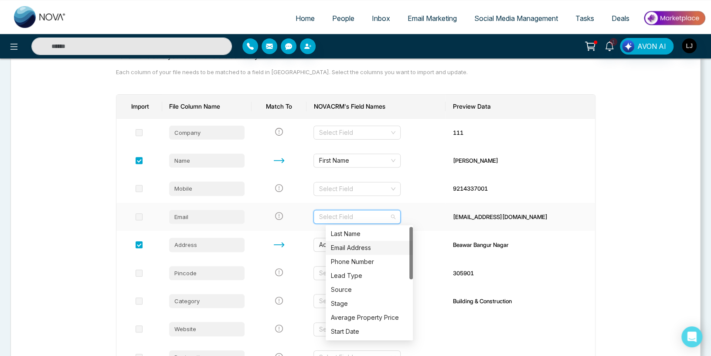
click at [346, 246] on div "Email Address" at bounding box center [369, 248] width 77 height 10
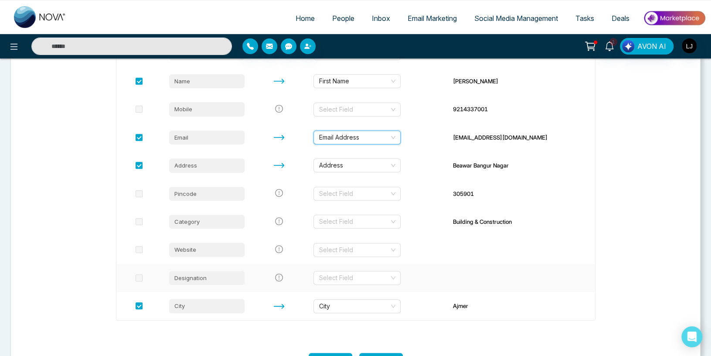
scroll to position [204, 0]
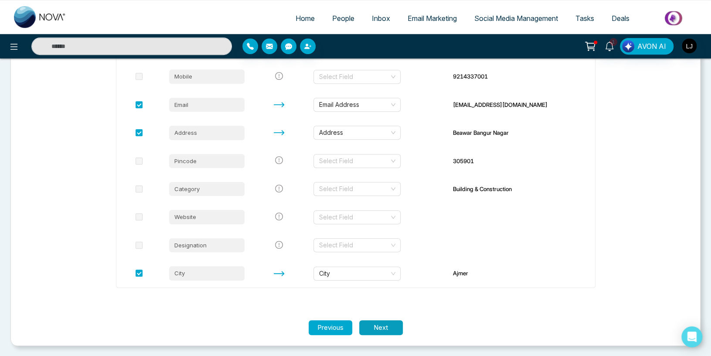
click at [376, 332] on button "Next" at bounding box center [381, 327] width 44 height 15
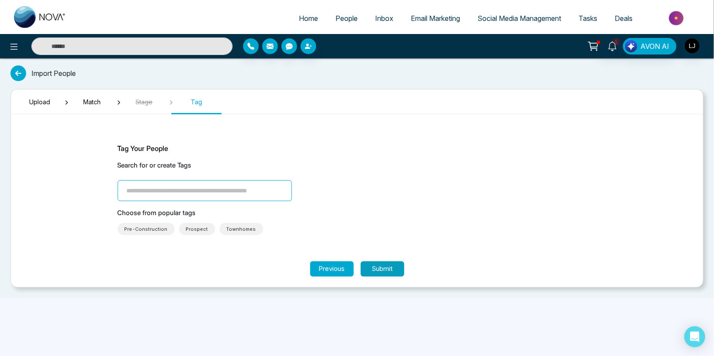
click at [377, 274] on button "Submit" at bounding box center [383, 268] width 44 height 15
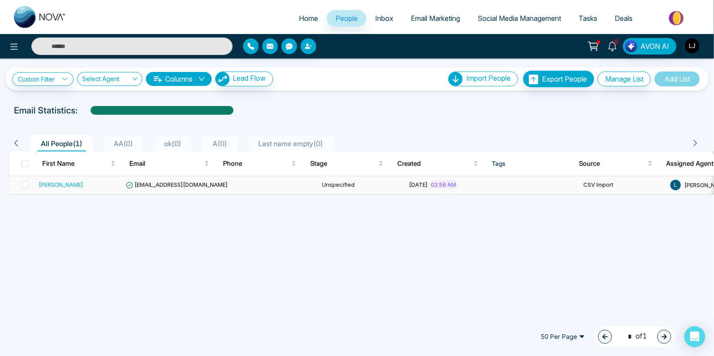
click at [163, 182] on span "[EMAIL_ADDRESS][DOMAIN_NAME]" at bounding box center [177, 184] width 102 height 7
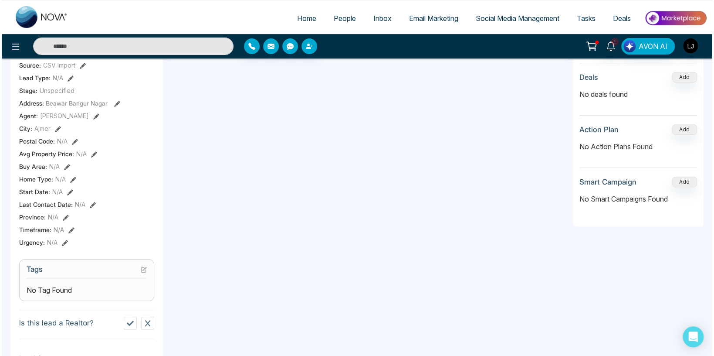
scroll to position [209, 0]
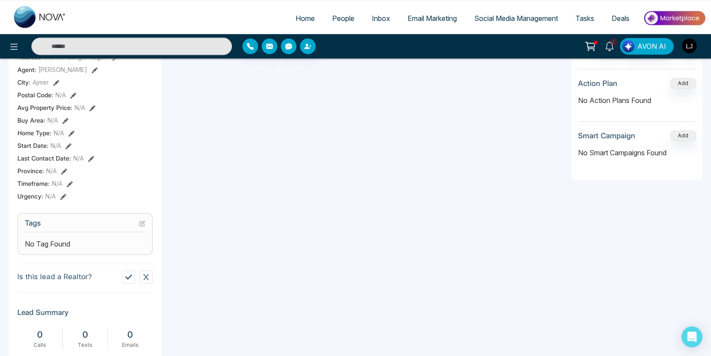
click at [148, 224] on section "Tags No Tag Found" at bounding box center [84, 234] width 135 height 42
click at [140, 226] on icon at bounding box center [142, 223] width 6 height 6
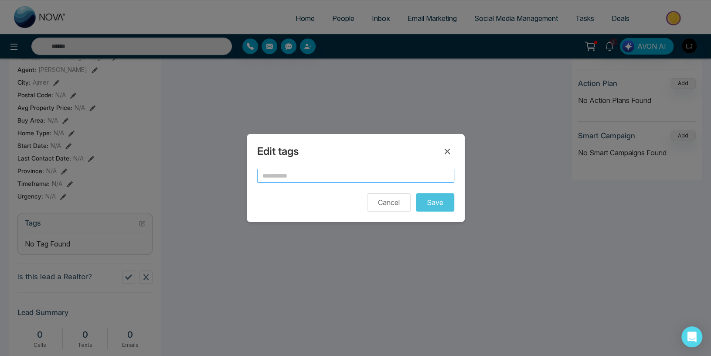
click at [279, 173] on input "text" at bounding box center [355, 176] width 197 height 14
type input "****"
click at [436, 201] on button "Save" at bounding box center [435, 202] width 38 height 18
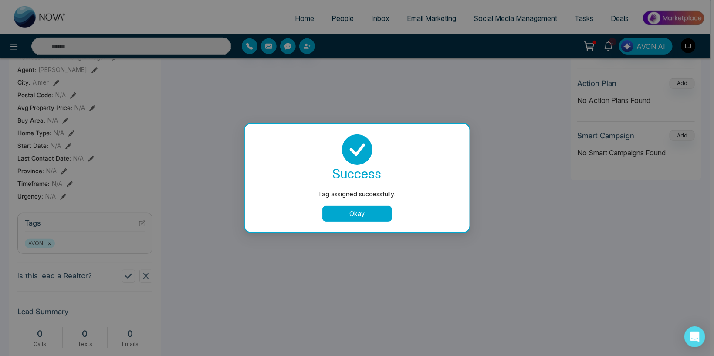
click at [348, 203] on div "success Tag assigned successfully. Okay" at bounding box center [357, 177] width 204 height 87
drag, startPoint x: 345, startPoint y: 212, endPoint x: 273, endPoint y: 182, distance: 77.4
click at [345, 212] on button "Okay" at bounding box center [358, 214] width 70 height 16
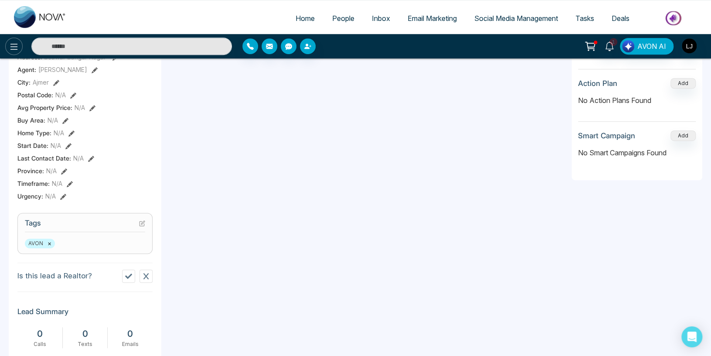
click at [20, 42] on button at bounding box center [13, 45] width 17 height 17
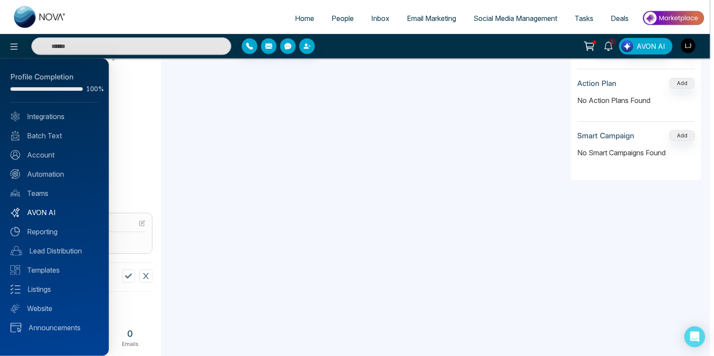
click at [46, 210] on link "AVON AI" at bounding box center [54, 212] width 88 height 10
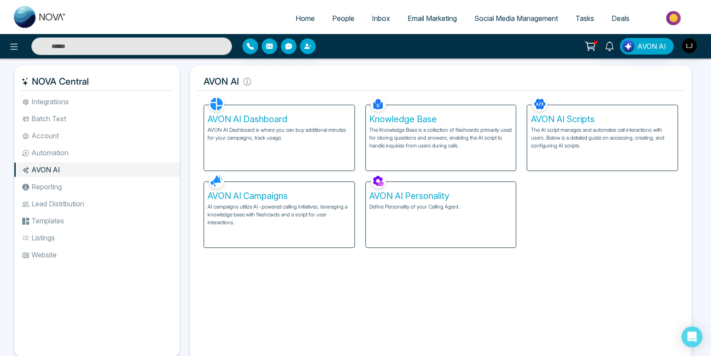
click at [279, 213] on p "AI campaigns utilize AI-powered calling initiatives, leveraging a knowledge bas…" at bounding box center [278, 215] width 143 height 24
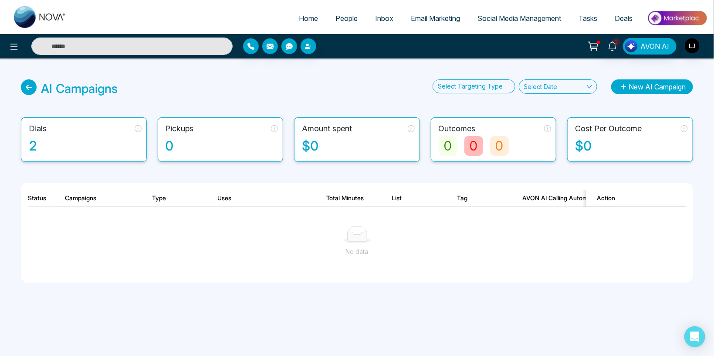
click at [654, 93] on button "New AI Campaign" at bounding box center [652, 86] width 82 height 15
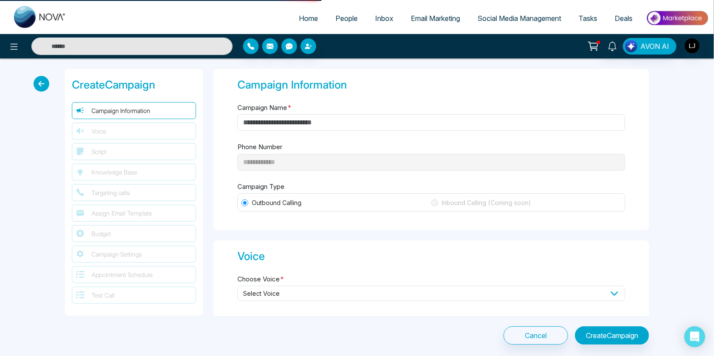
type input "**********"
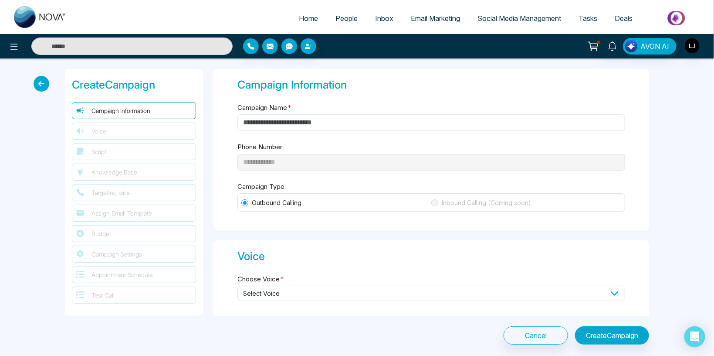
click at [279, 125] on input "Campaign Name *" at bounding box center [432, 122] width 388 height 17
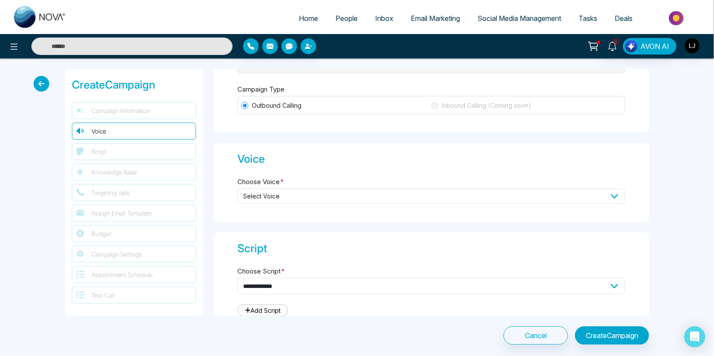
scroll to position [102, 0]
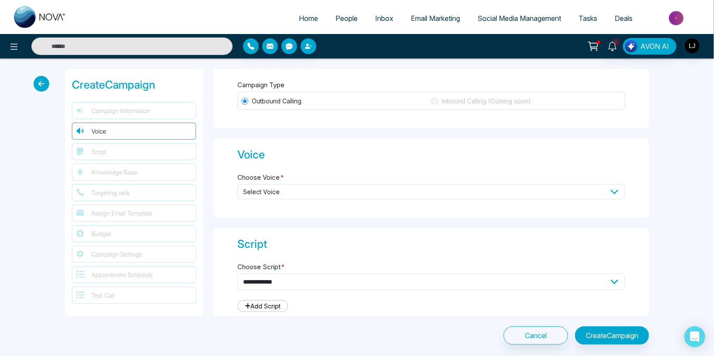
type input "***"
click at [278, 188] on span "Select Voice" at bounding box center [432, 191] width 388 height 15
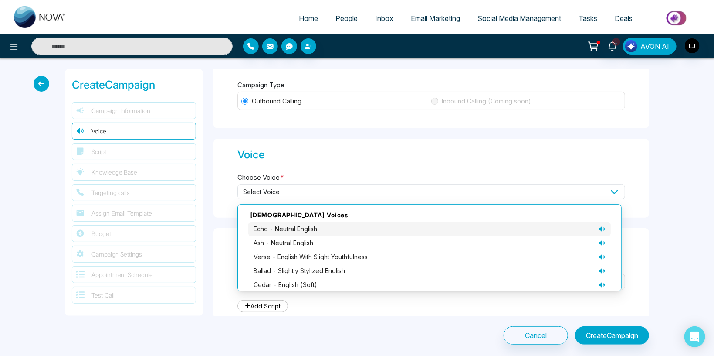
click at [272, 228] on span "echo - neutral English" at bounding box center [286, 229] width 64 height 10
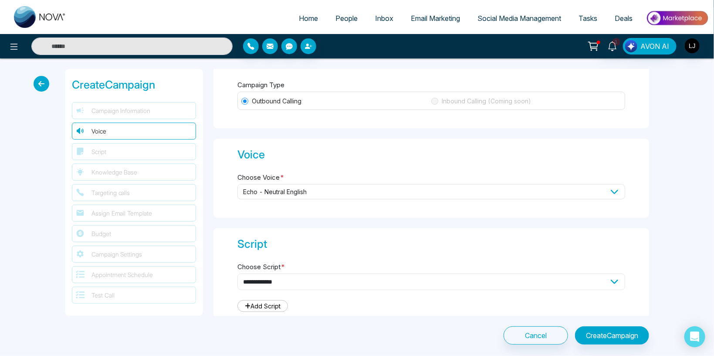
click at [238, 273] on select "**********" at bounding box center [432, 281] width 388 height 17
select select "***"
click option "**********" at bounding box center [0, 0] width 0 height 0
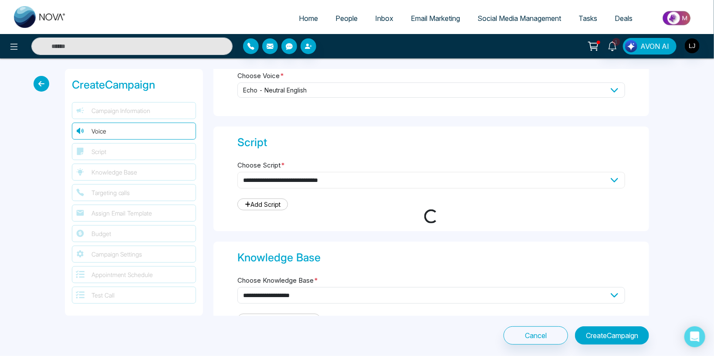
type textarea "**********"
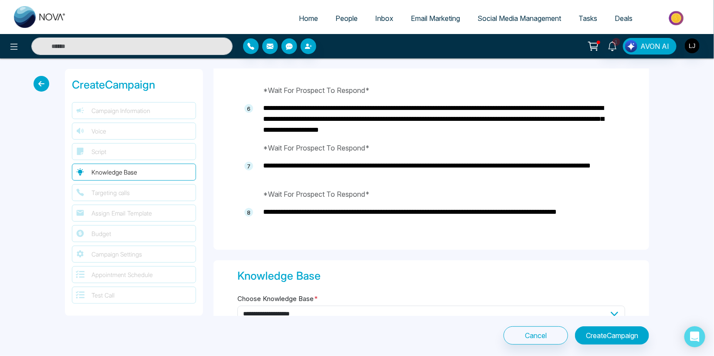
scroll to position [711, 0]
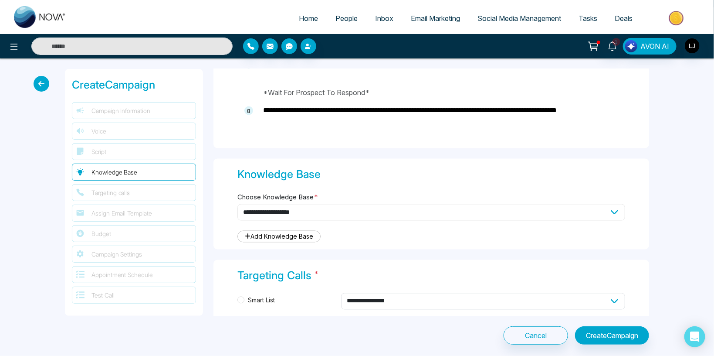
click at [238, 204] on select "**********" at bounding box center [432, 212] width 388 height 17
select select "***"
click option "******" at bounding box center [0, 0] width 0 height 0
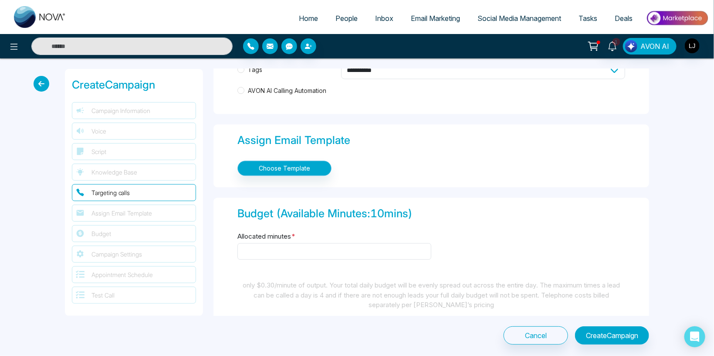
scroll to position [914, 0]
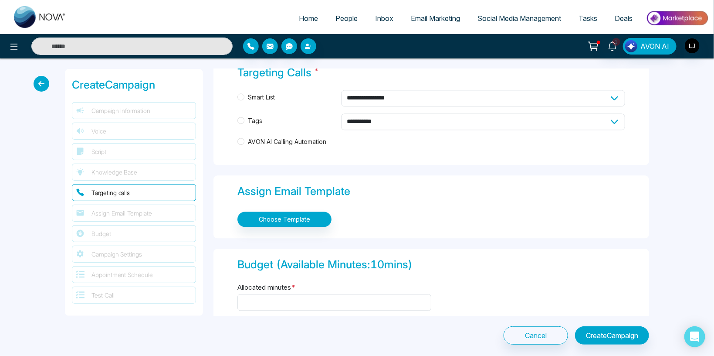
click at [261, 120] on span "Tags" at bounding box center [255, 121] width 21 height 10
click at [341, 113] on select "**********" at bounding box center [483, 121] width 284 height 17
select select "*****"
click option "****" at bounding box center [0, 0] width 0 height 0
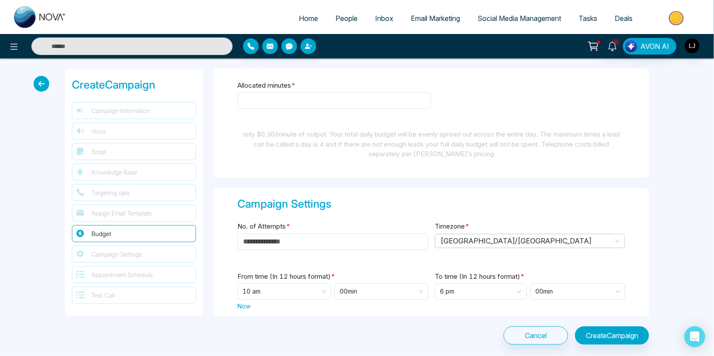
scroll to position [1169, 0]
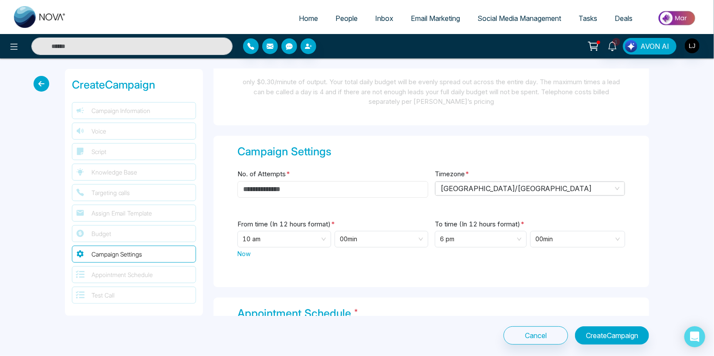
click at [265, 190] on input "No. of Attempts *" at bounding box center [333, 189] width 191 height 17
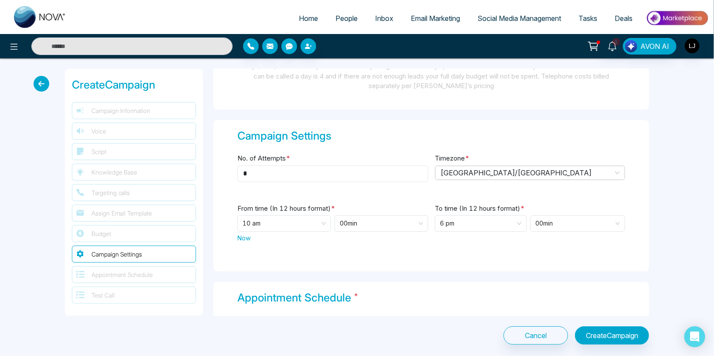
scroll to position [1372, 0]
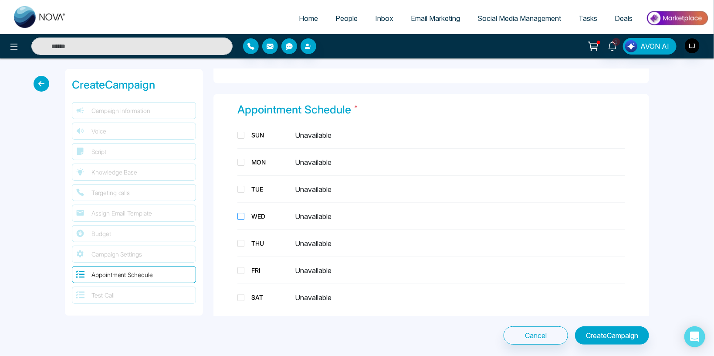
type input "*"
click at [256, 214] on div "WED" at bounding box center [270, 215] width 44 height 9
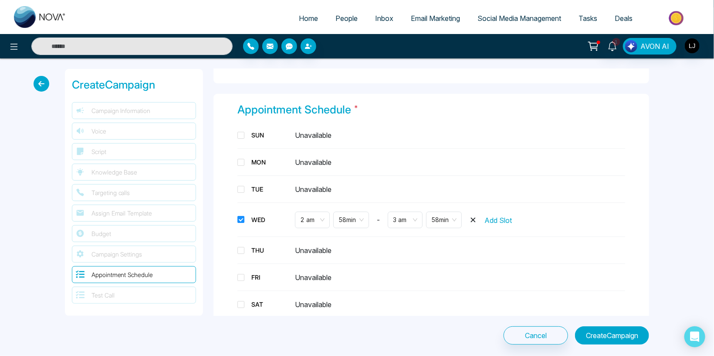
click at [613, 330] on button "Create Campaign" at bounding box center [612, 335] width 74 height 18
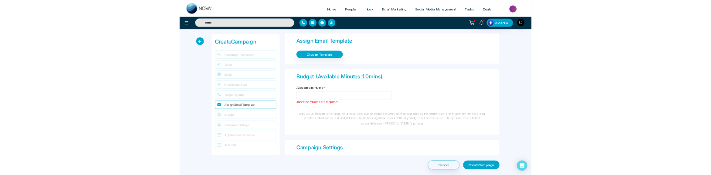
scroll to position [1022, 0]
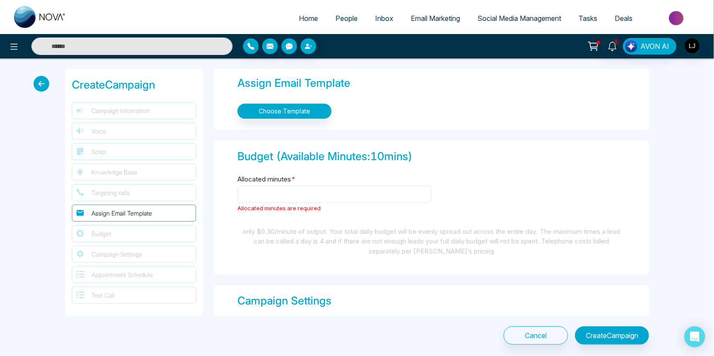
click at [248, 197] on input "Allocated minutes *" at bounding box center [335, 194] width 194 height 17
type input "*"
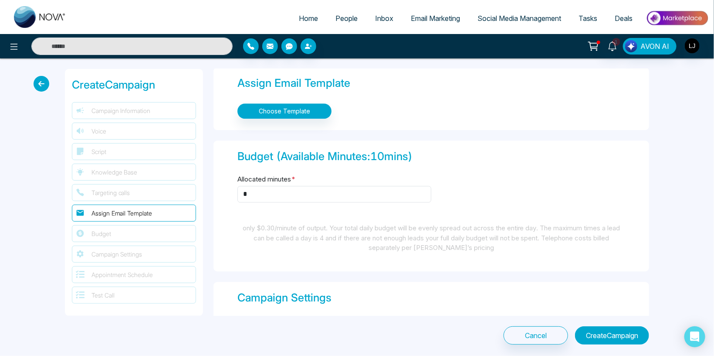
click at [609, 335] on button "Create Campaign" at bounding box center [612, 335] width 74 height 18
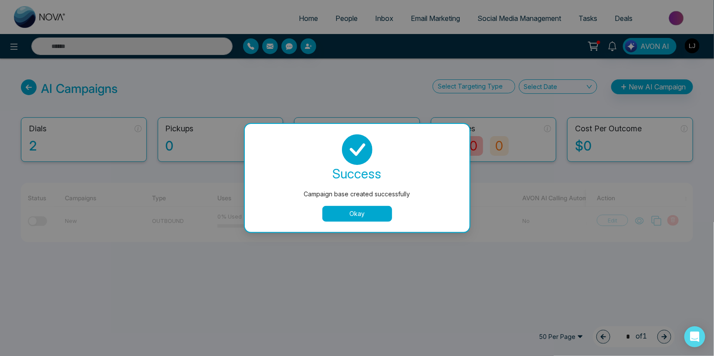
click at [353, 214] on button "Okay" at bounding box center [358, 214] width 70 height 16
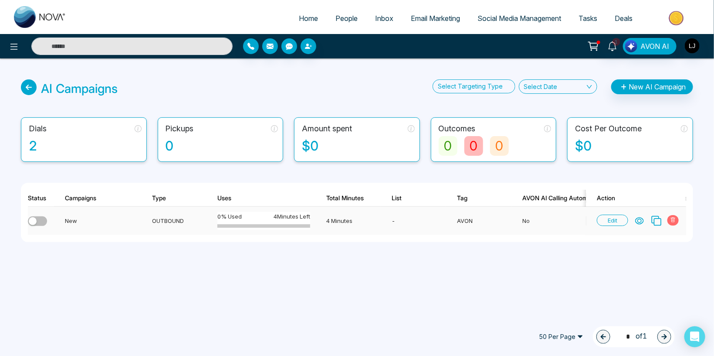
click at [34, 220] on div "button" at bounding box center [33, 221] width 8 height 8
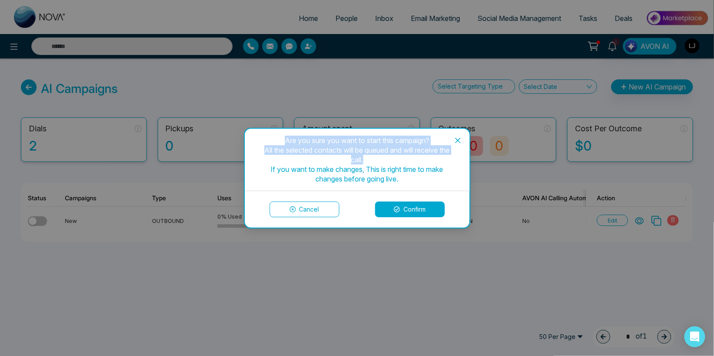
drag, startPoint x: 274, startPoint y: 139, endPoint x: 370, endPoint y: 158, distance: 97.7
click at [370, 158] on div "Are you sure you want to start this campaign? All the selected contacts will be…" at bounding box center [357, 160] width 190 height 48
click at [316, 142] on div "Are you sure you want to start this campaign? All the selected contacts will be…" at bounding box center [357, 160] width 190 height 48
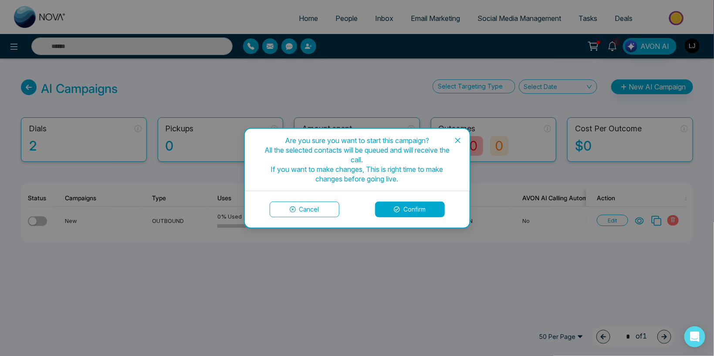
click at [408, 206] on button "Confirm" at bounding box center [410, 209] width 70 height 16
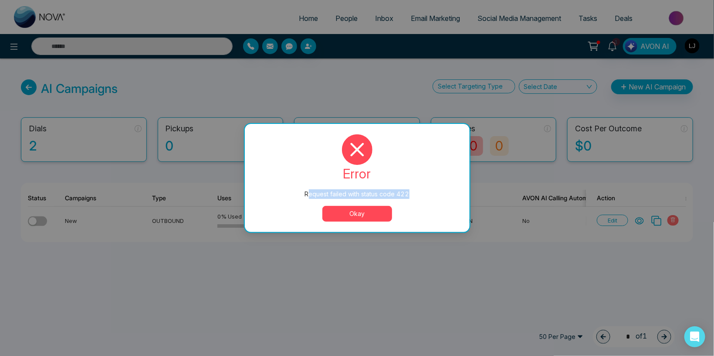
drag, startPoint x: 309, startPoint y: 192, endPoint x: 421, endPoint y: 192, distance: 111.6
click at [421, 192] on div "Request failed with status code 422" at bounding box center [357, 194] width 190 height 10
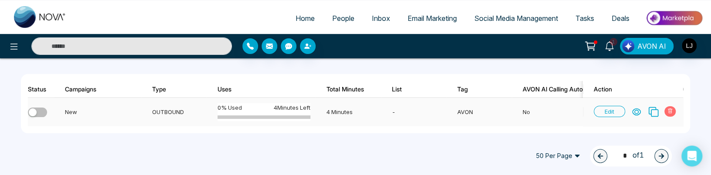
scroll to position [112, 0]
click at [38, 108] on button "button" at bounding box center [37, 113] width 19 height 10
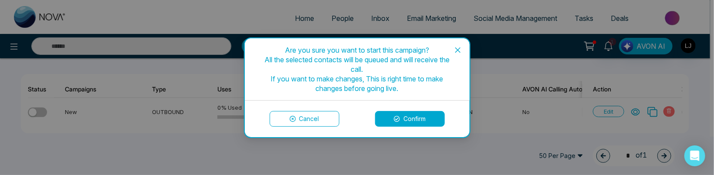
click at [399, 115] on button "Confirm" at bounding box center [410, 119] width 70 height 16
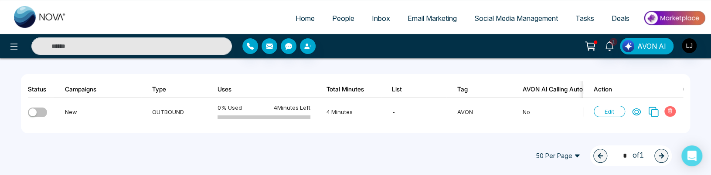
click at [340, 12] on link "People" at bounding box center [343, 18] width 40 height 17
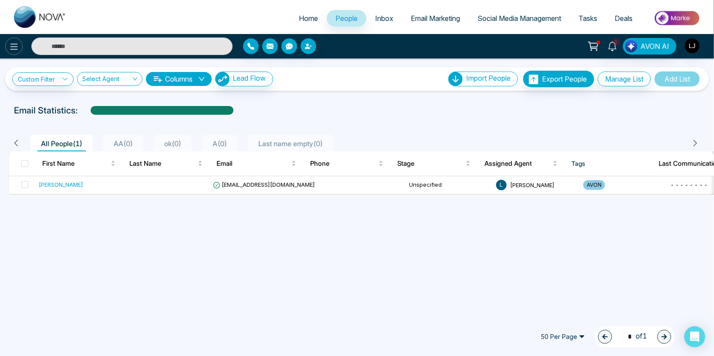
click at [13, 46] on icon at bounding box center [14, 46] width 10 height 10
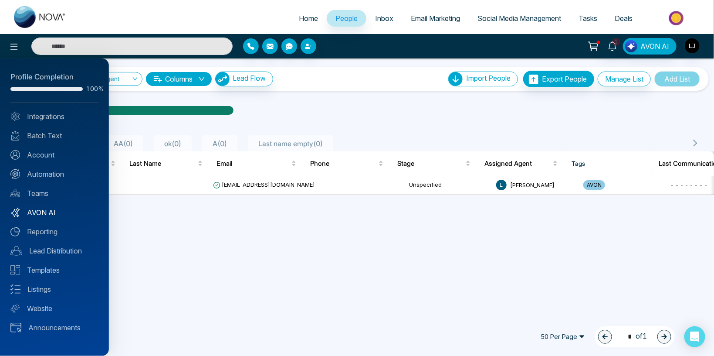
click at [42, 210] on link "AVON AI" at bounding box center [54, 212] width 88 height 10
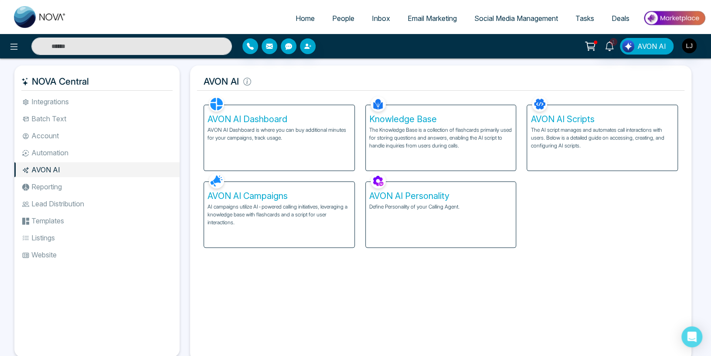
click at [284, 210] on p "AI campaigns utilize AI-powered calling initiatives, leveraging a knowledge bas…" at bounding box center [278, 215] width 143 height 24
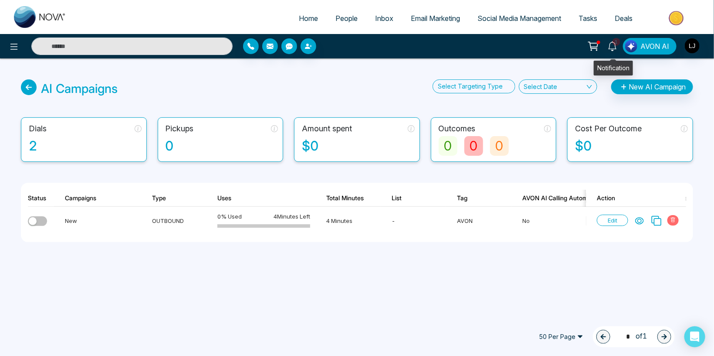
click at [598, 45] on icon at bounding box center [594, 45] width 7 height 4
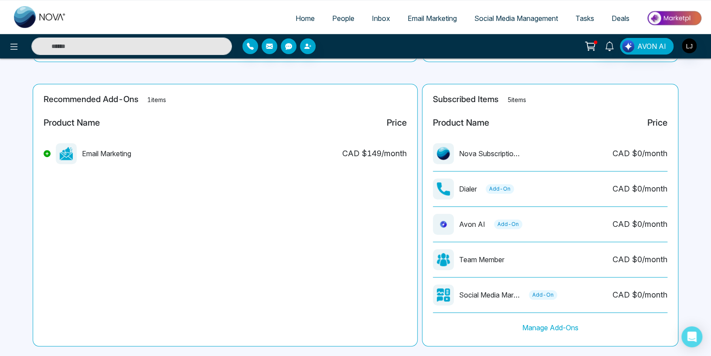
scroll to position [185, 0]
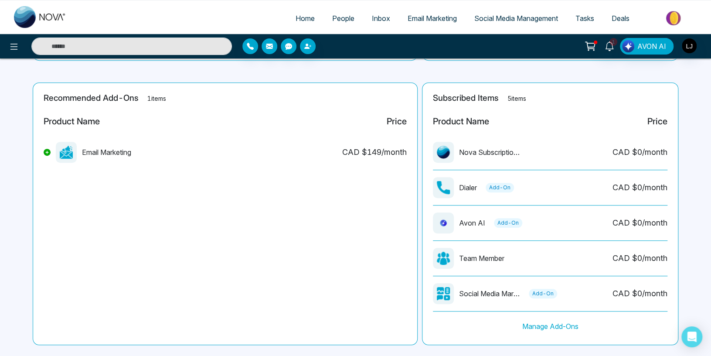
click at [332, 20] on span "People" at bounding box center [343, 18] width 22 height 9
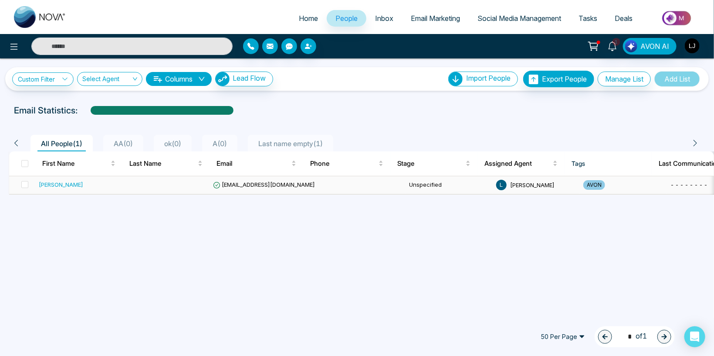
click at [247, 183] on span "[EMAIL_ADDRESS][DOMAIN_NAME]" at bounding box center [264, 184] width 102 height 7
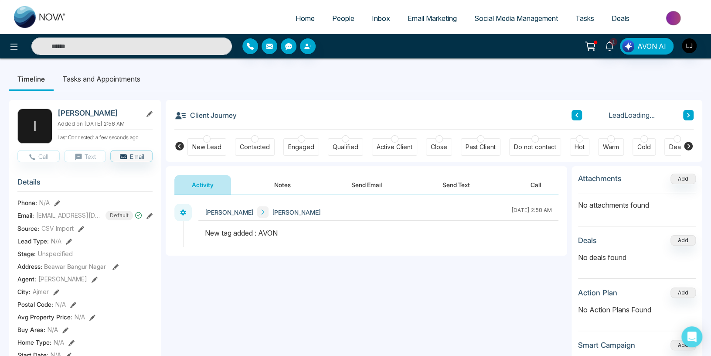
click at [57, 204] on button at bounding box center [57, 202] width 6 height 9
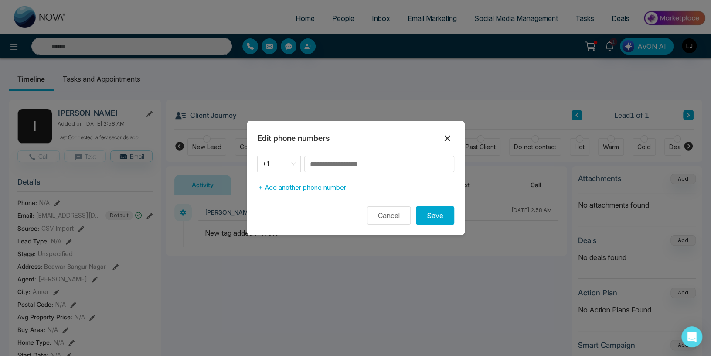
click at [447, 135] on icon at bounding box center [447, 138] width 10 height 10
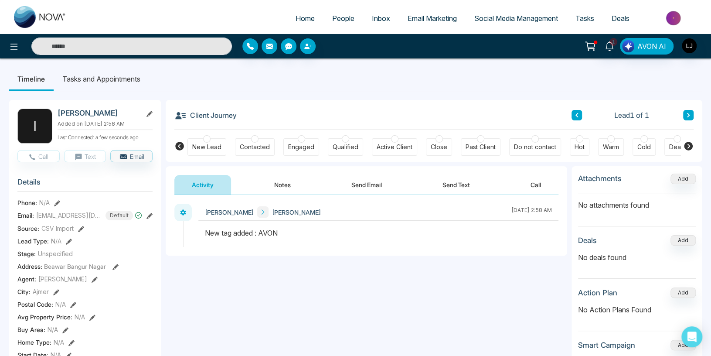
click at [57, 206] on icon at bounding box center [57, 203] width 6 height 6
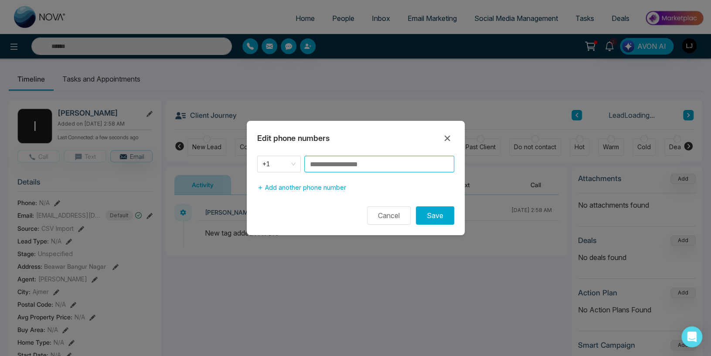
click at [335, 162] on input at bounding box center [379, 164] width 150 height 17
click at [445, 136] on icon at bounding box center [447, 138] width 10 height 10
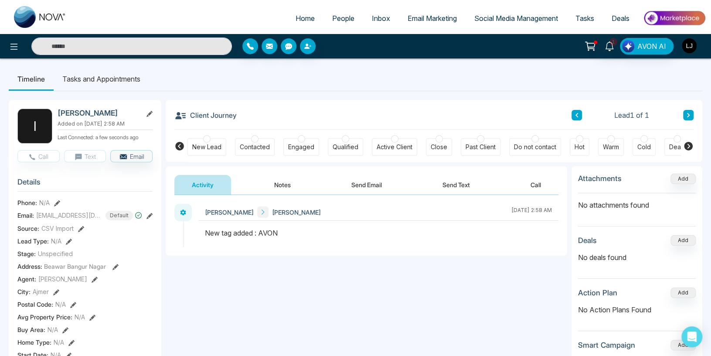
click at [692, 48] on img "button" at bounding box center [689, 45] width 15 height 15
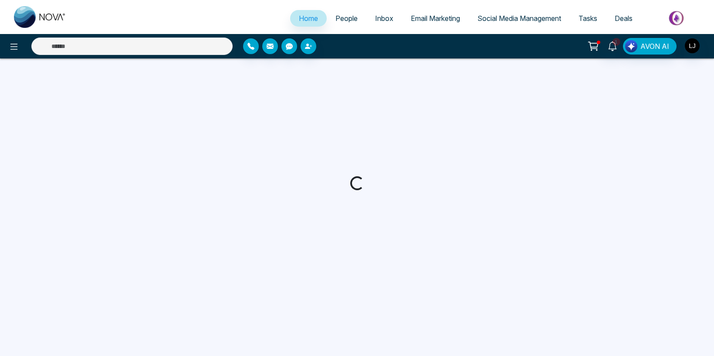
select select "*"
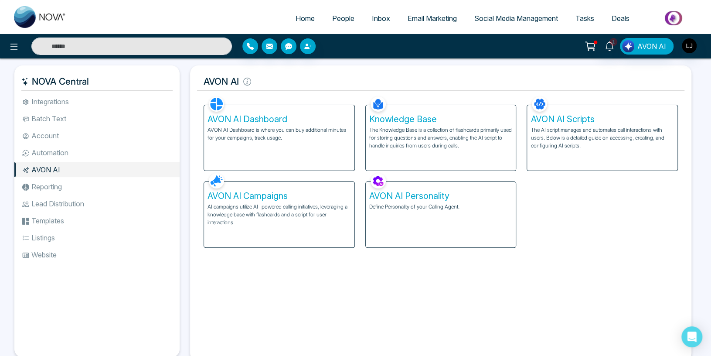
click at [266, 206] on p "AI campaigns utilize AI-powered calling initiatives, leveraging a knowledge bas…" at bounding box center [278, 215] width 143 height 24
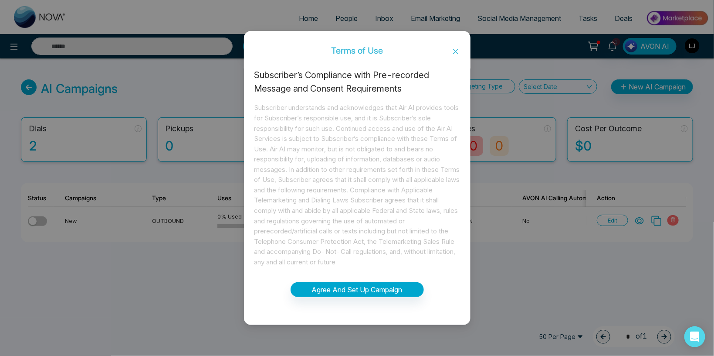
click at [452, 48] on icon "close" at bounding box center [455, 51] width 7 height 7
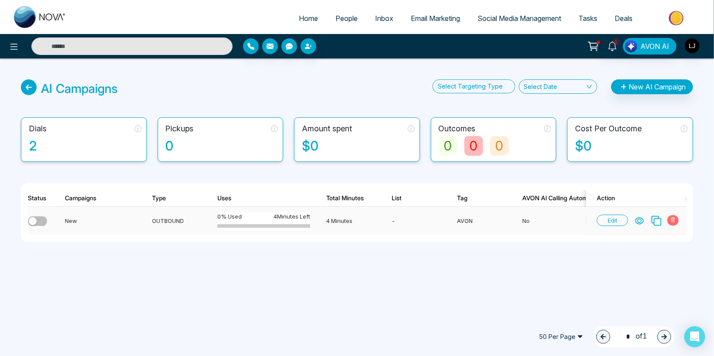
click at [655, 224] on icon at bounding box center [656, 220] width 11 height 11
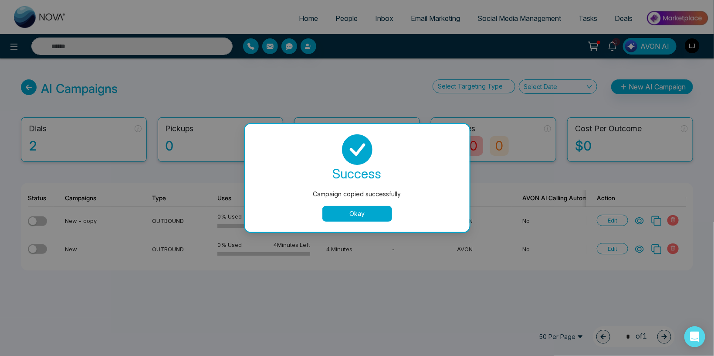
click at [358, 213] on button "Okay" at bounding box center [358, 214] width 70 height 16
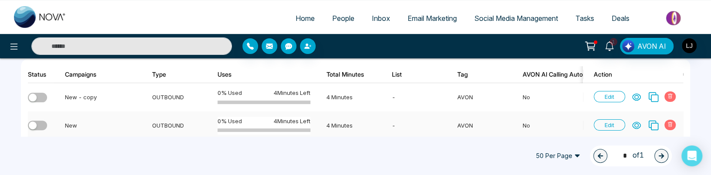
scroll to position [139, 0]
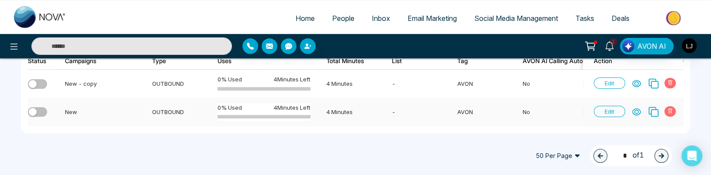
click at [655, 109] on icon at bounding box center [653, 111] width 11 height 11
click at [652, 110] on icon at bounding box center [653, 111] width 11 height 11
